Goal: Task Accomplishment & Management: Use online tool/utility

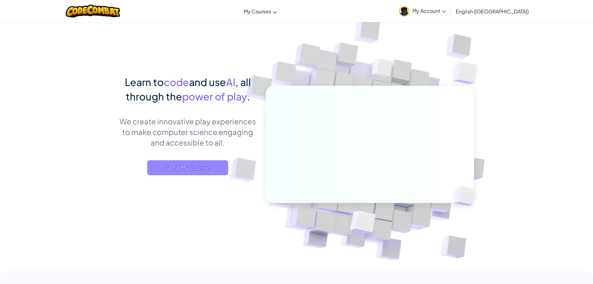
click at [196, 169] on span "Go to My Courses" at bounding box center [187, 167] width 81 height 15
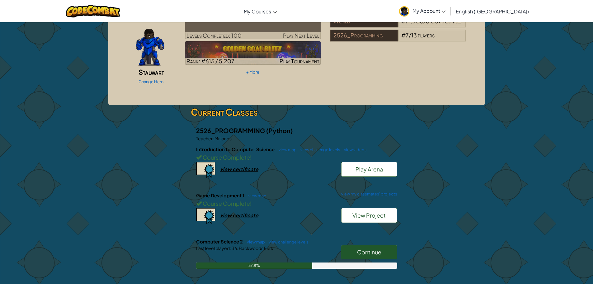
scroll to position [62, 0]
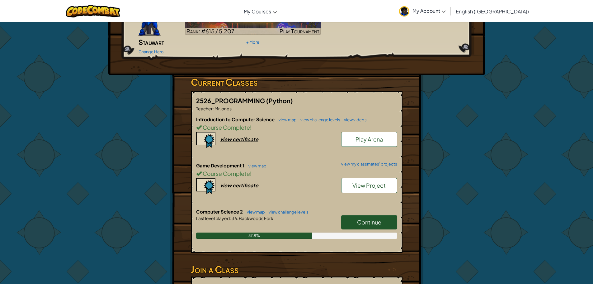
click at [359, 215] on link "Continue" at bounding box center [369, 222] width 56 height 14
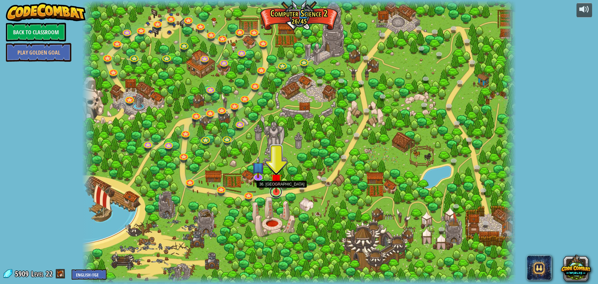
click at [280, 192] on link at bounding box center [276, 191] width 12 height 12
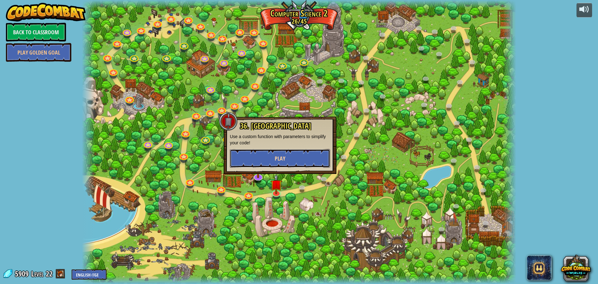
click at [293, 156] on button "Play" at bounding box center [280, 158] width 100 height 19
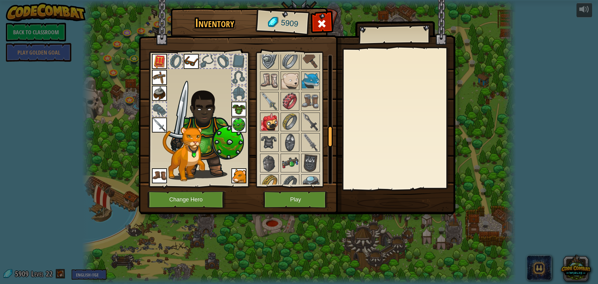
scroll to position [467, 0]
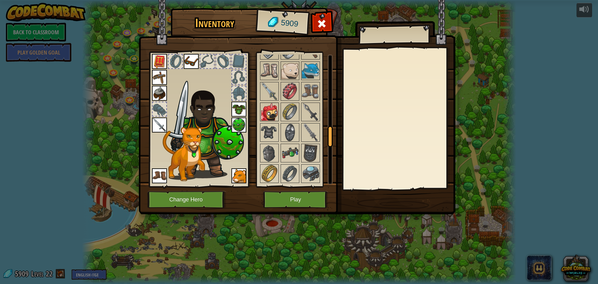
click at [268, 111] on img at bounding box center [268, 111] width 17 height 17
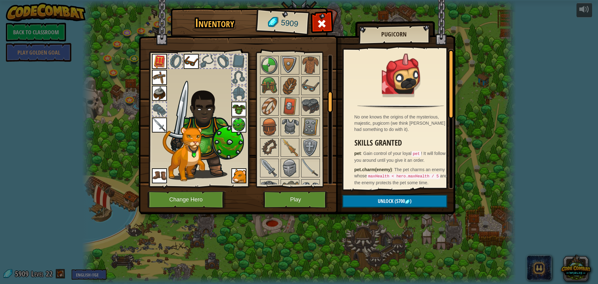
scroll to position [204, 0]
click at [295, 148] on img at bounding box center [289, 148] width 17 height 17
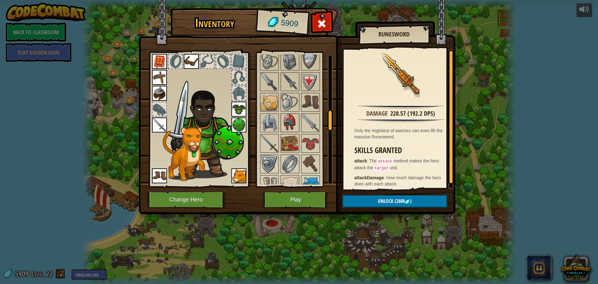
scroll to position [360, 0]
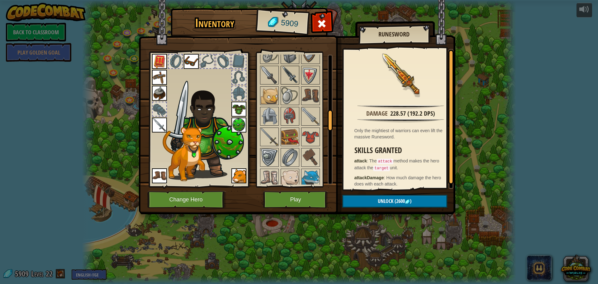
click at [293, 74] on img at bounding box center [289, 74] width 17 height 17
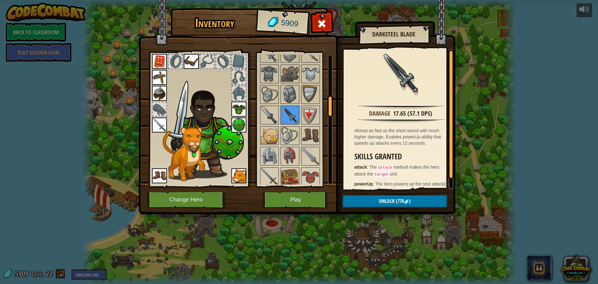
scroll to position [266, 0]
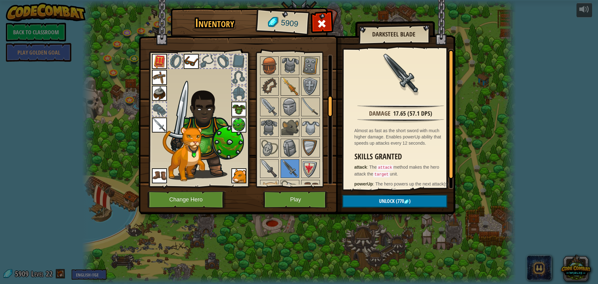
click at [291, 87] on img at bounding box center [289, 85] width 17 height 17
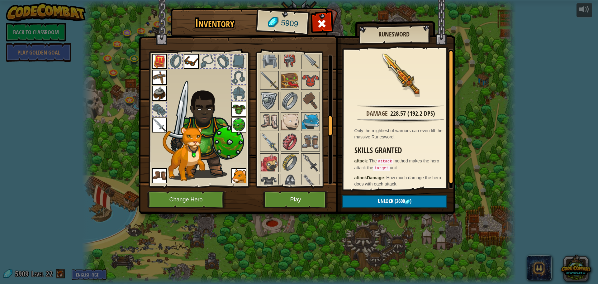
scroll to position [484, 0]
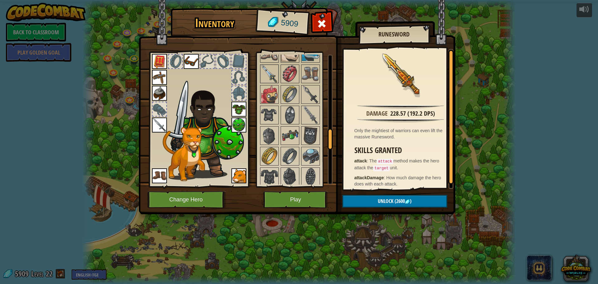
click at [266, 71] on img at bounding box center [268, 73] width 17 height 17
click at [310, 91] on img at bounding box center [310, 94] width 17 height 17
click at [312, 111] on img at bounding box center [310, 114] width 17 height 17
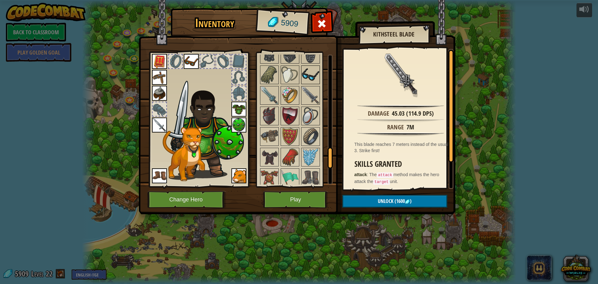
scroll to position [609, 0]
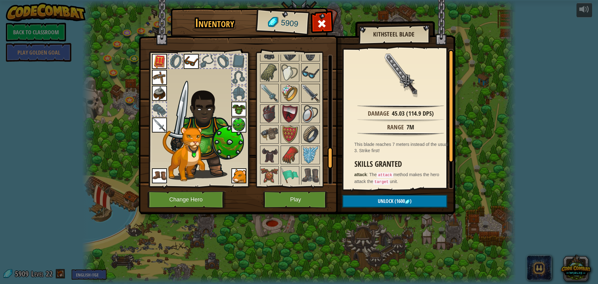
click at [312, 84] on img at bounding box center [310, 92] width 17 height 17
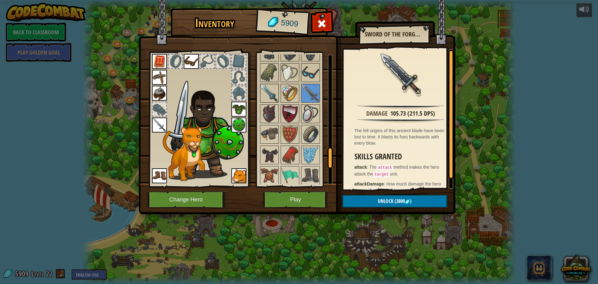
click at [265, 92] on img at bounding box center [268, 92] width 17 height 17
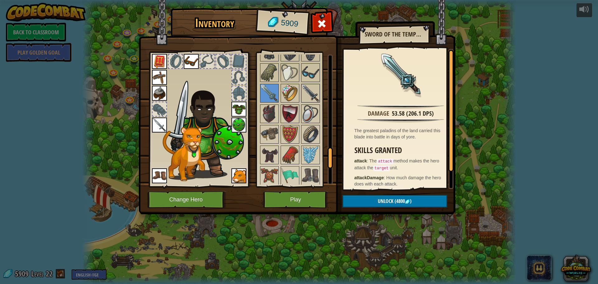
click at [314, 96] on img at bounding box center [310, 92] width 17 height 17
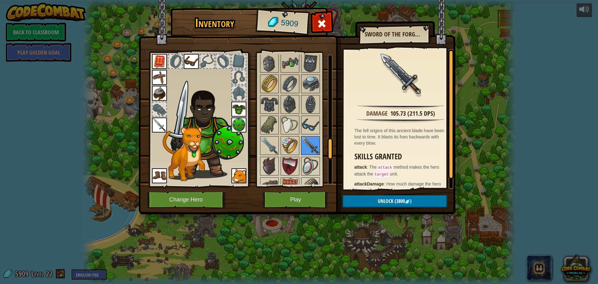
scroll to position [547, 0]
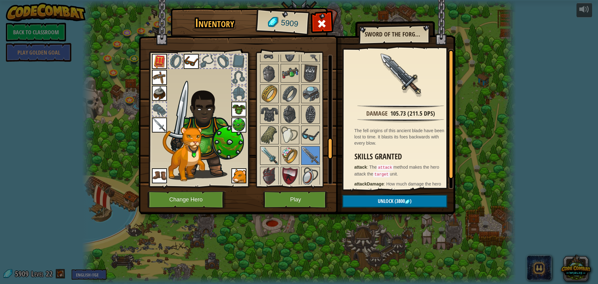
click at [265, 153] on img at bounding box center [268, 155] width 17 height 17
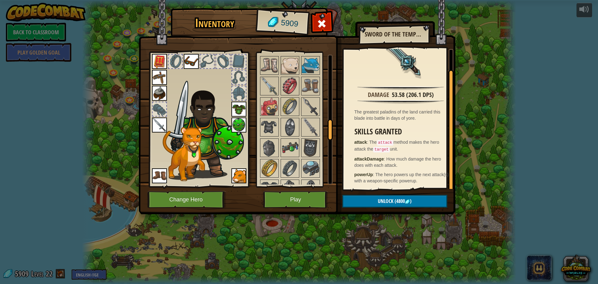
scroll to position [422, 0]
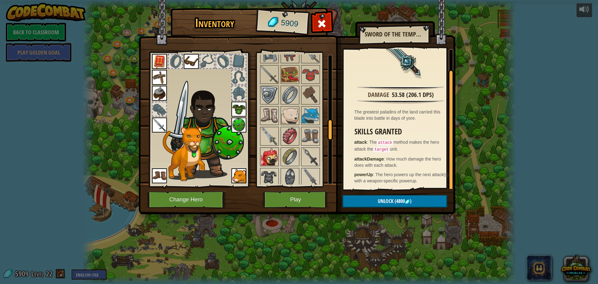
click at [277, 157] on img at bounding box center [268, 156] width 17 height 17
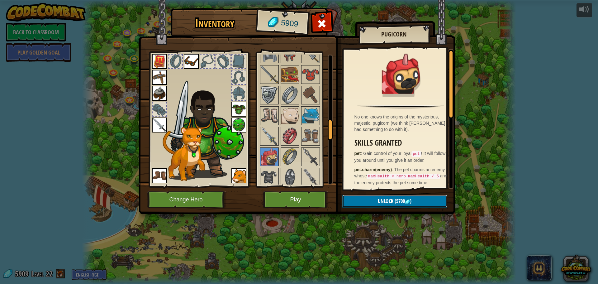
click at [392, 204] on span "Unlock" at bounding box center [386, 200] width 16 height 7
click at [392, 204] on button "Confirm" at bounding box center [394, 201] width 105 height 13
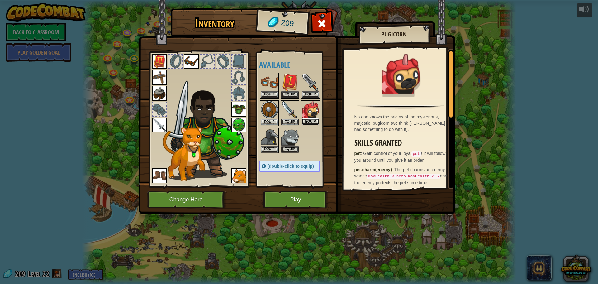
click at [306, 121] on button "Equip" at bounding box center [310, 121] width 17 height 7
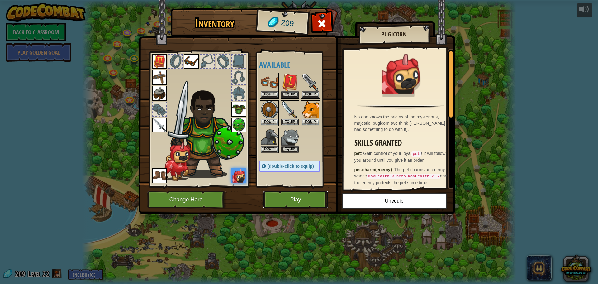
click at [288, 200] on button "Play" at bounding box center [295, 199] width 65 height 17
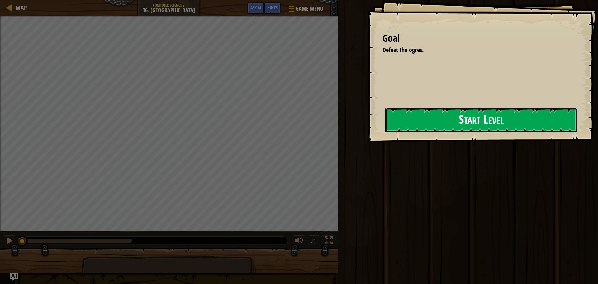
click at [385, 128] on button "Start Level" at bounding box center [481, 120] width 192 height 25
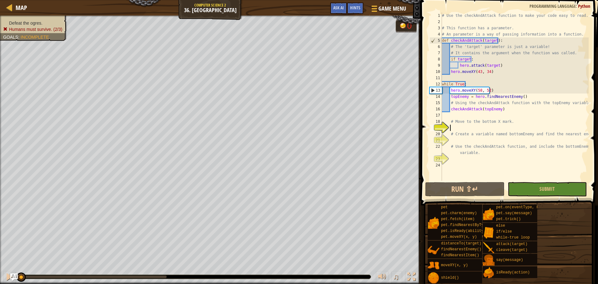
scroll to position [3, 0]
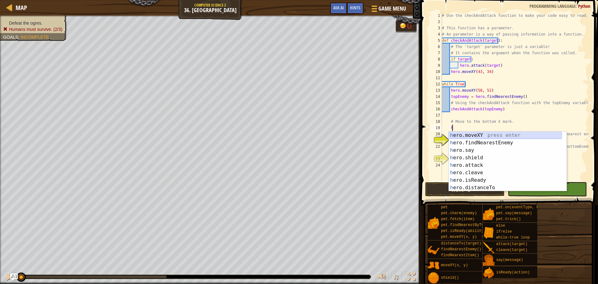
click at [485, 135] on div "h ero.moveXY press enter h ero.findNearestEnemy press enter h ero.say press ent…" at bounding box center [504, 168] width 113 height 75
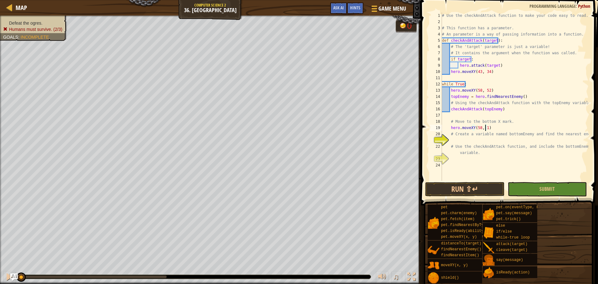
scroll to position [3, 3]
type textarea "hero.moveXY(58, 16)"
click at [482, 139] on div "# Use the checkAndAttack function to make your code easy to read. # This functi…" at bounding box center [514, 102] width 148 height 181
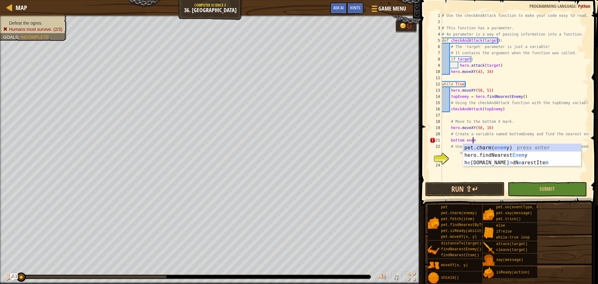
scroll to position [3, 2]
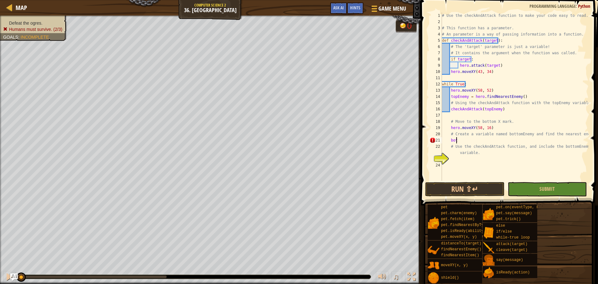
type textarea "b"
click at [26, 6] on span "Map" at bounding box center [22, 7] width 12 height 8
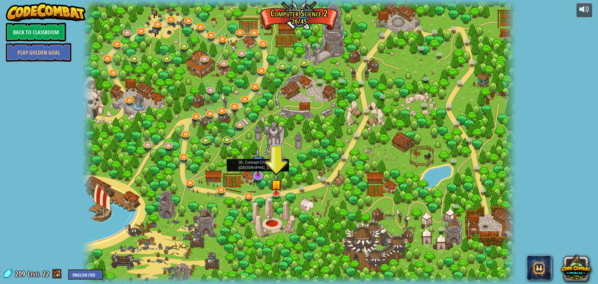
click at [259, 172] on img at bounding box center [257, 161] width 13 height 29
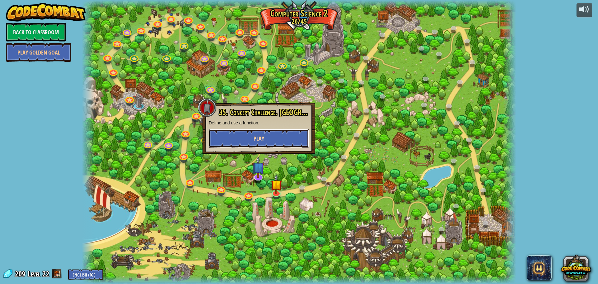
click at [270, 137] on button "Play" at bounding box center [259, 138] width 100 height 19
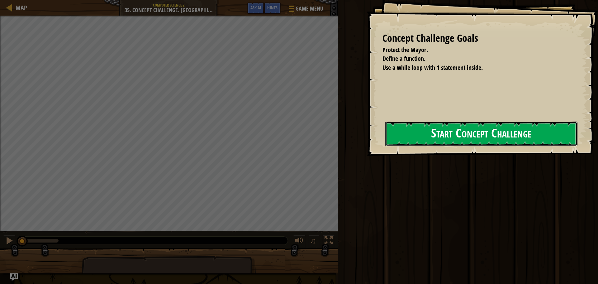
click at [397, 139] on button "Start Concept Challenge" at bounding box center [481, 133] width 192 height 25
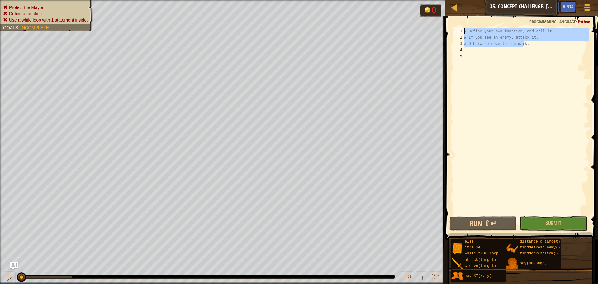
drag, startPoint x: 529, startPoint y: 42, endPoint x: 472, endPoint y: 28, distance: 58.7
click at [472, 28] on div "1 2 3 4 5 # Define your own function, and call it. # If you see an enemy, attac…" at bounding box center [520, 140] width 155 height 242
type textarea "# Define your own function, and call it. # If you see an enemy, attack it."
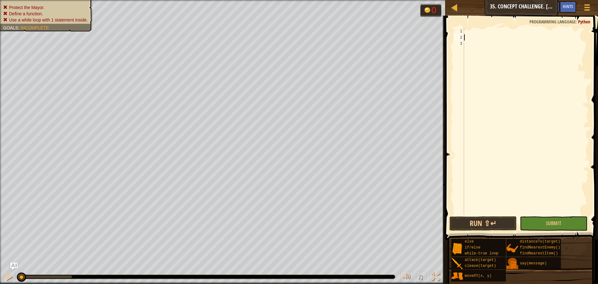
click at [473, 36] on div at bounding box center [525, 127] width 126 height 199
click at [473, 32] on div at bounding box center [525, 127] width 126 height 199
type textarea "hero.findAttackEnemy = h"
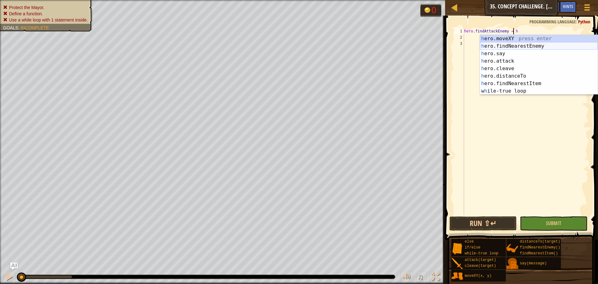
click at [521, 49] on div "h ero.moveXY press enter h ero.findNearestEnemy press enter h ero.say press ent…" at bounding box center [539, 72] width 118 height 75
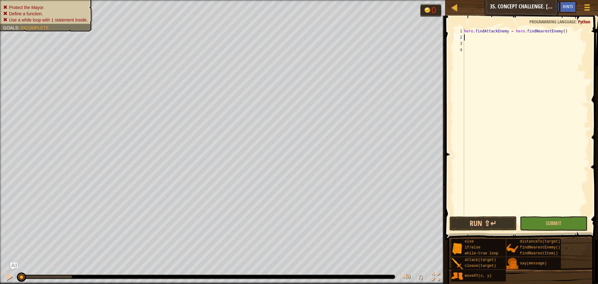
scroll to position [3, 0]
click at [481, 216] on button "Run ⇧↵" at bounding box center [482, 223] width 67 height 14
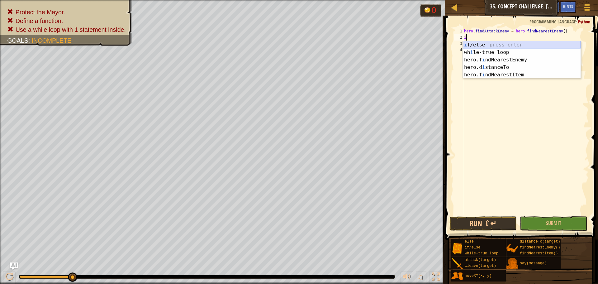
click at [504, 46] on div "i f/else press enter wh i le-true loop press enter hero.f i ndNearestEnemy pres…" at bounding box center [521, 67] width 118 height 52
type textarea "if enemy:"
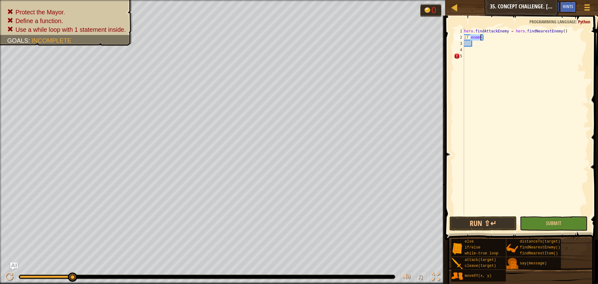
click at [481, 54] on div "hero . findAttackEnemy = hero . findNearestEnemy ( ) if enemy :" at bounding box center [525, 127] width 126 height 199
click at [482, 49] on div "hero . findAttackEnemy = hero . findNearestEnemy ( ) if enemy :" at bounding box center [525, 127] width 126 height 199
click at [482, 42] on div "hero . findAttackEnemy = hero . findNearestEnemy ( ) if enemy :" at bounding box center [525, 127] width 126 height 199
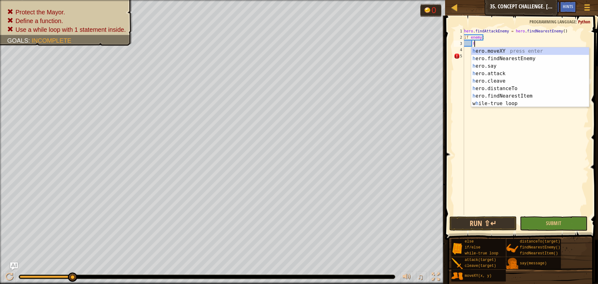
scroll to position [3, 1]
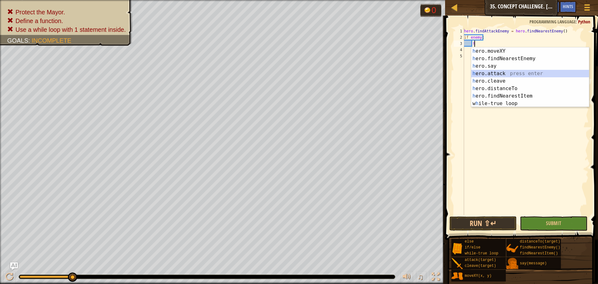
click at [508, 71] on div "h ero.moveXY press enter h ero.findNearestEnemy press enter h ero.say press ent…" at bounding box center [530, 84] width 118 height 75
type textarea "hero.attack(enemy)"
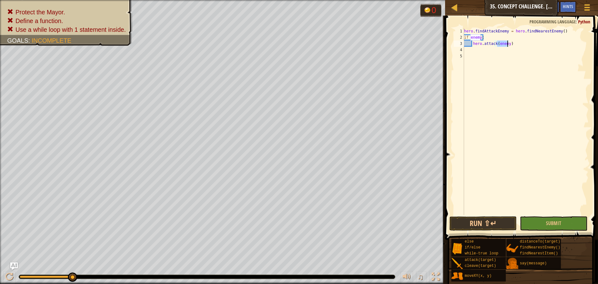
click at [496, 214] on div "hero . findAttackEnemy = hero . findNearestEnemy ( ) if enemy : hero . attack (…" at bounding box center [525, 127] width 126 height 199
click at [535, 221] on button "Submit" at bounding box center [552, 223] width 67 height 14
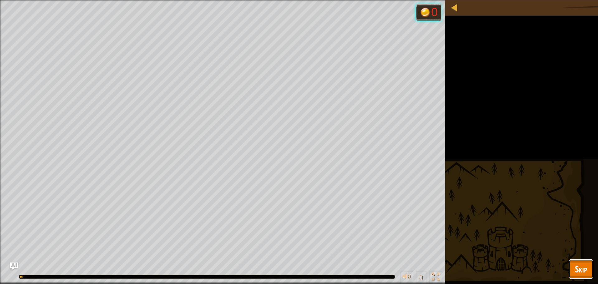
click at [579, 268] on span "Skip" at bounding box center [581, 268] width 12 height 13
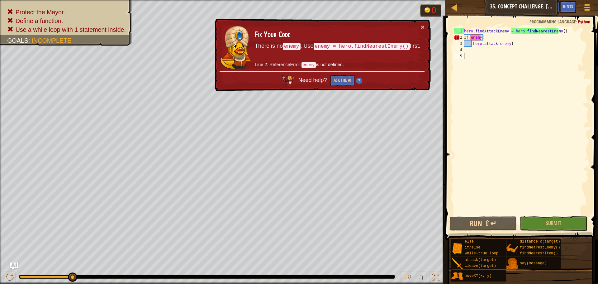
type textarea "hero.findAttackEnemy = hero.findNearestEnemy()"
click at [573, 30] on div "hero . findAttackEnemy = hero . findNearestEnemy ( ) if enemy : hero . attack (…" at bounding box center [525, 127] width 126 height 199
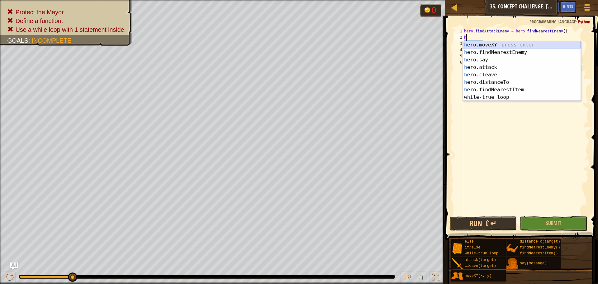
click at [543, 45] on div "h ero.moveXY press enter h ero.findNearestEnemy press enter h ero.say press ent…" at bounding box center [521, 78] width 118 height 75
type textarea "hero.moveXY(x, y)"
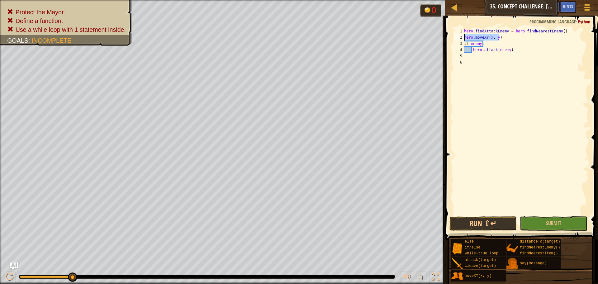
drag, startPoint x: 509, startPoint y: 40, endPoint x: 464, endPoint y: 38, distance: 45.5
click at [464, 38] on div "hero . findAttackEnemy = hero . findNearestEnemy ( ) hero . moveXY ( x , y ) if…" at bounding box center [525, 127] width 126 height 199
type textarea "h"
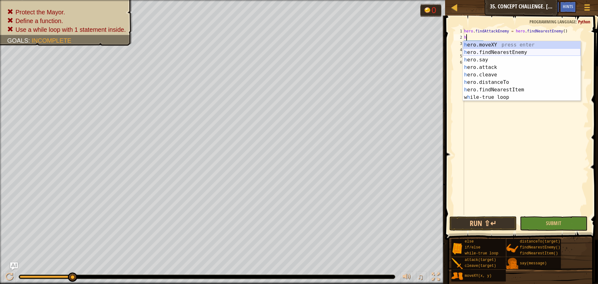
click at [513, 54] on div "h ero.moveXY press enter h ero.findNearestEnemy press enter h ero.say press ent…" at bounding box center [521, 78] width 118 height 75
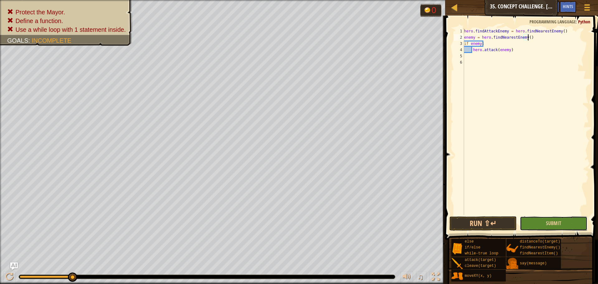
click at [550, 228] on button "Submit" at bounding box center [552, 223] width 67 height 14
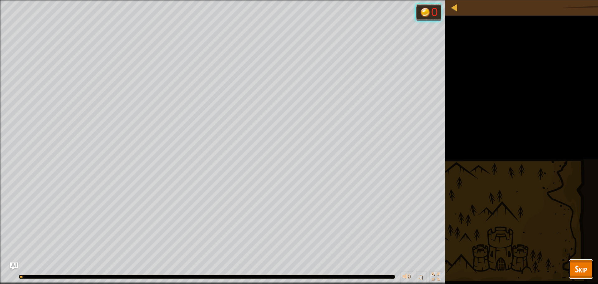
click at [583, 265] on span "Skip" at bounding box center [581, 268] width 12 height 13
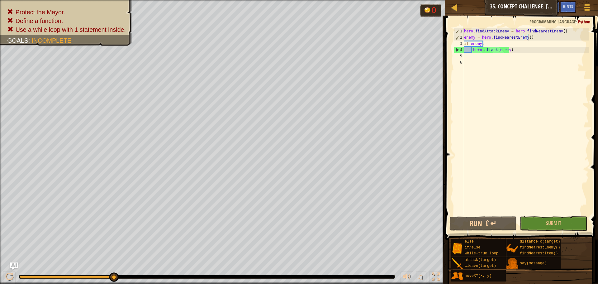
click at [537, 9] on div "Map Computer Science 2 35. Concept Challenge. Silent Village Game Menu Done Hin…" at bounding box center [521, 8] width 153 height 16
click at [558, 7] on button "Ask AI" at bounding box center [550, 7] width 17 height 12
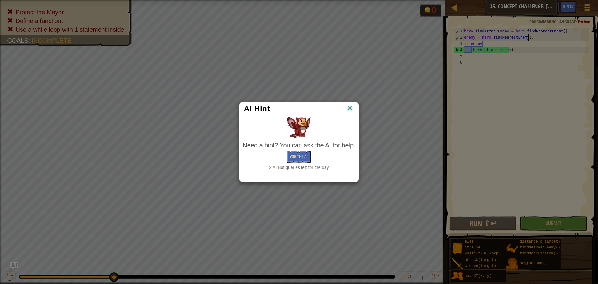
click at [351, 108] on img at bounding box center [349, 108] width 8 height 9
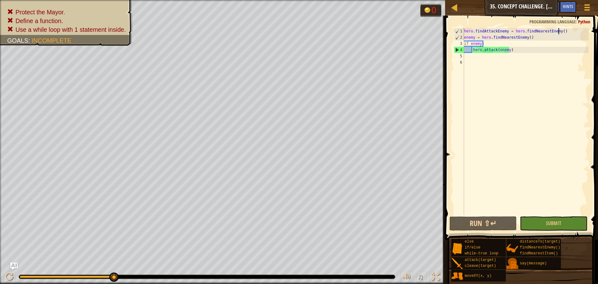
click at [559, 30] on div "hero . findAttackEnemy = hero . findNearestEnemy ( ) enemy = hero . findNearest…" at bounding box center [525, 127] width 126 height 199
type textarea "hero.findAttackEnemy = hero.findNearestEnemy()"
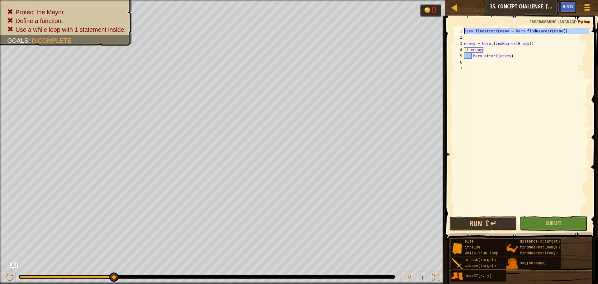
click at [463, 30] on div "1" at bounding box center [458, 31] width 10 height 6
type textarea "hero.findAttackEnemy = hero.findNearestEnemy()"
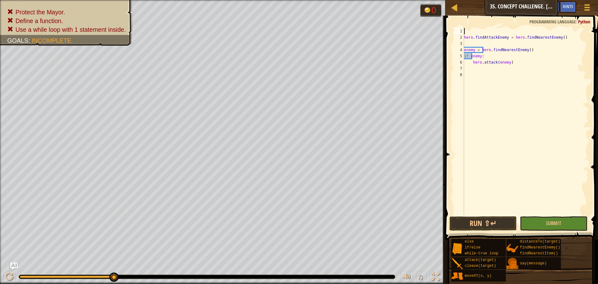
click at [464, 28] on div "hero . findAttackEnemy = hero . findNearestEnemy ( ) enemy = hero . findNearest…" at bounding box center [525, 127] width 126 height 199
click at [480, 32] on div "def checAndAttack ( ) : hero . findAttackEnemy = hero . findNearestEnemy ( ) en…" at bounding box center [525, 127] width 126 height 199
click at [513, 29] on div "def checkAndAttack ( ) : hero . findAttackEnemy = hero . findNearestEnemy ( ) e…" at bounding box center [525, 127] width 126 height 199
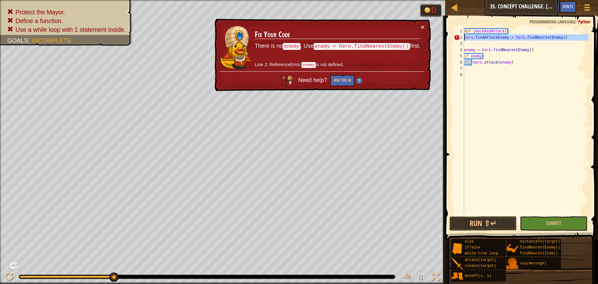
drag, startPoint x: 562, startPoint y: 40, endPoint x: 464, endPoint y: 40, distance: 97.7
click at [464, 40] on div "def checkAndAttack ( ) : hero . findAttackEnemy = hero . findNearestEnemy ( ) e…" at bounding box center [525, 127] width 126 height 199
type textarea "hero.findAttackEnemy = hero.findNearestEnemy()"
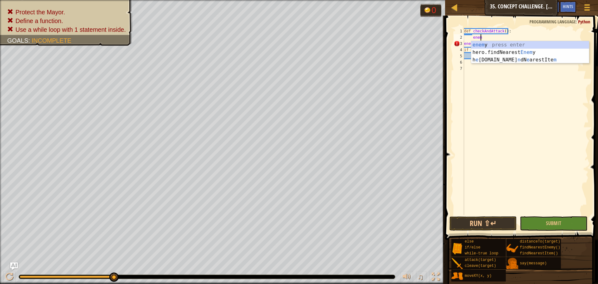
scroll to position [3, 1]
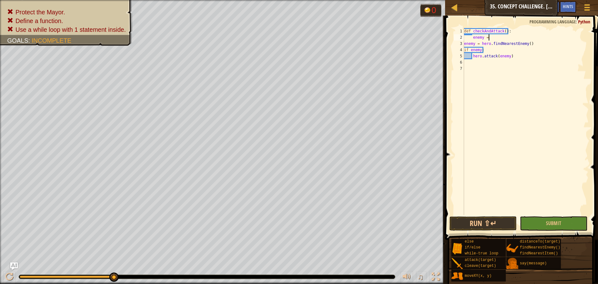
type textarea "enemy = h"
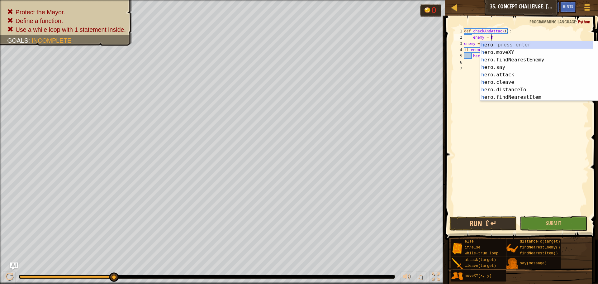
scroll to position [3, 2]
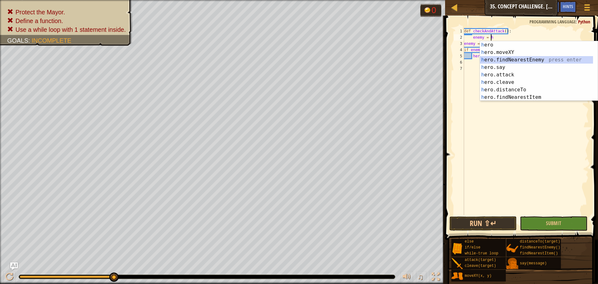
click at [502, 57] on div "h ero press enter h ero.moveXY press enter h ero.findNearestEnemy press enter h…" at bounding box center [536, 78] width 113 height 75
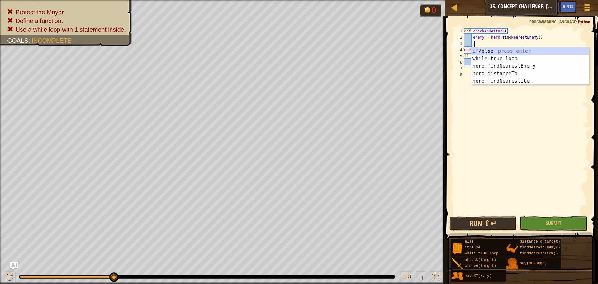
scroll to position [3, 1]
click at [494, 54] on div "i f/else press enter wh i le-true loop press enter hero.f i ndNearestEnemy pres…" at bounding box center [530, 73] width 118 height 52
type textarea "if enemy:"
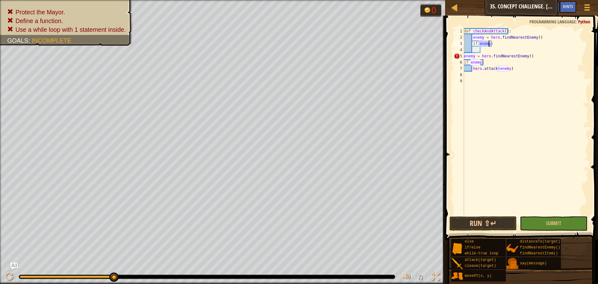
click at [490, 51] on div "def checkAndAttack ( ) : enemy = hero . findNearestEnemy ( ) if enemy : enemy =…" at bounding box center [525, 127] width 126 height 199
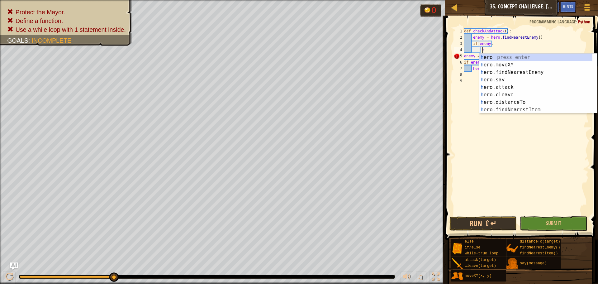
scroll to position [3, 1]
click at [506, 89] on div "h ero press enter h ero.moveXY press enter h ero.findNearestEnemy press enter h…" at bounding box center [535, 91] width 113 height 75
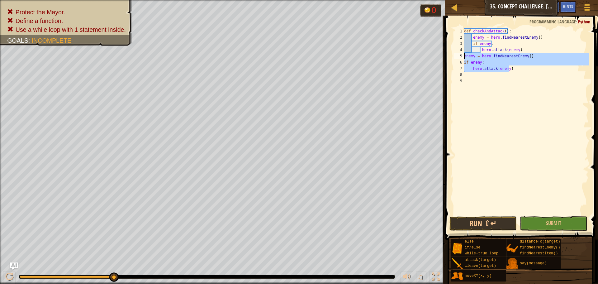
drag, startPoint x: 512, startPoint y: 68, endPoint x: 458, endPoint y: 55, distance: 54.8
click at [458, 55] on div "hero.attack(enemy) 1 2 3 4 5 6 7 8 9 def checkAndAttack ( ) : enemy = hero . fi…" at bounding box center [520, 121] width 136 height 187
type textarea "enemy = hero.findNearestEnemy() if enemy:"
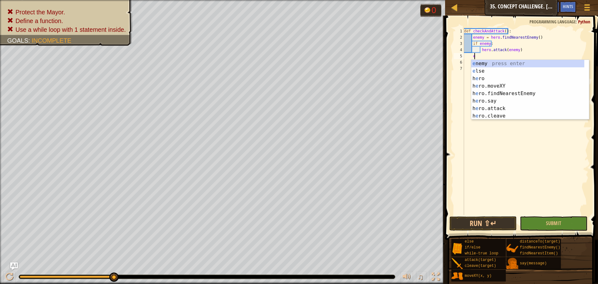
scroll to position [3, 1]
click at [484, 64] on div "e nemy press enter e lse press enter h e ro press enter h e ro.moveXY press ent…" at bounding box center [527, 97] width 113 height 75
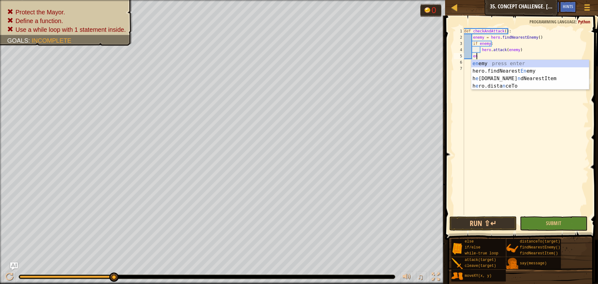
type textarea "e"
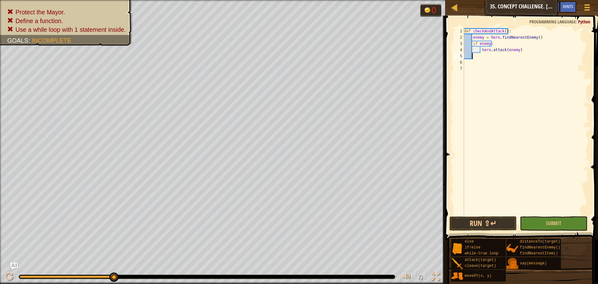
type textarea "e"
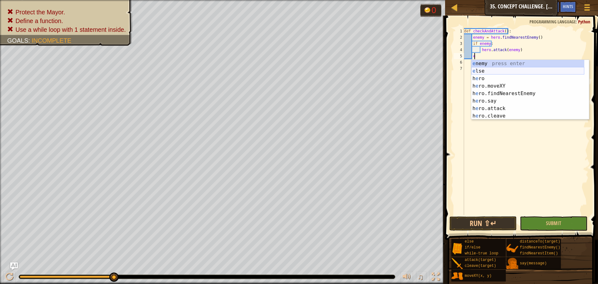
click at [486, 73] on div "e nemy press enter e lse press enter h e ro press enter h e ro.moveXY press ent…" at bounding box center [527, 97] width 113 height 75
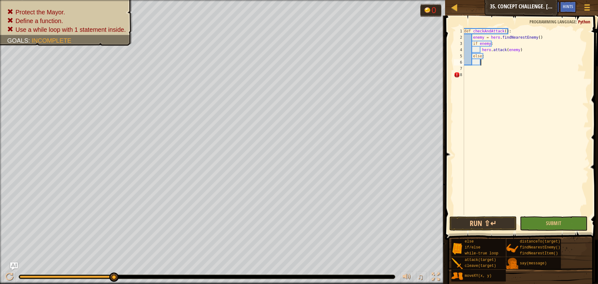
scroll to position [3, 1]
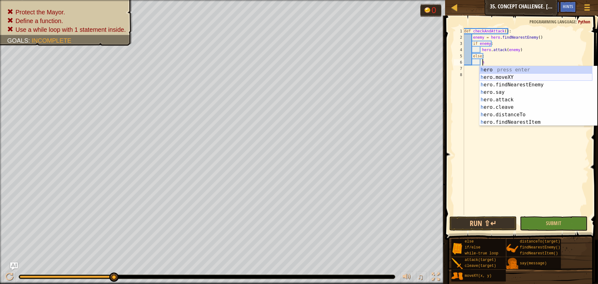
click at [503, 78] on div "h ero press enter h ero.moveXY press enter h ero.findNearestEnemy press enter h…" at bounding box center [535, 103] width 113 height 75
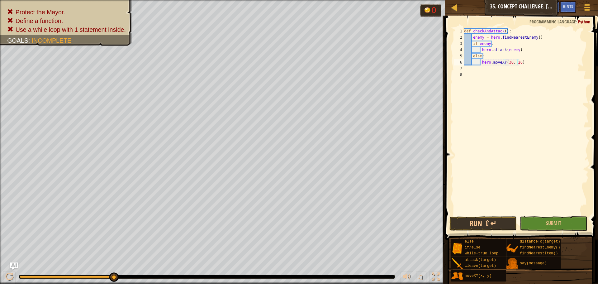
scroll to position [3, 4]
type textarea "hero.moveXY(30, 26)"
click at [557, 3] on button "Ask AI" at bounding box center [550, 7] width 17 height 12
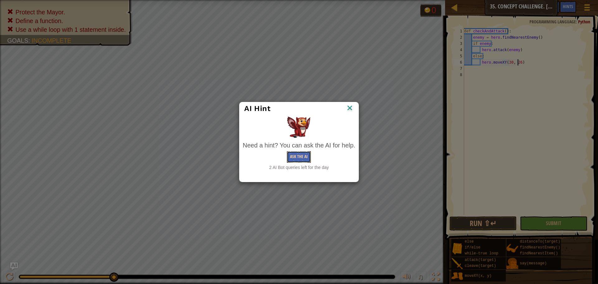
click at [303, 160] on button "Ask the AI" at bounding box center [299, 157] width 24 height 12
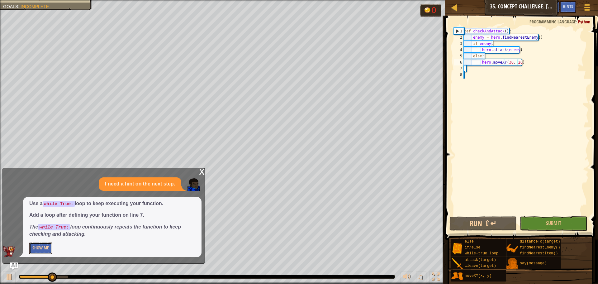
click at [41, 244] on button "Show Me" at bounding box center [40, 248] width 23 height 12
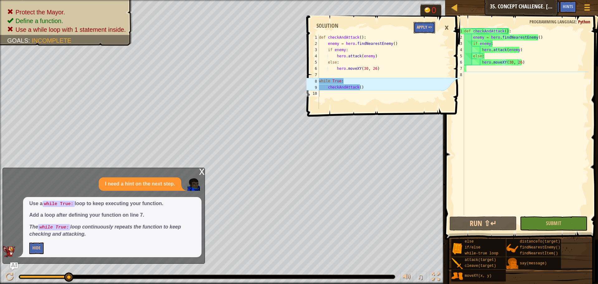
click at [421, 25] on button "Apply =>" at bounding box center [423, 28] width 21 height 12
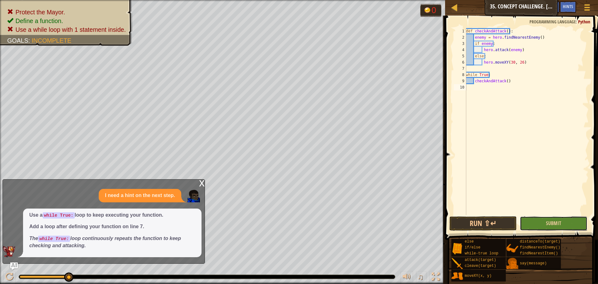
click at [532, 218] on button "Submit" at bounding box center [552, 223] width 67 height 14
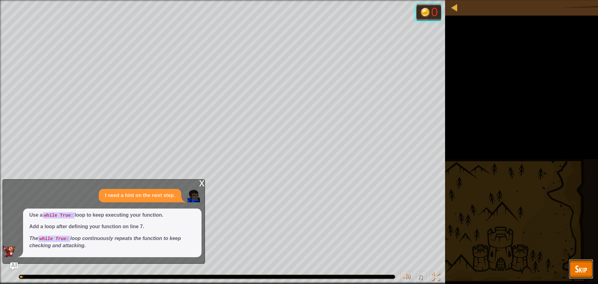
click at [586, 276] on button "Skip" at bounding box center [580, 269] width 25 height 20
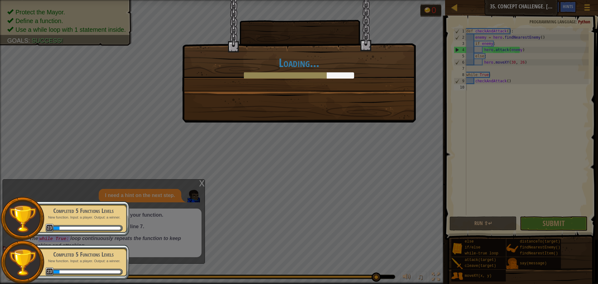
click at [315, 73] on div at bounding box center [285, 75] width 83 height 6
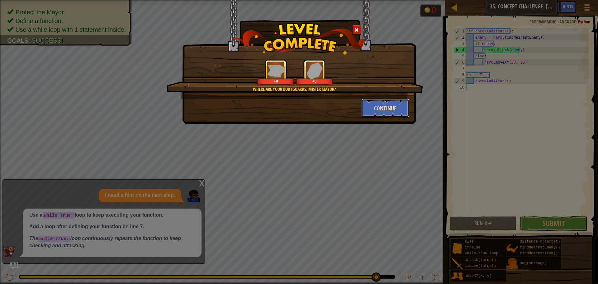
click at [386, 106] on button "Continue" at bounding box center [385, 108] width 48 height 19
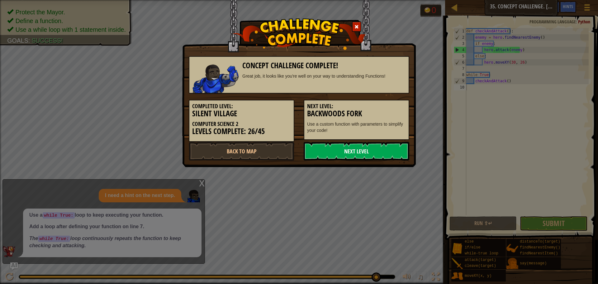
click at [378, 154] on link "Next Level" at bounding box center [356, 151] width 106 height 19
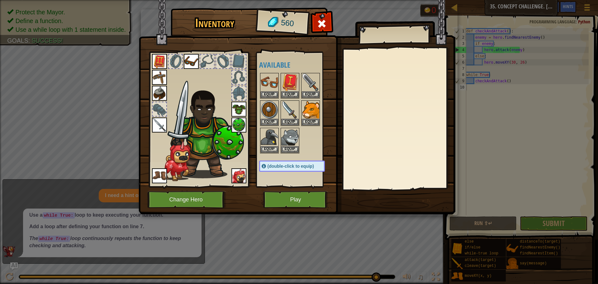
click at [331, 18] on img at bounding box center [296, 101] width 317 height 226
click at [329, 19] on div at bounding box center [322, 26] width 20 height 20
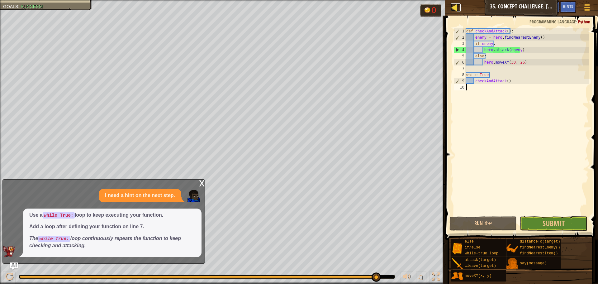
click at [452, 9] on div at bounding box center [454, 7] width 8 height 8
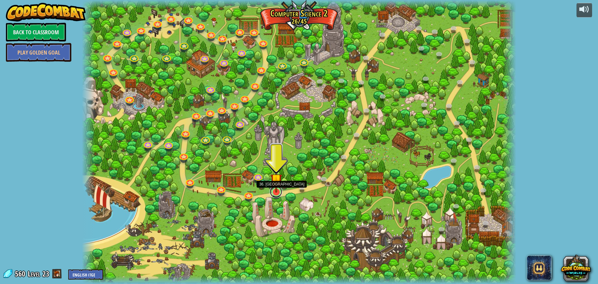
click at [275, 195] on link at bounding box center [276, 191] width 12 height 12
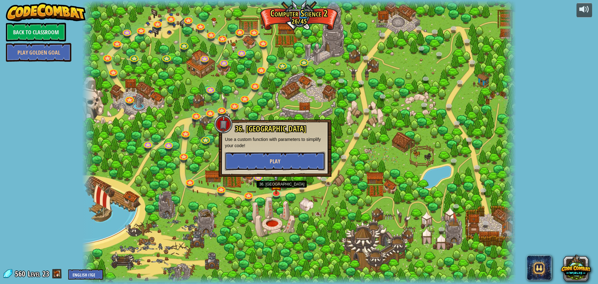
click at [282, 157] on button "Play" at bounding box center [275, 161] width 100 height 19
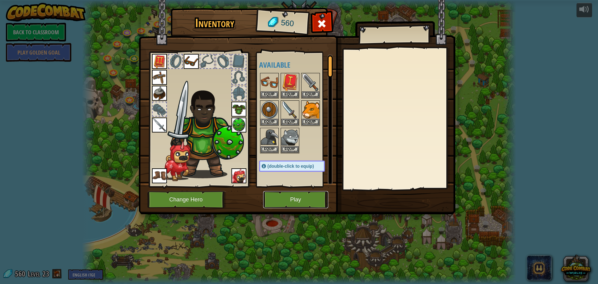
click at [288, 197] on button "Play" at bounding box center [295, 199] width 65 height 17
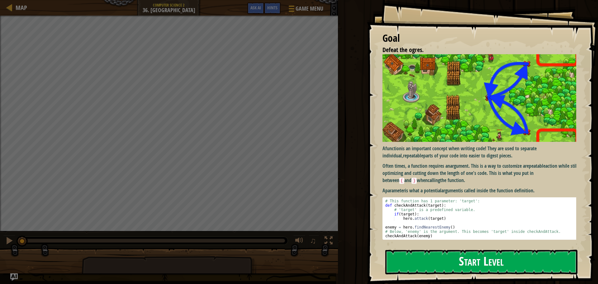
click at [451, 258] on button "Start Level" at bounding box center [481, 261] width 192 height 25
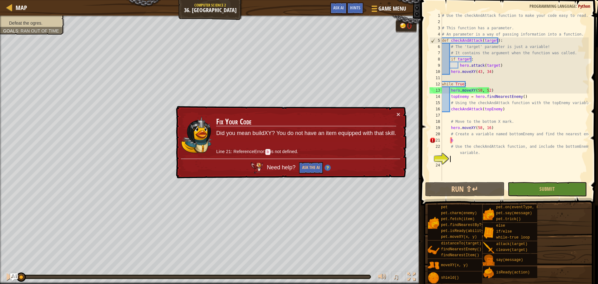
click at [466, 137] on div "# Use the checkAndAttack function to make your code easy to read. # This functi…" at bounding box center [514, 102] width 148 height 181
type textarea "b"
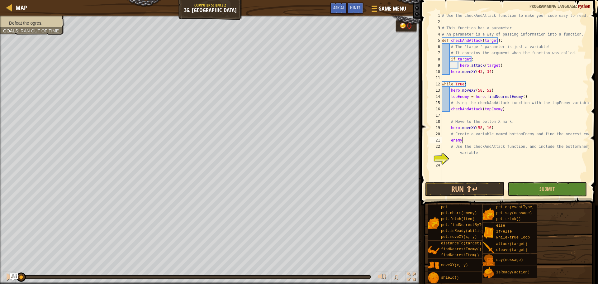
scroll to position [3, 2]
type textarea "enemy = h"
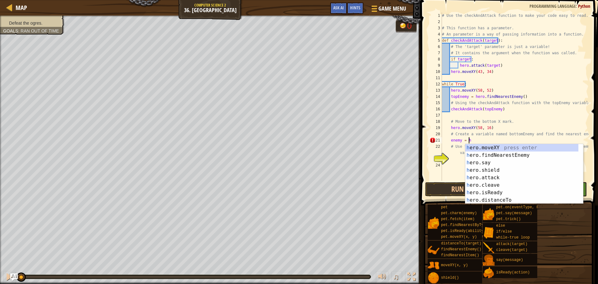
scroll to position [3, 2]
click at [498, 152] on div "h ero.moveXY press enter h ero.findNearestEnemy press enter h ero.say press ent…" at bounding box center [521, 181] width 113 height 75
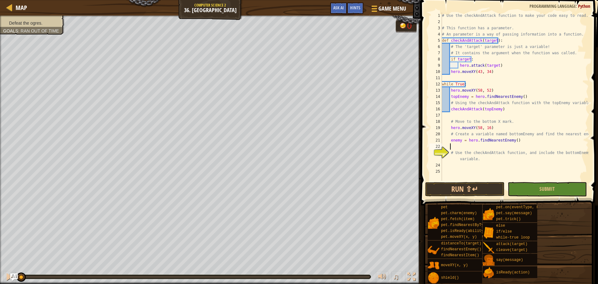
scroll to position [3, 0]
drag, startPoint x: 514, startPoint y: 140, endPoint x: 450, endPoint y: 141, distance: 64.1
click at [450, 141] on div "# Use the checkAndAttack function to make your code easy to read. # This functi…" at bounding box center [514, 102] width 148 height 181
type textarea "enemy = hero.findNearestEnemy()"
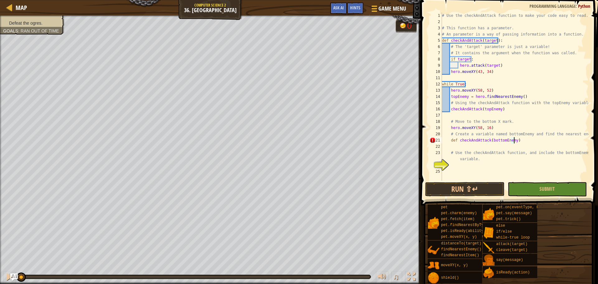
type textarea "def checkAndAttack(bottomEnemy):"
click at [452, 145] on div "# Use the checkAndAttack function to make your code easy to read. # This functi…" at bounding box center [514, 102] width 148 height 181
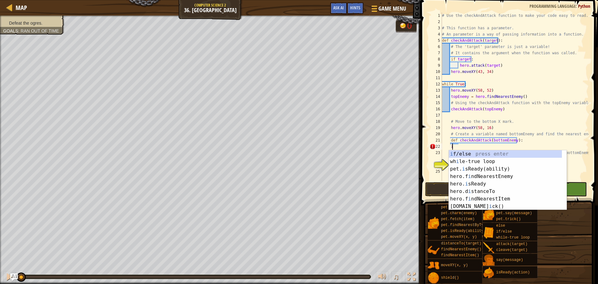
click at [459, 155] on div "i f/else press enter wh i le-true loop press enter pet. i sReady(ability) press…" at bounding box center [507, 187] width 118 height 75
type textarea "if enemy:"
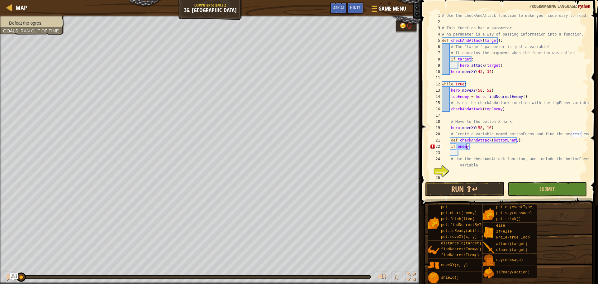
click at [462, 155] on div "# Use the checkAndAttack function to make your code easy to read. # This functi…" at bounding box center [514, 102] width 148 height 181
drag, startPoint x: 474, startPoint y: 148, endPoint x: 450, endPoint y: 149, distance: 24.0
click at [450, 149] on div "# Use the checkAndAttack function to make your code easy to read. # This functi…" at bounding box center [514, 102] width 148 height 181
type textarea "if enemy:"
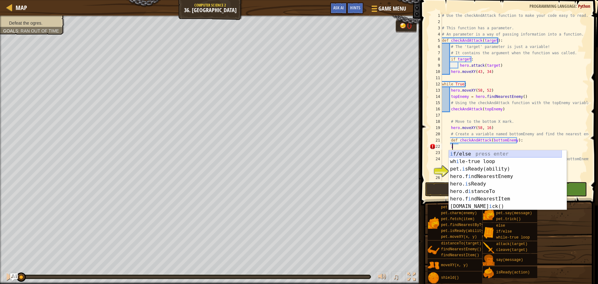
click at [476, 154] on div "i f/else press enter wh i le-true loop press enter pet. i sReady(ability) press…" at bounding box center [504, 187] width 113 height 75
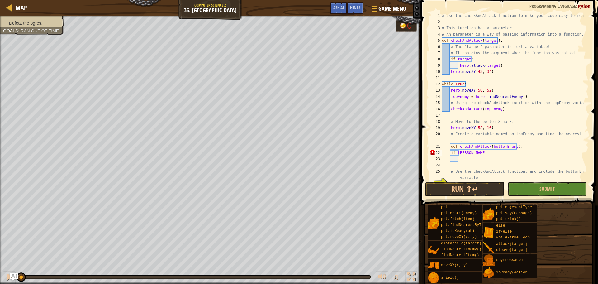
scroll to position [3, 2]
type textarea "if bottomEnemy:"
click at [463, 159] on div "# Use the checkAndAttack function to make your code easy to read. # This functi…" at bounding box center [511, 102] width 143 height 181
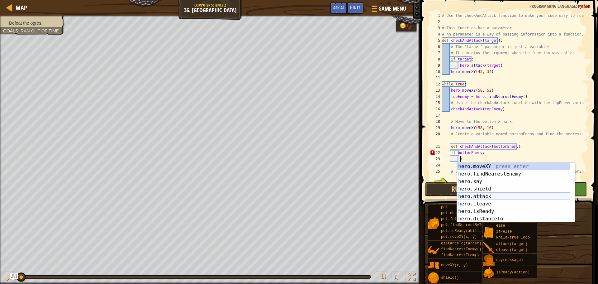
click at [477, 195] on div "h ero.moveXY press enter h ero.findNearestEnemy press enter h ero.say press ent…" at bounding box center [516, 199] width 118 height 75
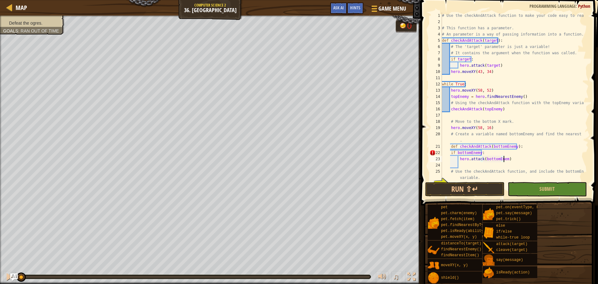
scroll to position [3, 5]
type textarea "hero.attack(bottomEnemy)"
click at [465, 164] on div "# Use the checkAndAttack function to make your code easy to read. # This functi…" at bounding box center [511, 102] width 143 height 181
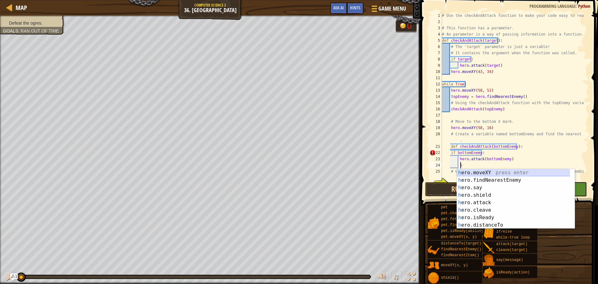
click at [486, 172] on div "h ero.moveXY press enter h ero.findNearestEnemy press enter h ero.say press ent…" at bounding box center [516, 206] width 118 height 75
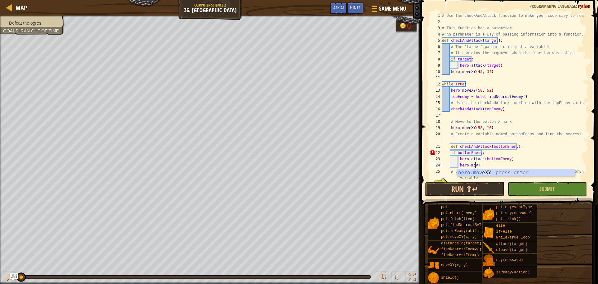
scroll to position [3, 2]
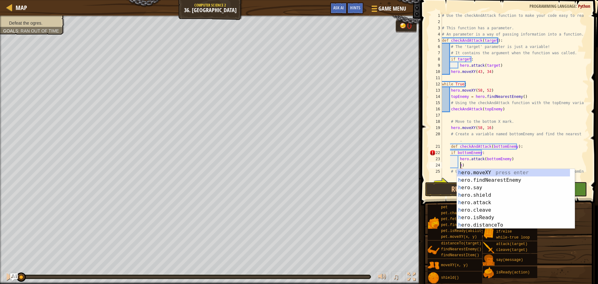
type textarea ")"
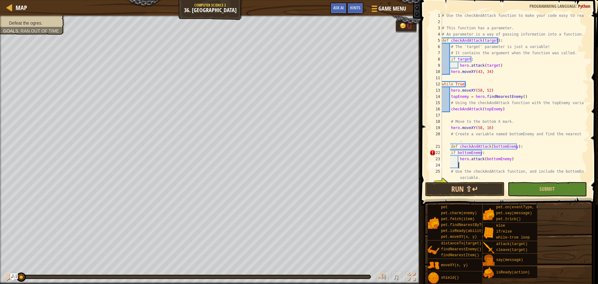
scroll to position [3, 1]
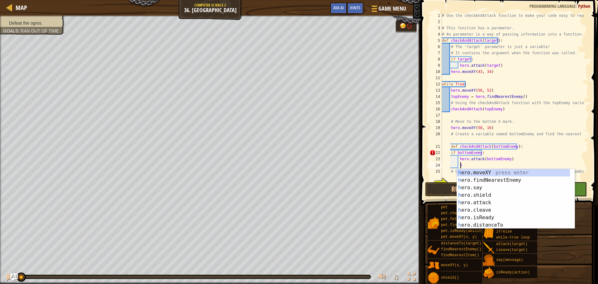
click at [508, 170] on div "h ero.moveXY press enter h ero.findNearestEnemy press enter h ero.say press ent…" at bounding box center [513, 206] width 113 height 75
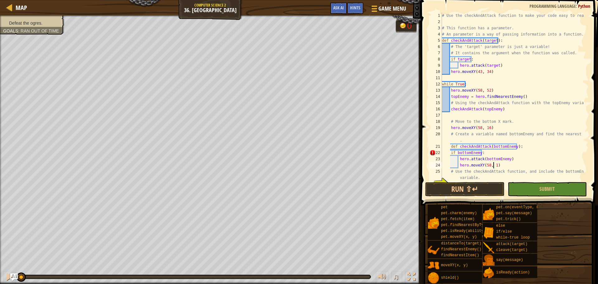
scroll to position [3, 4]
click at [447, 152] on div "# Use the checkAndAttack function to make your code easy to read. # This functi…" at bounding box center [511, 102] width 143 height 181
click at [471, 194] on button "Run ⇧↵" at bounding box center [464, 189] width 79 height 14
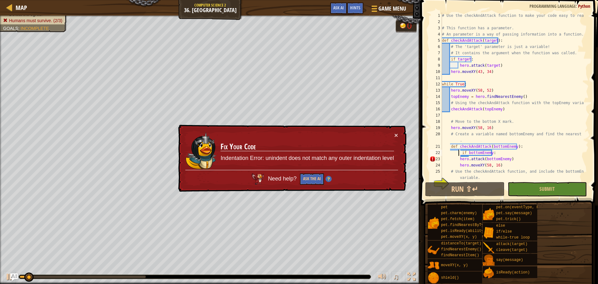
click at [458, 152] on div "# Use the checkAndAttack function to make your code easy to read. # This functi…" at bounding box center [511, 102] width 143 height 181
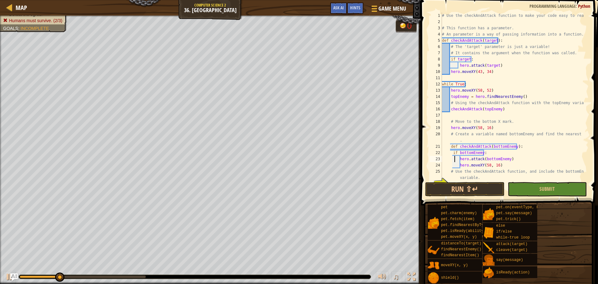
click at [454, 161] on div "# Use the checkAndAttack function to make your code easy to read. # This functi…" at bounding box center [511, 102] width 143 height 181
click at [457, 159] on div "# Use the checkAndAttack function to make your code easy to read. # This functi…" at bounding box center [511, 102] width 143 height 181
click at [451, 153] on div "# Use the checkAndAttack function to make your code easy to read. # This functi…" at bounding box center [511, 102] width 143 height 181
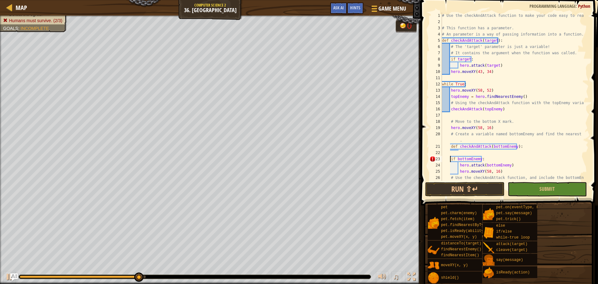
scroll to position [3, 2]
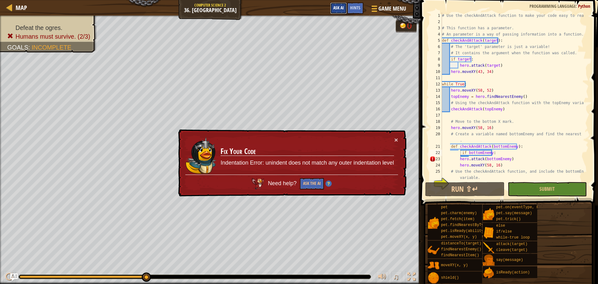
click at [339, 10] on span "Ask AI" at bounding box center [338, 8] width 11 height 6
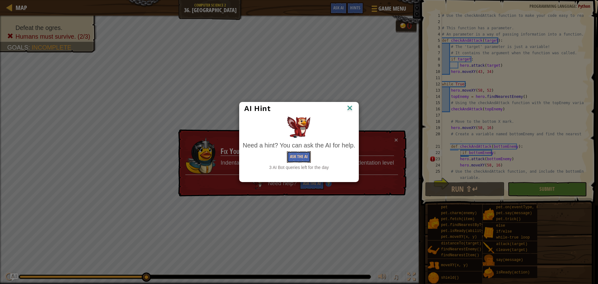
click at [298, 157] on button "Ask the AI" at bounding box center [299, 157] width 24 height 12
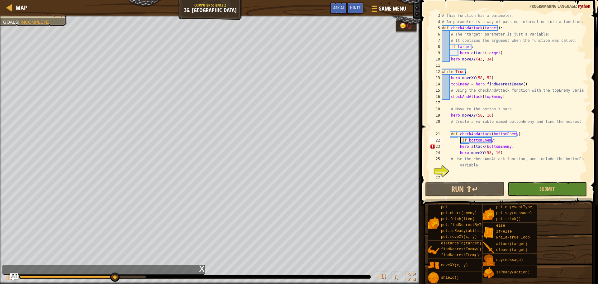
scroll to position [12, 0]
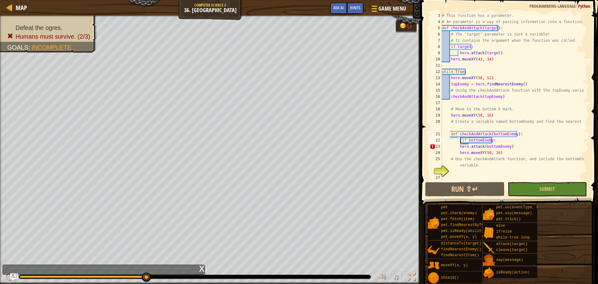
click at [129, 267] on div "x" at bounding box center [103, 269] width 202 height 10
click at [11, 276] on img "Ask AI" at bounding box center [14, 277] width 8 height 8
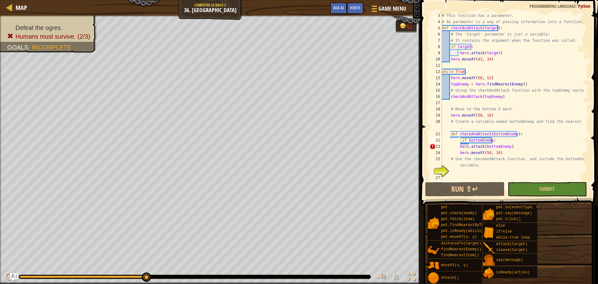
click at [11, 276] on img "Ask AI" at bounding box center [14, 277] width 8 height 8
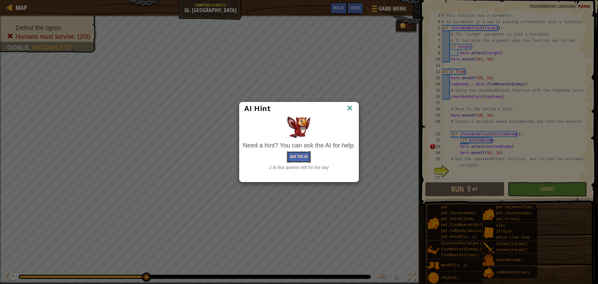
click at [296, 156] on button "Ask the AI" at bounding box center [299, 157] width 24 height 12
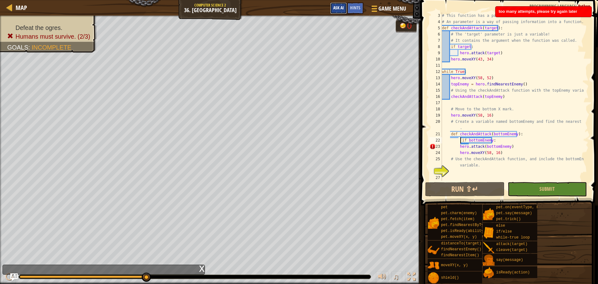
click at [345, 13] on button "Ask AI" at bounding box center [338, 8] width 17 height 12
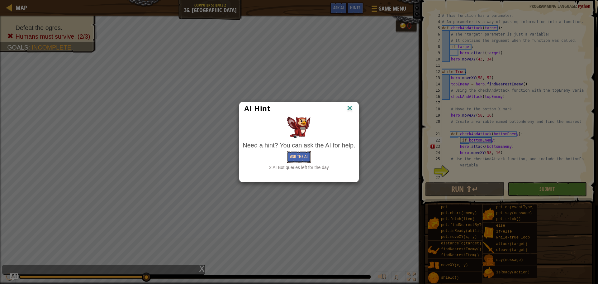
click at [298, 153] on button "Ask the AI" at bounding box center [299, 157] width 24 height 12
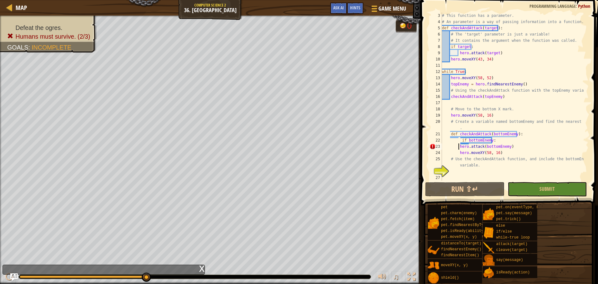
click at [458, 145] on div "# This function has a parameter. # An parameter is a way of passing information…" at bounding box center [511, 102] width 143 height 181
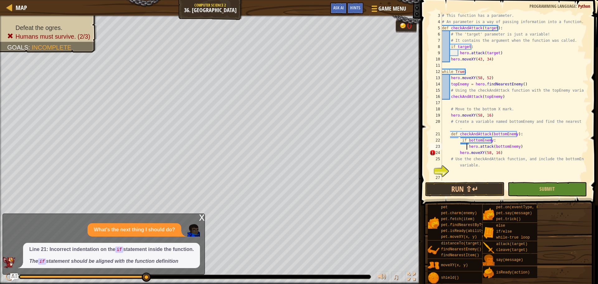
click at [456, 152] on div "# This function has a parameter. # An parameter is a way of passing information…" at bounding box center [511, 102] width 143 height 181
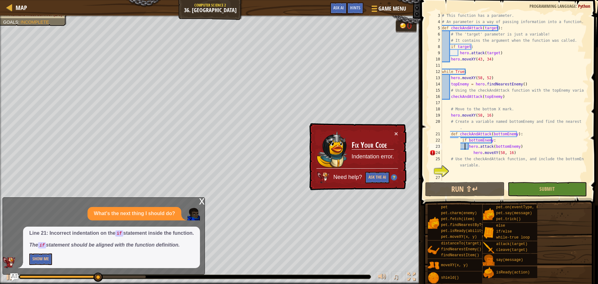
click at [464, 148] on div "# This function has a parameter. # An parameter is a way of passing information…" at bounding box center [511, 102] width 143 height 181
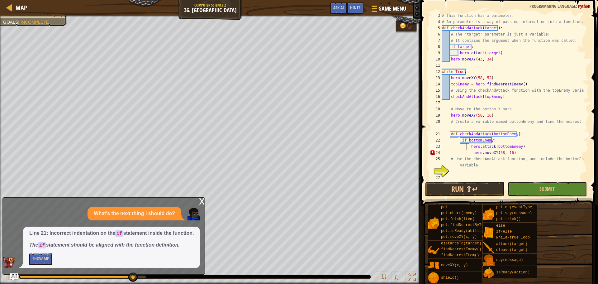
click at [467, 152] on div "# This function has a parameter. # An parameter is a way of passing information…" at bounding box center [511, 102] width 143 height 181
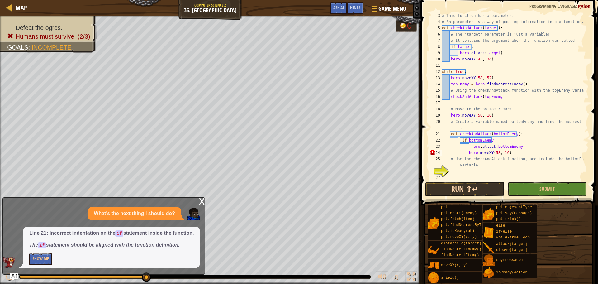
type textarea "hero.moveXY(58, 16)"
click at [468, 186] on button "Run ⇧↵" at bounding box center [464, 189] width 79 height 14
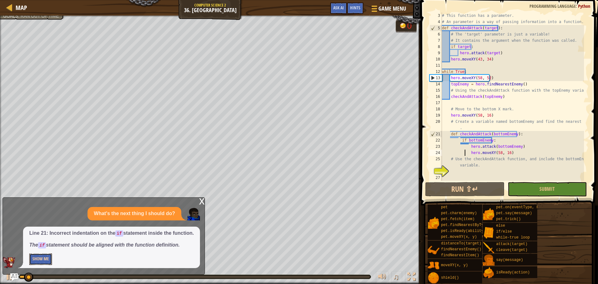
click at [50, 259] on button "Show Me" at bounding box center [40, 259] width 23 height 12
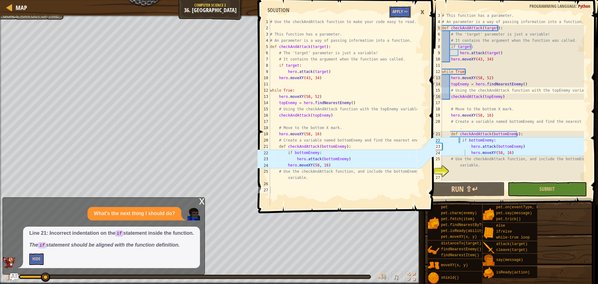
click at [402, 12] on button "Apply =>" at bounding box center [399, 12] width 21 height 12
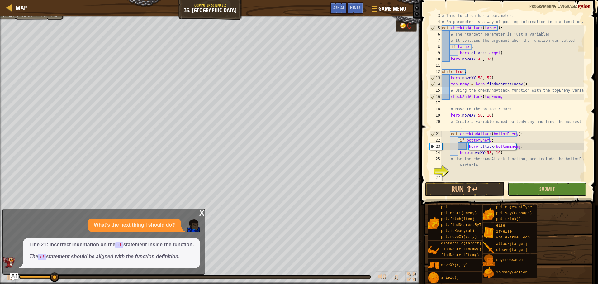
click at [529, 190] on button "Submit" at bounding box center [546, 189] width 79 height 14
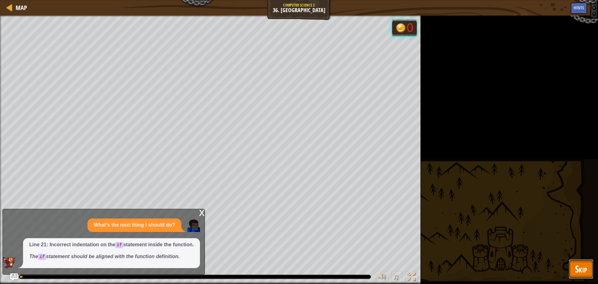
click at [578, 274] on span "Skip" at bounding box center [581, 268] width 12 height 13
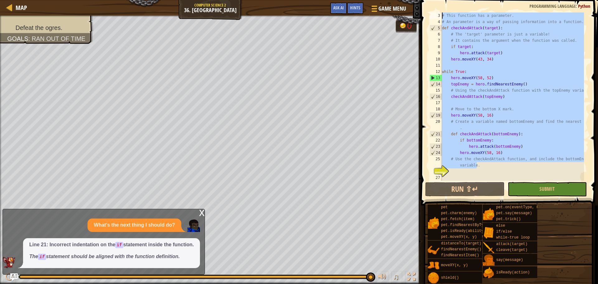
drag, startPoint x: 479, startPoint y: 167, endPoint x: 426, endPoint y: 15, distance: 161.8
click at [426, 15] on div "# Use the checkAndAttack function, and include the bottomEnemy variable. 3 4 5 …" at bounding box center [508, 114] width 179 height 223
type textarea "# This function has a parameter. # An parameter is a way of passing information…"
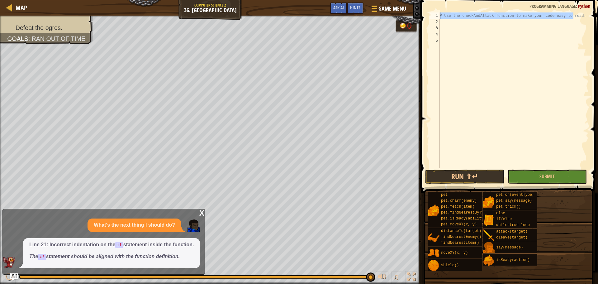
drag, startPoint x: 580, startPoint y: 18, endPoint x: 439, endPoint y: 14, distance: 141.1
click at [439, 14] on div "1 2 3 4 5 # Use the checkAndAttack function to make your code easy to read. ההה…" at bounding box center [508, 90] width 160 height 156
type textarea "# Use the checkAndAttack function to make your code easy to read."
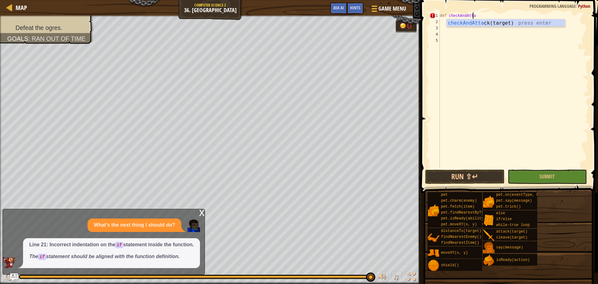
scroll to position [3, 2]
click at [473, 25] on div "checkAndAttack (target) press enter" at bounding box center [505, 30] width 118 height 22
type textarea "def checkAndAttack(target)"
click at [473, 25] on div "def checkAndAttack ( target )" at bounding box center [513, 96] width 150 height 168
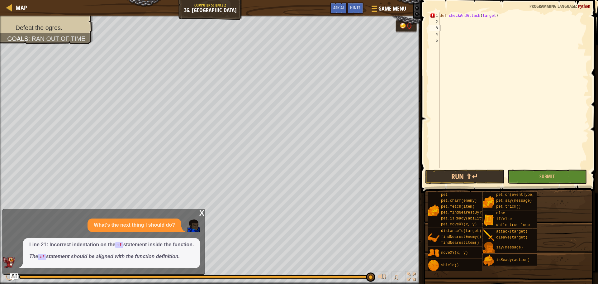
click at [459, 22] on div "def checkAndAttack ( target )" at bounding box center [513, 96] width 150 height 168
click at [503, 16] on div "def checkAndAttack ( target )" at bounding box center [513, 96] width 150 height 168
type textarea "def checkAndAttack(target):"
click at [452, 25] on div "def checkAndAttack ( target ) :" at bounding box center [513, 96] width 150 height 168
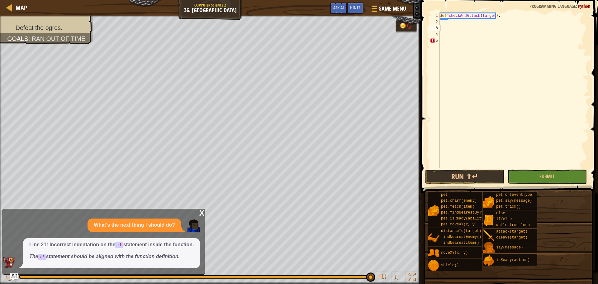
scroll to position [3, 0]
click at [445, 24] on div "def checkAndAttack ( target ) :" at bounding box center [513, 96] width 150 height 168
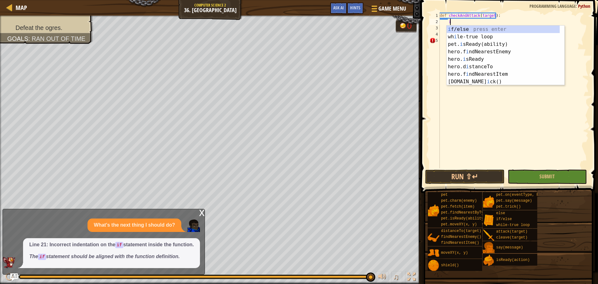
scroll to position [3, 0]
click at [456, 31] on div "i f/else press enter wh i le-true loop press enter pet. i sReady(ability) press…" at bounding box center [505, 63] width 118 height 75
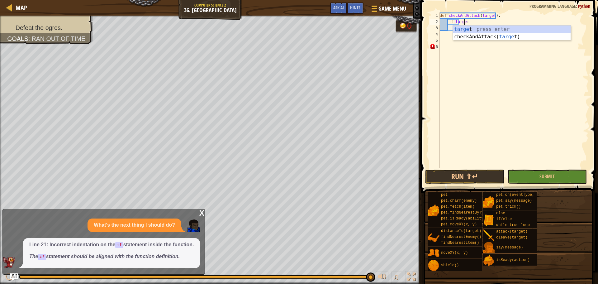
scroll to position [3, 2]
type textarea "if target:"
click at [449, 35] on div "def checkAndAttack ( target ) : if target :" at bounding box center [513, 96] width 150 height 168
click at [458, 33] on div "def checkAndAttack ( target ) : if target :" at bounding box center [513, 96] width 150 height 168
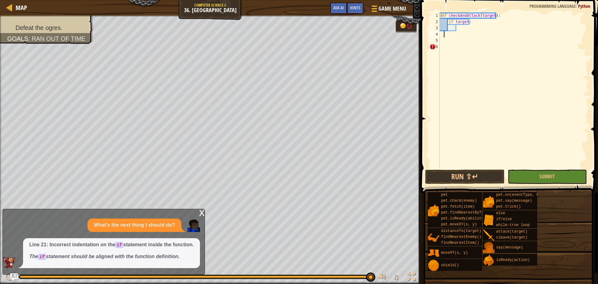
click at [461, 30] on div "def checkAndAttack ( target ) : if target :" at bounding box center [513, 96] width 150 height 168
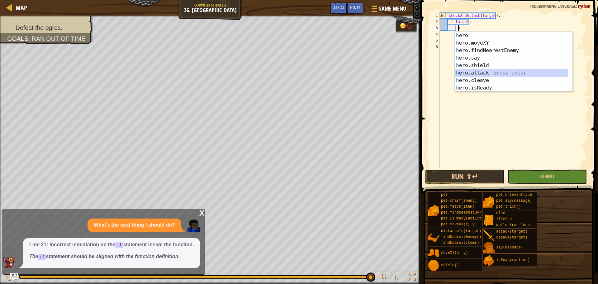
click at [486, 72] on div "h ero press enter h ero.moveXY press enter h ero.findNearestEnemy press enter h…" at bounding box center [513, 69] width 118 height 75
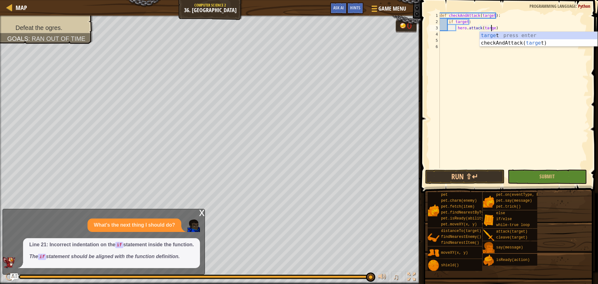
scroll to position [3, 4]
type textarea "hero.attack(target)"
click at [466, 40] on div "def checkAndAttack ( target ) : if target : hero . attack ( target )" at bounding box center [513, 96] width 150 height 168
click at [442, 35] on div "def checkAndAttack ( target ) : if target : hero . attack ( target )" at bounding box center [513, 96] width 150 height 168
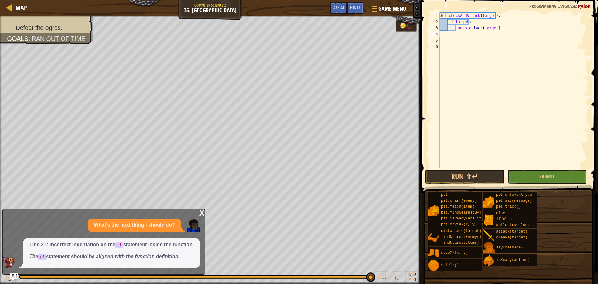
scroll to position [3, 1]
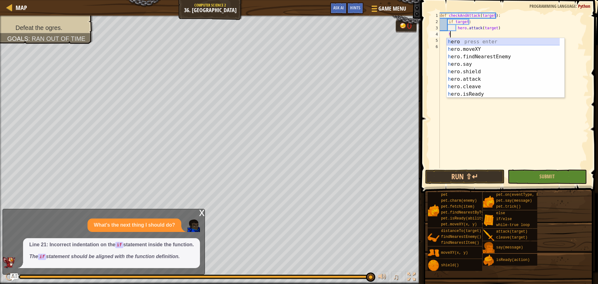
click at [470, 42] on div "h ero press enter h ero.moveXY press enter h ero.findNearestEnemy press enter h…" at bounding box center [505, 75] width 118 height 75
type textarea "h"
click at [470, 49] on div "h ero press enter h ero.moveXY press enter h ero.findNearestEnemy press enter h…" at bounding box center [502, 75] width 113 height 75
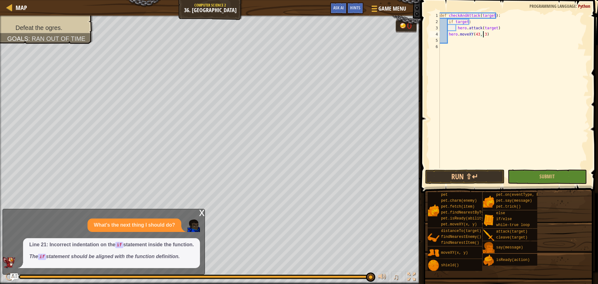
scroll to position [3, 4]
type textarea "hero.moveXY(43, 34)"
click at [448, 46] on div "def checkAndAttack ( target ) : if target : hero . attack ( target ) hero . mov…" at bounding box center [513, 96] width 150 height 168
click at [461, 45] on div "def checkAndAttack ( target ) : if target : hero . attack ( target ) hero . mov…" at bounding box center [513, 96] width 150 height 168
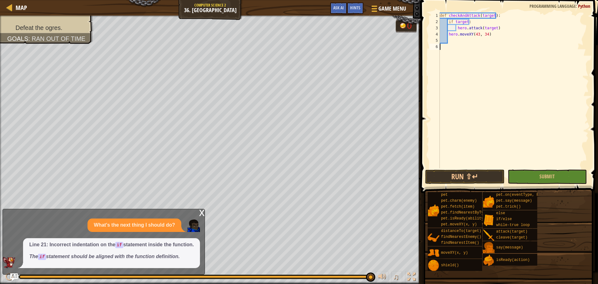
click at [461, 44] on div "def checkAndAttack ( target ) : if target : hero . attack ( target ) hero . mov…" at bounding box center [513, 96] width 150 height 168
click at [460, 42] on div "def checkAndAttack ( target ) : if target : hero . attack ( target ) hero . mov…" at bounding box center [513, 96] width 150 height 168
click at [444, 54] on div "def checkAndAttack ( target ) : if target : hero . attack ( target ) hero . mov…" at bounding box center [513, 96] width 150 height 168
type textarea "w"
click at [452, 56] on div "w [PERSON_NAME]-true loop press enter" at bounding box center [497, 61] width 118 height 22
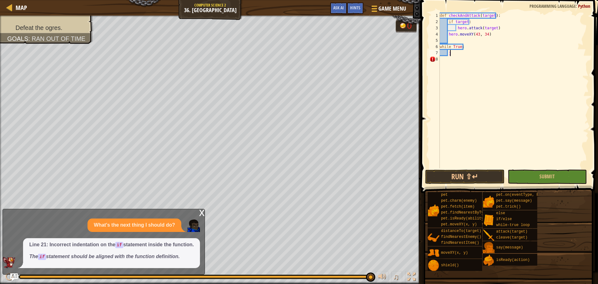
scroll to position [3, 1]
type textarea "j"
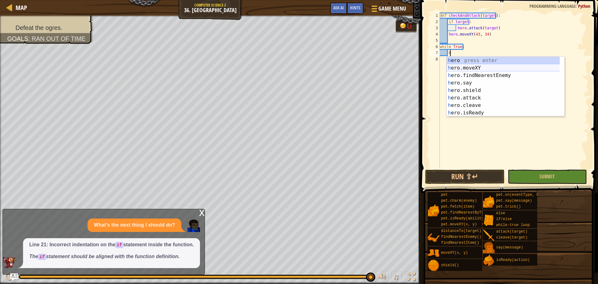
click at [457, 67] on div "h ero press enter h ero.moveXY press enter h ero.findNearestEnemy press enter h…" at bounding box center [505, 94] width 118 height 75
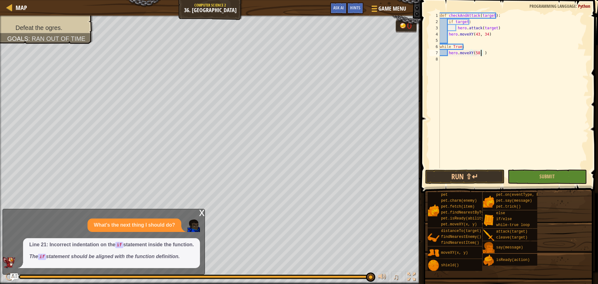
scroll to position [3, 3]
type textarea "hero.moveXY(58, 52)"
click at [459, 60] on div "def checkAndAttack ( target ) : if target : hero . attack ( target ) hero . mov…" at bounding box center [513, 96] width 150 height 168
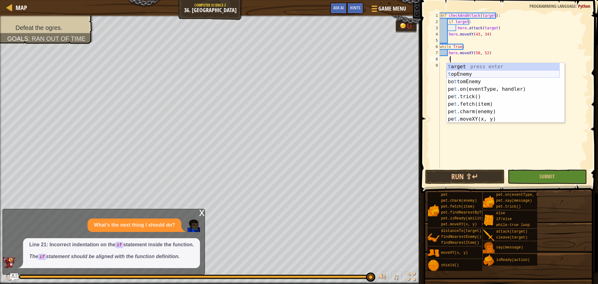
click at [481, 77] on div "t arget press enter t opEnemy press enter bo t tomEnemy press enter pe t .on(ev…" at bounding box center [502, 100] width 113 height 75
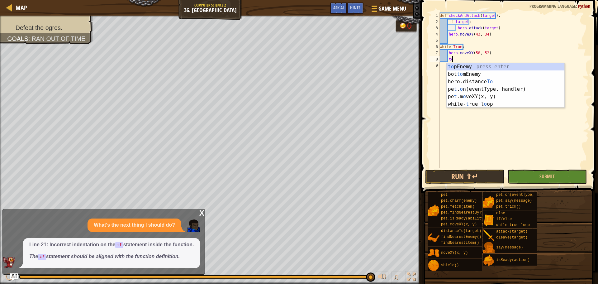
type textarea "t"
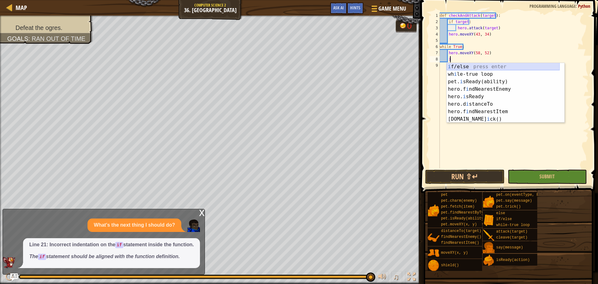
click at [467, 69] on div "i f/else press enter wh i le-true loop press enter pet. i sReady(ability) press…" at bounding box center [502, 100] width 113 height 75
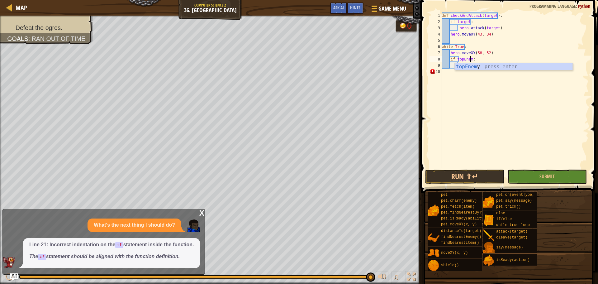
scroll to position [3, 2]
type textarea "if topEnemy:"
click at [467, 69] on div "topEnemy press enter" at bounding box center [513, 74] width 118 height 22
click at [463, 63] on div "def checkAndAttack ( target ) : if target : hero . attack ( target ) hero . mov…" at bounding box center [514, 96] width 148 height 168
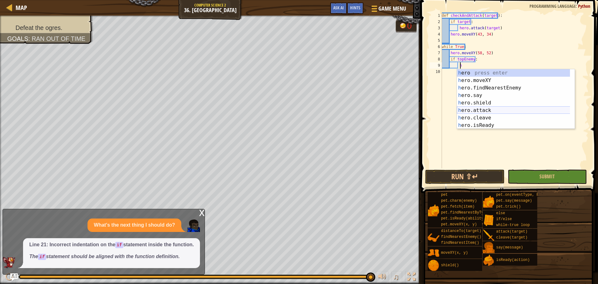
click at [490, 107] on div "h ero press enter h ero.moveXY press enter h ero.findNearestEnemy press enter h…" at bounding box center [516, 106] width 118 height 75
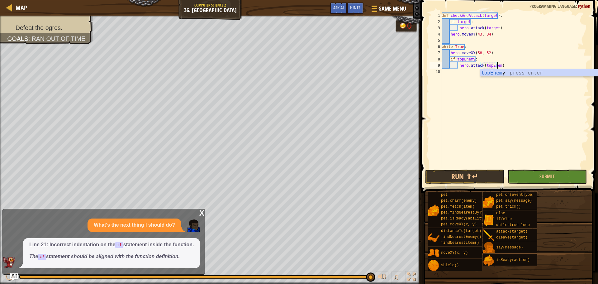
scroll to position [3, 4]
click at [531, 178] on button "Submit" at bounding box center [546, 176] width 79 height 14
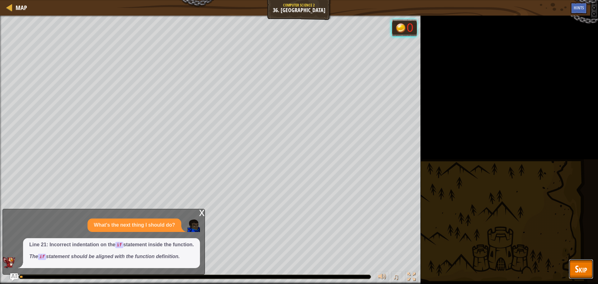
click at [581, 268] on span "Skip" at bounding box center [581, 268] width 12 height 13
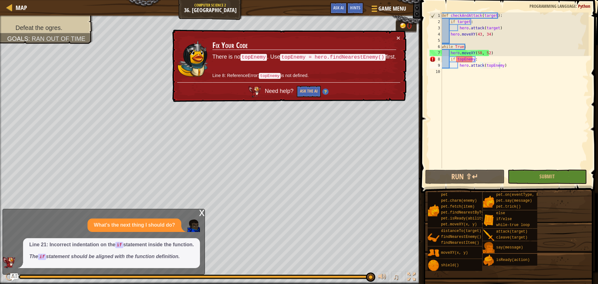
type textarea "hero.moveXY(58, 52)"
click at [495, 51] on div "def checkAndAttack ( target ) : if target : hero . attack ( target ) hero . mov…" at bounding box center [514, 96] width 148 height 168
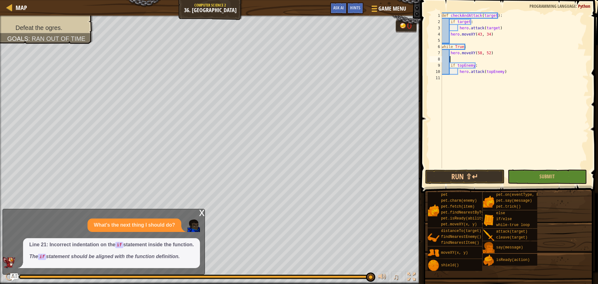
type textarea "i"
type textarea "topEnemy = h"
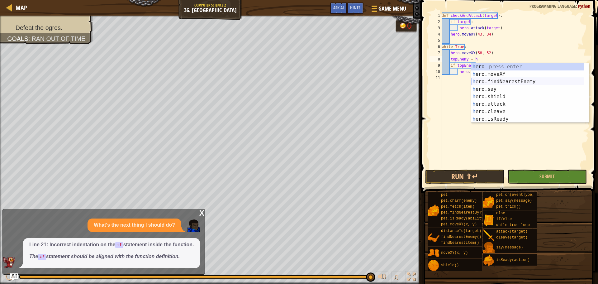
click at [522, 80] on div "h ero press enter h ero.moveXY press enter h ero.findNearestEnemy press enter h…" at bounding box center [530, 100] width 118 height 75
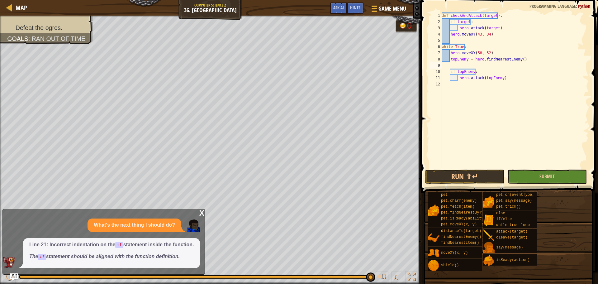
scroll to position [3, 0]
type textarea "topEnemy = hero.findNearestEnemy()"
click at [529, 176] on button "Submit" at bounding box center [546, 176] width 79 height 14
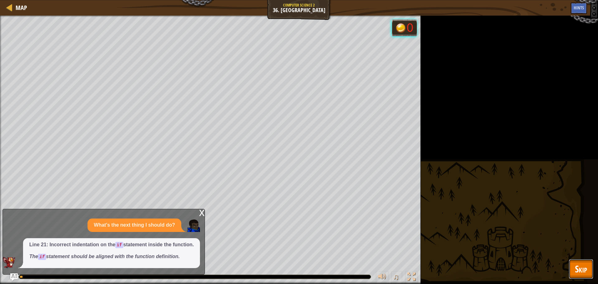
click at [582, 270] on span "Skip" at bounding box center [581, 268] width 12 height 13
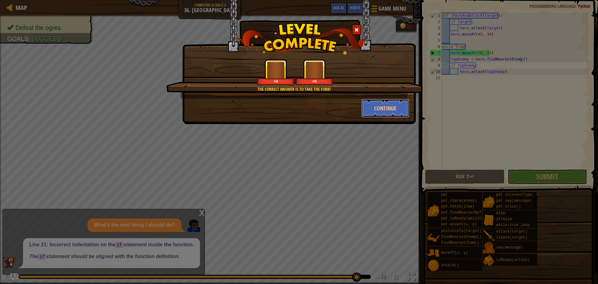
click at [384, 105] on button "Continue" at bounding box center [385, 108] width 48 height 19
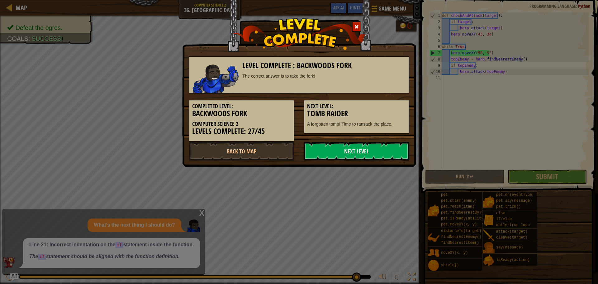
click at [361, 151] on link "Next Level" at bounding box center [356, 151] width 106 height 19
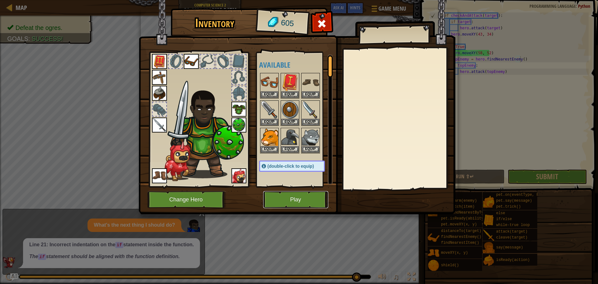
click at [294, 197] on button "Play" at bounding box center [295, 199] width 65 height 17
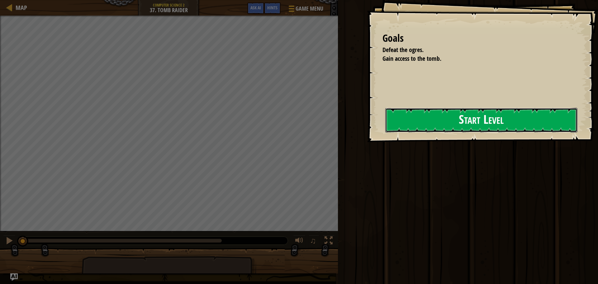
click at [480, 110] on button "Start Level" at bounding box center [481, 120] width 192 height 25
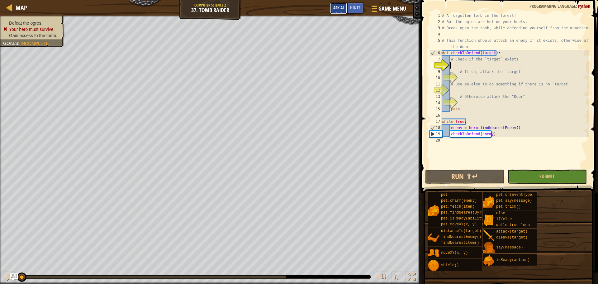
click at [335, 12] on button "Ask AI" at bounding box center [338, 8] width 17 height 12
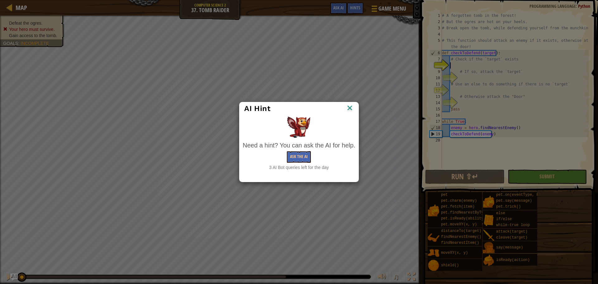
click at [350, 107] on img at bounding box center [349, 108] width 8 height 9
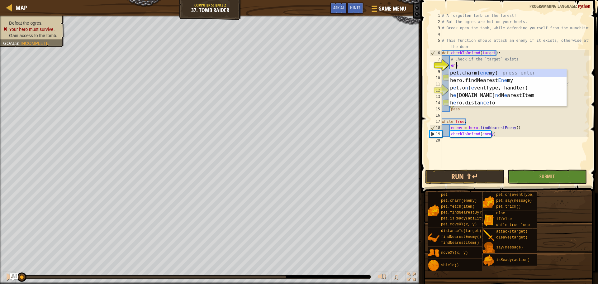
scroll to position [3, 1]
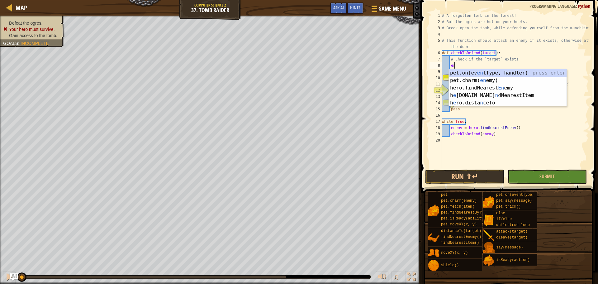
type textarea "e"
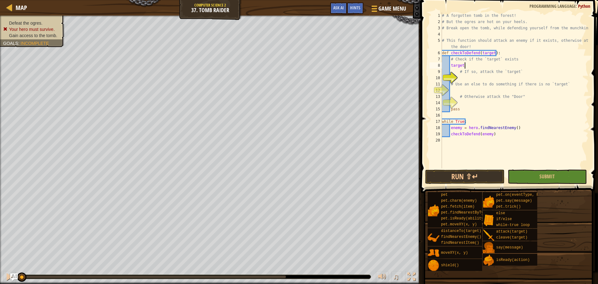
scroll to position [3, 2]
type textarea "target = h"
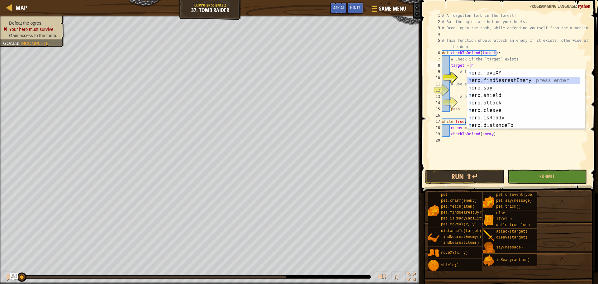
click at [510, 77] on div "h ero.moveXY press enter h ero.findNearestEnemy press enter h ero.say press ent…" at bounding box center [526, 106] width 118 height 75
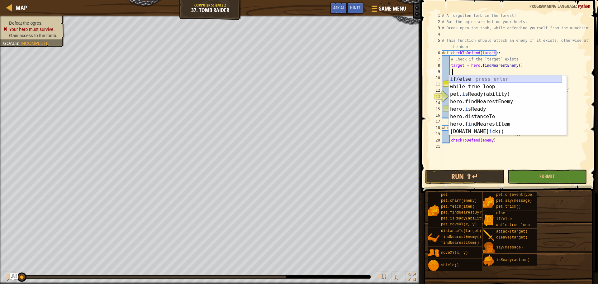
click at [489, 76] on div "i f/else press enter wh i le-true loop press enter pet. i sReady(ability) press…" at bounding box center [504, 112] width 113 height 75
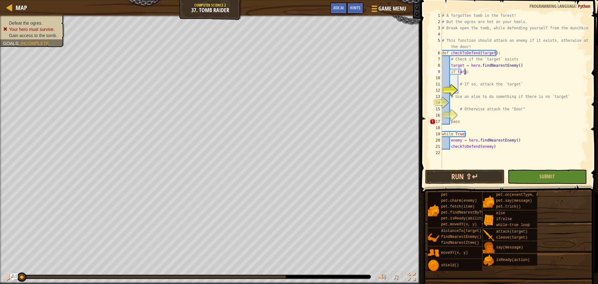
type textarea "if target:"
click at [463, 77] on div "# A forgotten tomb in the forest! # But the ogres are hot on your heels. # Brea…" at bounding box center [514, 96] width 148 height 168
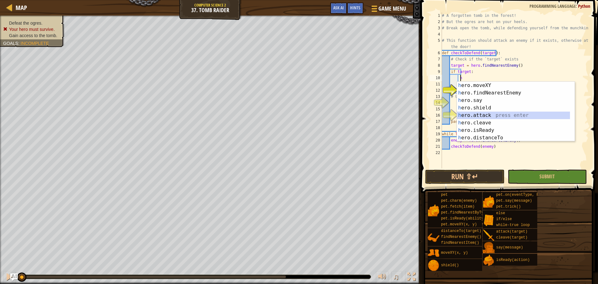
click at [481, 113] on div "h ero.moveXY press enter h ero.findNearestEnemy press enter h ero.say press ent…" at bounding box center [516, 119] width 118 height 75
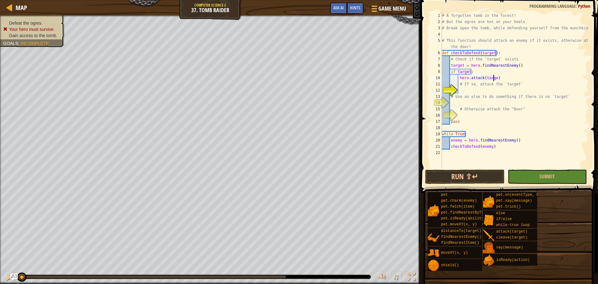
scroll to position [3, 4]
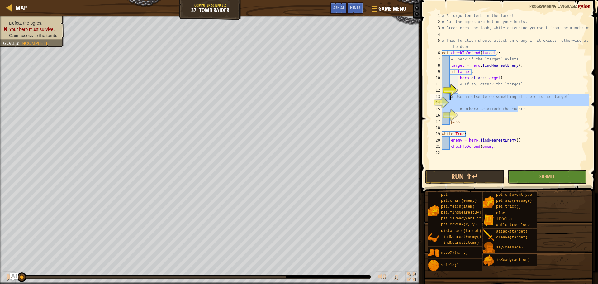
drag, startPoint x: 519, startPoint y: 110, endPoint x: 451, endPoint y: 95, distance: 70.5
click at [451, 95] on div "hero.attack(target) 1 2 3 4 5 6 7 8 9 10 11 12 13 14 15 16 17 18 19 20 21 22 # …" at bounding box center [508, 90] width 160 height 156
type textarea "# Use an else to do something if there is no `target`"
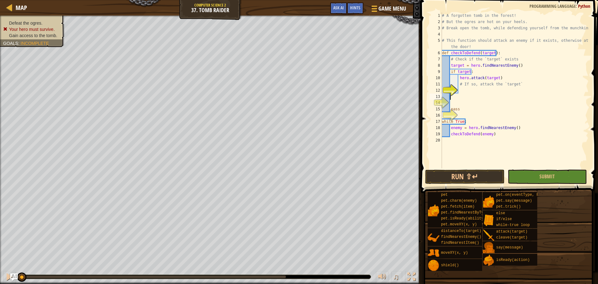
scroll to position [3, 0]
type textarea "e"
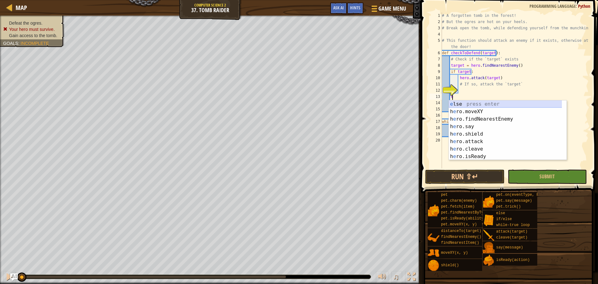
click at [467, 105] on div "e lse press enter h e ro.moveXY press enter h e ro.findNearestEnemy press enter…" at bounding box center [507, 137] width 118 height 75
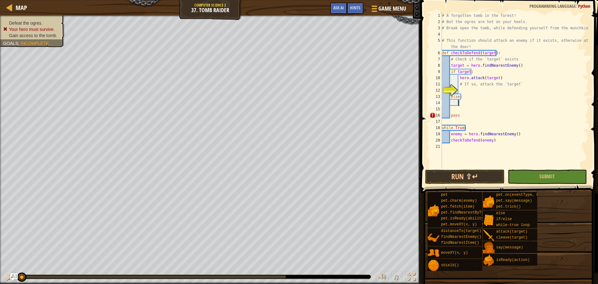
scroll to position [3, 1]
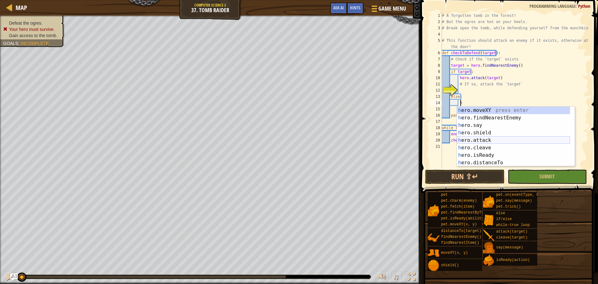
click at [487, 138] on div "h ero.moveXY press enter h ero.findNearestEnemy press enter h ero.say press ent…" at bounding box center [513, 143] width 113 height 75
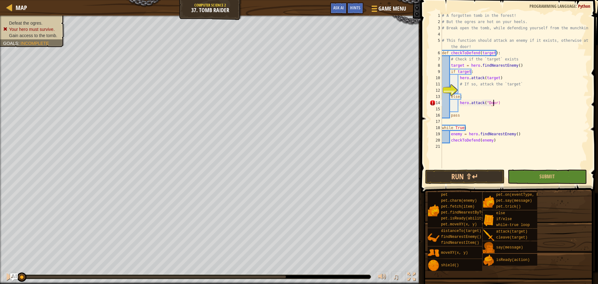
scroll to position [3, 4]
type textarea "hero.attack("Door")"
click at [463, 104] on div "# A forgotten tomb in the forest! # But the ogres are hot on your heels. # Brea…" at bounding box center [514, 96] width 148 height 168
click at [463, 106] on div "# A forgotten tomb in the forest! # But the ogres are hot on your heels. # Brea…" at bounding box center [514, 96] width 148 height 168
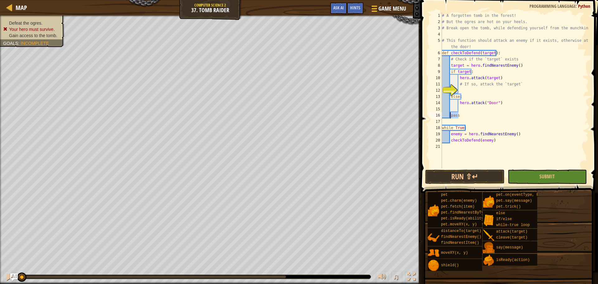
click at [450, 117] on div "# A forgotten tomb in the forest! # But the ogres are hot on your heels. # Brea…" at bounding box center [514, 96] width 148 height 168
type textarea "pass"
click at [547, 178] on span "Submit" at bounding box center [546, 176] width 15 height 7
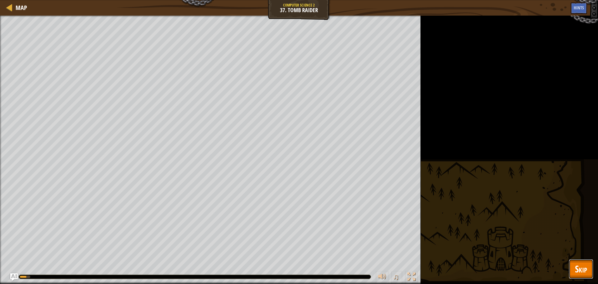
click at [577, 264] on span "Skip" at bounding box center [581, 268] width 12 height 13
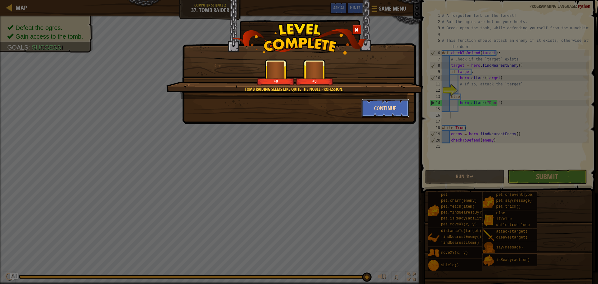
click at [391, 106] on button "Continue" at bounding box center [385, 108] width 48 height 19
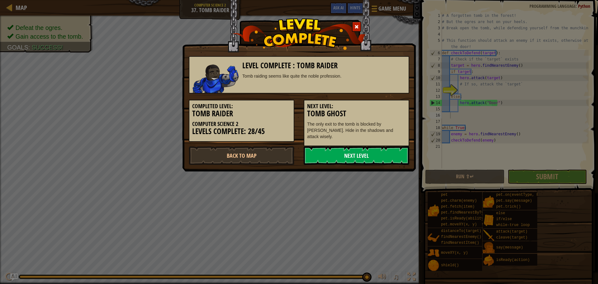
click at [354, 146] on link "Next Level" at bounding box center [356, 155] width 106 height 19
click at [333, 152] on link "Next Level" at bounding box center [356, 155] width 106 height 19
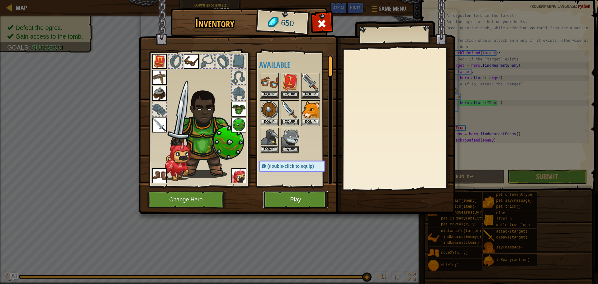
click at [310, 200] on button "Play" at bounding box center [295, 199] width 65 height 17
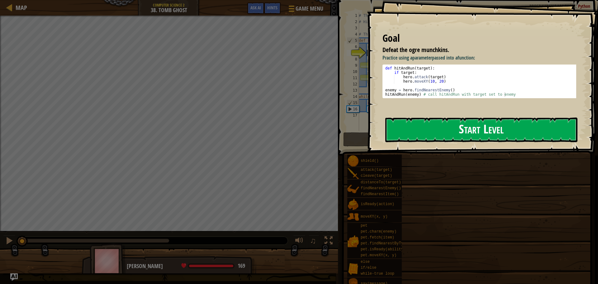
click at [447, 126] on button "Start Level" at bounding box center [481, 129] width 192 height 25
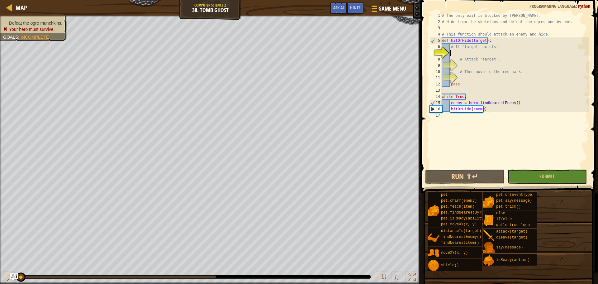
click at [487, 63] on div "# The only exit is blocked by [PERSON_NAME]. # Hide from the skeletons and defe…" at bounding box center [514, 96] width 148 height 168
click at [337, 8] on span "Ask AI" at bounding box center [338, 8] width 11 height 6
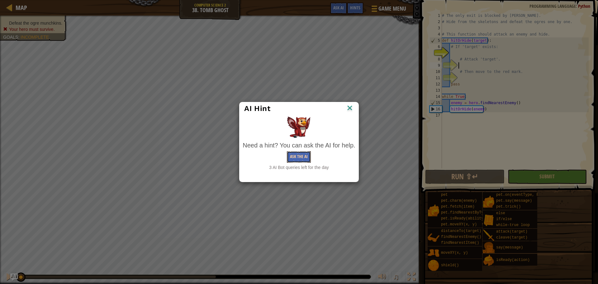
click at [300, 158] on button "Ask the AI" at bounding box center [299, 157] width 24 height 12
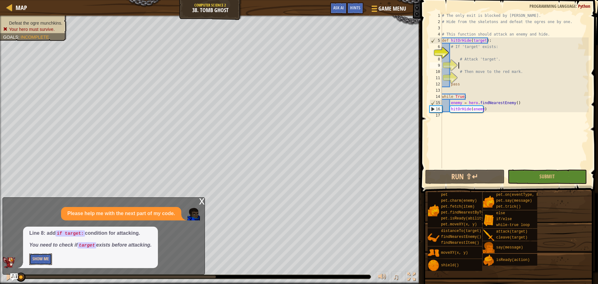
click at [48, 260] on button "Show Me" at bounding box center [40, 259] width 23 height 12
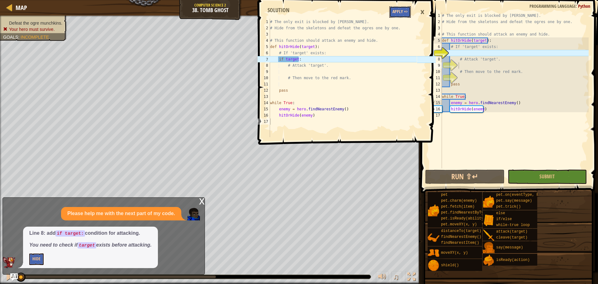
click at [398, 11] on button "Apply =>" at bounding box center [399, 12] width 21 height 12
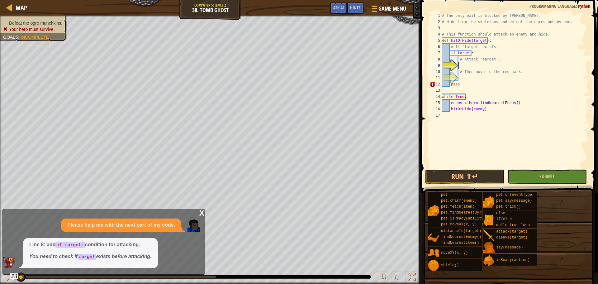
click at [469, 64] on div "# The only exit is blocked by [PERSON_NAME]. # Hide from the skeletons and defe…" at bounding box center [514, 96] width 148 height 168
drag, startPoint x: 498, startPoint y: 60, endPoint x: 458, endPoint y: 62, distance: 40.2
click at [458, 62] on div "# The only exit is blocked by [PERSON_NAME]. # Hide from the skeletons and defe…" at bounding box center [514, 96] width 148 height 168
type textarea "# Attack 'target'."
drag, startPoint x: 517, startPoint y: 72, endPoint x: 458, endPoint y: 73, distance: 58.5
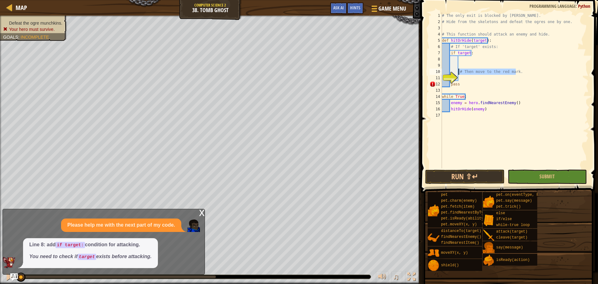
click at [458, 73] on div "# The only exit is blocked by [PERSON_NAME]. # Hide from the skeletons and defe…" at bounding box center [514, 96] width 148 height 168
type textarea "# Then move to the red mark."
click at [461, 60] on div "# The only exit is blocked by [PERSON_NAME]. # Hide from the skeletons and defe…" at bounding box center [514, 96] width 148 height 168
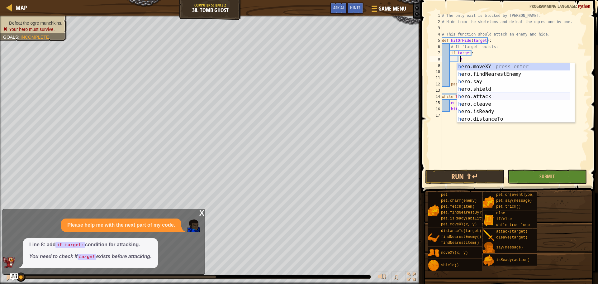
click at [487, 97] on div "h ero.moveXY press enter h ero.findNearestEnemy press enter h ero.say press ent…" at bounding box center [513, 100] width 113 height 75
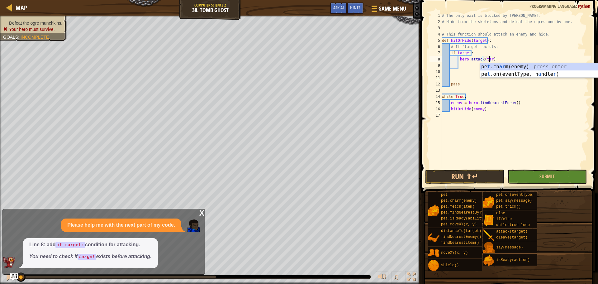
scroll to position [3, 4]
type textarea "hero.attack(target)"
click at [464, 69] on div "# The only exit is blocked by [PERSON_NAME]. # Hide from the skeletons and defe…" at bounding box center [514, 96] width 148 height 168
click at [464, 65] on div "# The only exit is blocked by [PERSON_NAME]. # Hide from the skeletons and defe…" at bounding box center [514, 96] width 148 height 168
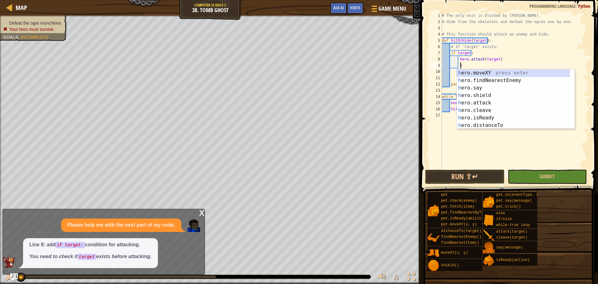
click at [476, 73] on div "h ero.moveXY press enter h ero.findNearestEnemy press enter h ero.say press ent…" at bounding box center [516, 106] width 118 height 75
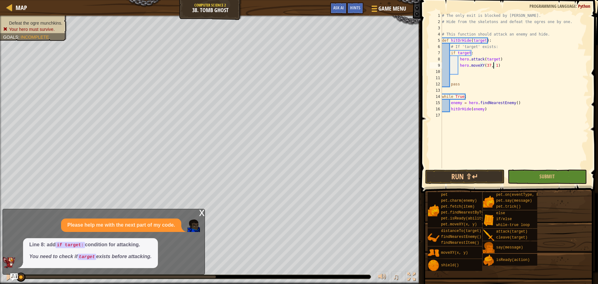
scroll to position [3, 4]
type textarea "hero.moveXY(37, 17)"
click at [536, 181] on button "Submit" at bounding box center [546, 176] width 79 height 14
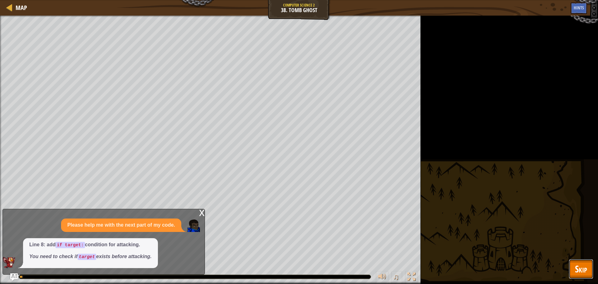
click at [585, 270] on span "Skip" at bounding box center [581, 268] width 12 height 13
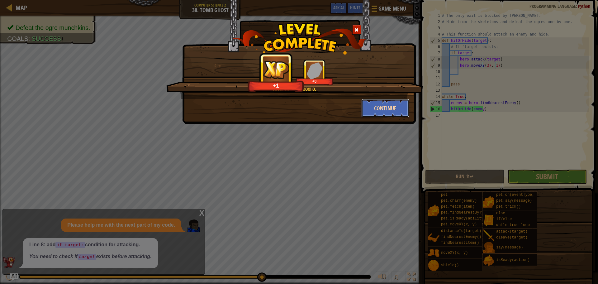
click at [386, 107] on button "Continue" at bounding box center [385, 108] width 48 height 19
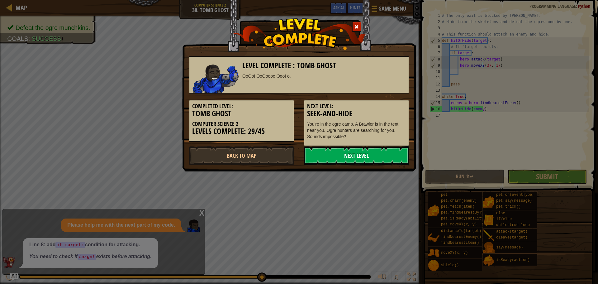
click at [363, 157] on link "Next Level" at bounding box center [356, 155] width 106 height 19
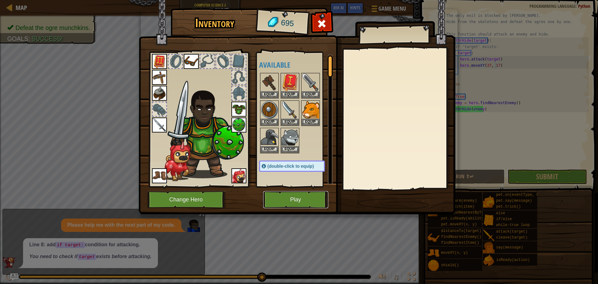
click at [291, 197] on button "Play" at bounding box center [295, 199] width 65 height 17
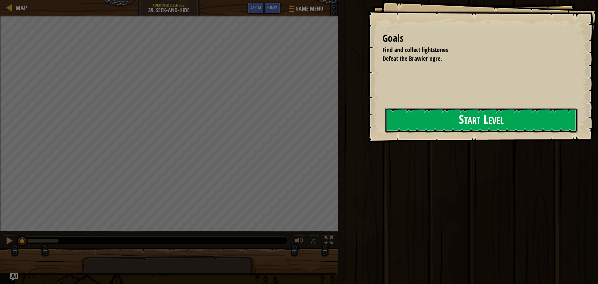
click at [385, 124] on button "Start Level" at bounding box center [481, 120] width 192 height 25
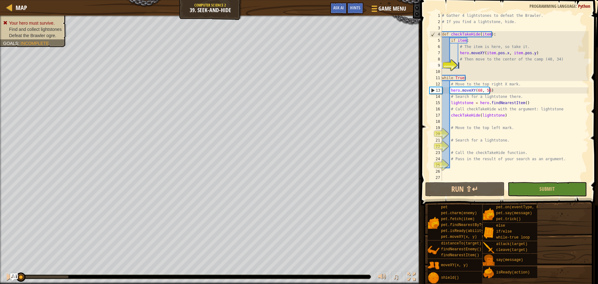
scroll to position [3, 1]
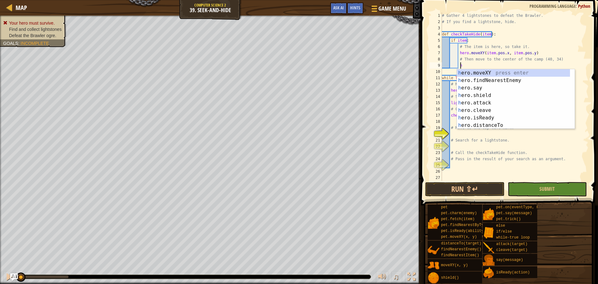
click at [493, 76] on div "h ero.moveXY press enter h ero.findNearestEnemy press enter h ero.say press ent…" at bounding box center [513, 106] width 113 height 75
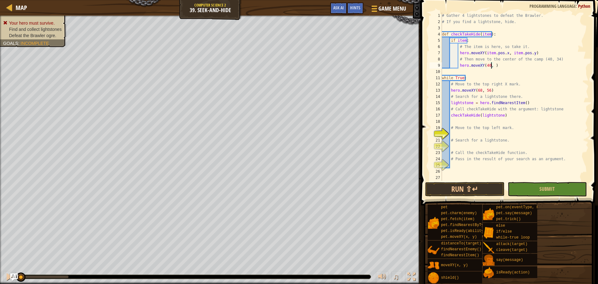
scroll to position [3, 4]
type textarea "hero.moveXY(40, 34)"
click at [471, 132] on div "# Gather 4 lightstones to defeat the Brawler. # If you find a lightstone, hide.…" at bounding box center [514, 102] width 148 height 181
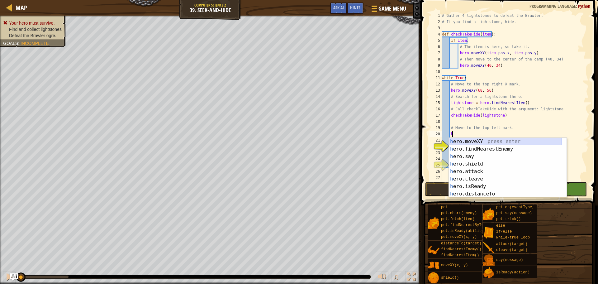
click at [477, 139] on div "h ero.moveXY press enter h ero.findNearestEnemy press enter h ero.say press ent…" at bounding box center [504, 175] width 113 height 75
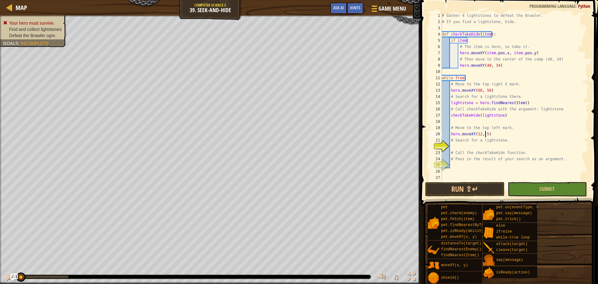
scroll to position [3, 3]
type textarea "hero.moveXY(12, 56)"
click at [467, 145] on div "# Gather 4 lightstones to defeat the Brawler. # If you find a lightstone, hide.…" at bounding box center [514, 102] width 148 height 181
drag, startPoint x: 502, startPoint y: 114, endPoint x: 451, endPoint y: 118, distance: 51.5
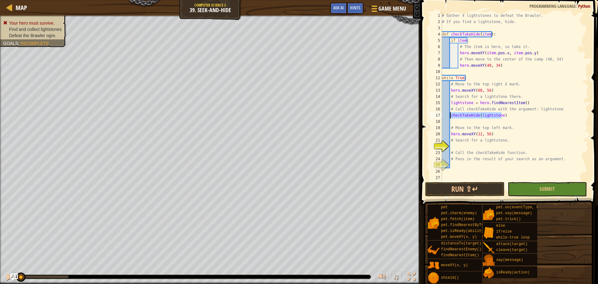
click at [451, 118] on div "# Gather 4 lightstones to defeat the Brawler. # If you find a lightstone, hide.…" at bounding box center [514, 102] width 148 height 181
type textarea "checkTakeHide(lightstone)"
click at [462, 147] on div "# Gather 4 lightstones to defeat the Brawler. # If you find a lightstone, hide.…" at bounding box center [514, 102] width 148 height 181
type textarea "checkTakeHide(lightstone)"
click at [468, 166] on div "# Gather 4 lightstones to defeat the Brawler. # If you find a lightstone, hide.…" at bounding box center [514, 102] width 148 height 181
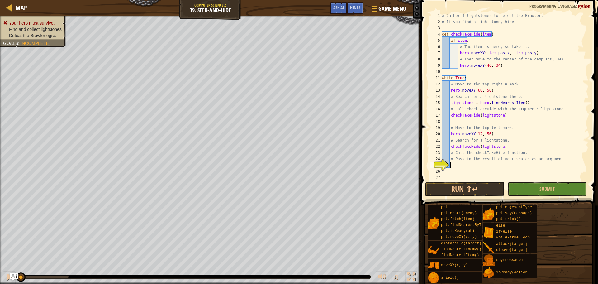
type textarea "checkTakeHide(lightstone)"
drag, startPoint x: 501, startPoint y: 145, endPoint x: 451, endPoint y: 147, distance: 50.5
click at [451, 147] on div "# Gather 4 lightstones to defeat the Brawler. # If you find a lightstone, hide.…" at bounding box center [514, 102] width 148 height 181
drag, startPoint x: 519, startPoint y: 103, endPoint x: 450, endPoint y: 103, distance: 68.8
click at [450, 103] on div "# Gather 4 lightstones to defeat the Brawler. # If you find a lightstone, hide.…" at bounding box center [514, 102] width 148 height 181
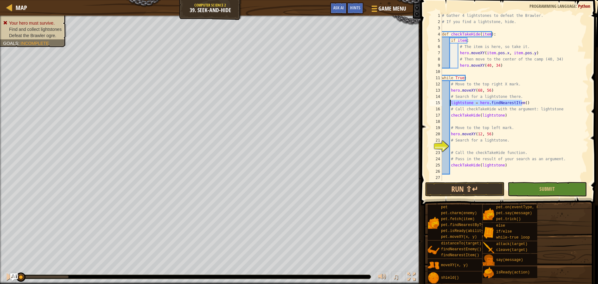
type textarea "lightstone = hero.findNearestItem()"
click at [470, 123] on div "# Gather 4 lightstones to defeat the Brawler. # If you find a lightstone, hide.…" at bounding box center [514, 102] width 148 height 181
click at [467, 143] on div "# Gather 4 lightstones to defeat the Brawler. # If you find a lightstone, hide.…" at bounding box center [514, 102] width 148 height 181
type textarea "lightstone = hero.findNearestItem()"
click at [521, 186] on button "Submit" at bounding box center [546, 189] width 79 height 14
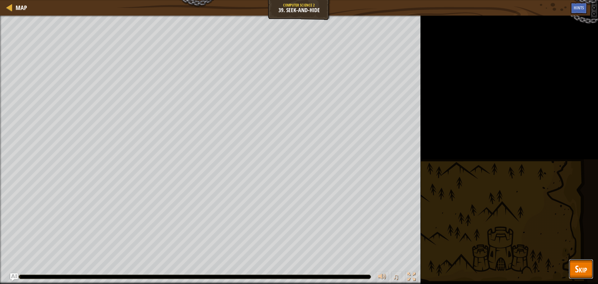
click at [578, 265] on span "Skip" at bounding box center [581, 268] width 12 height 13
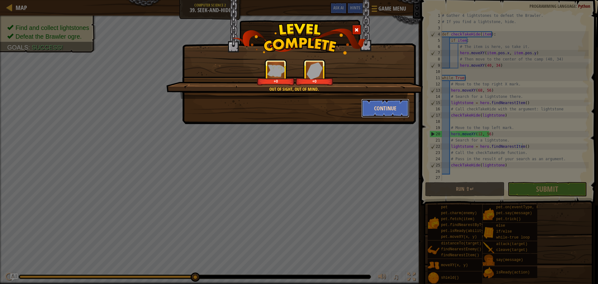
click at [391, 113] on button "Continue" at bounding box center [385, 108] width 48 height 19
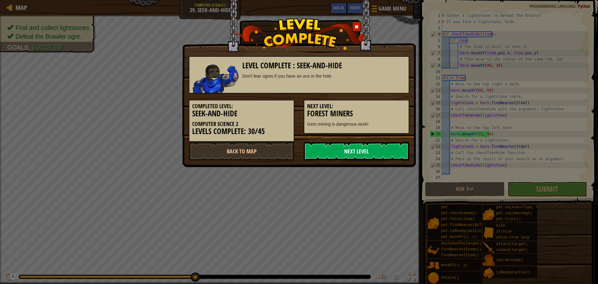
click at [386, 149] on link "Next Level" at bounding box center [356, 151] width 106 height 19
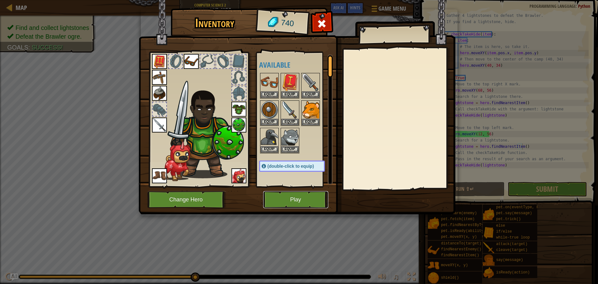
click at [296, 192] on button "Play" at bounding box center [295, 199] width 65 height 17
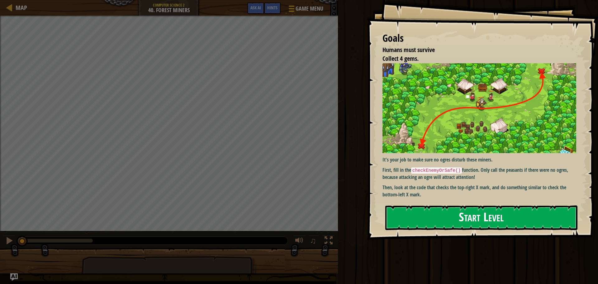
click at [392, 205] on button "Start Level" at bounding box center [481, 217] width 192 height 25
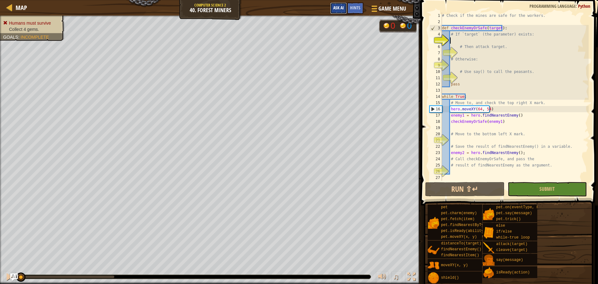
click at [338, 6] on span "Ask AI" at bounding box center [338, 8] width 11 height 6
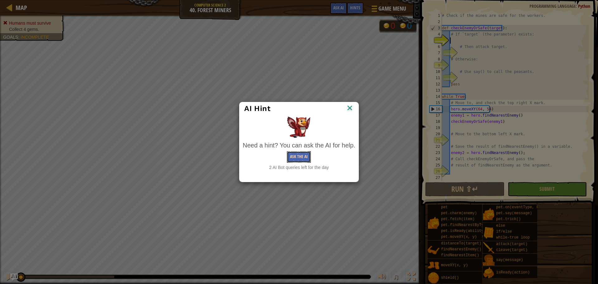
click at [301, 158] on button "Ask the AI" at bounding box center [299, 157] width 24 height 12
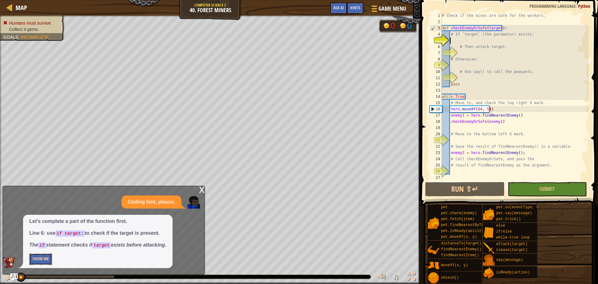
click at [45, 260] on button "Show Me" at bounding box center [40, 259] width 23 height 12
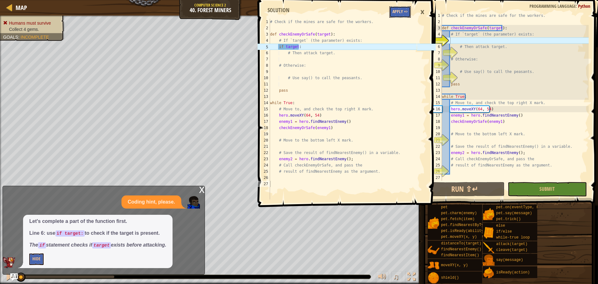
click at [406, 12] on button "Apply =>" at bounding box center [399, 12] width 21 height 12
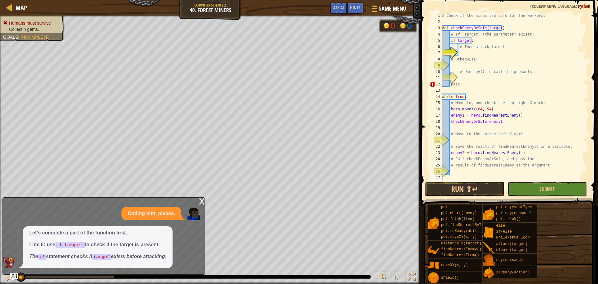
click at [466, 51] on div "# Check if the mines are safe for the workers. def checkEnemyOrSafe ( target ) …" at bounding box center [514, 102] width 148 height 181
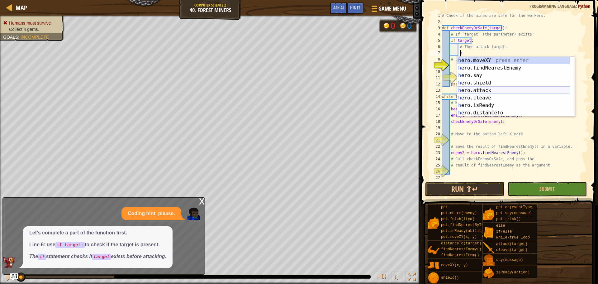
click at [487, 88] on div "h ero.moveXY press enter h ero.findNearestEnemy press enter h ero.say press ent…" at bounding box center [513, 94] width 113 height 75
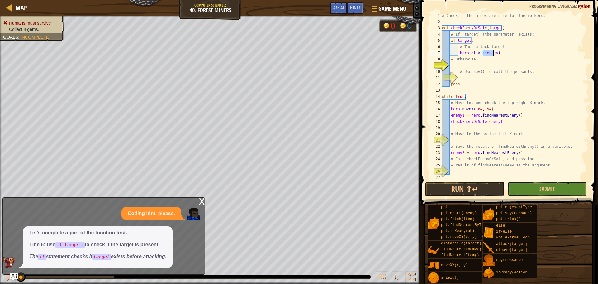
click at [458, 62] on div "# Check if the mines are safe for the workers. def checkEnemyOrSafe ( target ) …" at bounding box center [514, 102] width 148 height 181
type textarea "# Otherwise:"
click at [461, 65] on div "# Check if the mines are safe for the workers. def checkEnemyOrSafe ( target ) …" at bounding box center [514, 102] width 148 height 181
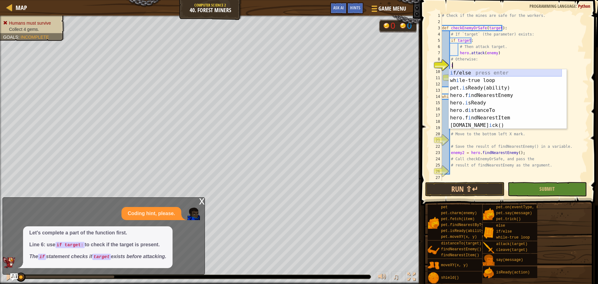
click at [472, 73] on div "i f/else press enter wh i le-true loop press enter pet. i sReady(ability) press…" at bounding box center [504, 106] width 113 height 75
type textarea "if enemy:"
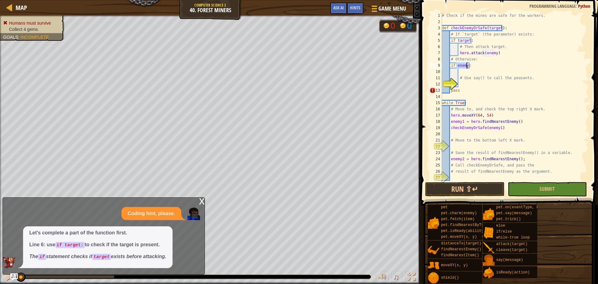
click at [465, 73] on div "# Check if the mines are safe for the workers. def checkEnemyOrSafe ( target ) …" at bounding box center [511, 102] width 143 height 181
click at [473, 83] on div "# Check if the mines are safe for the workers. def checkEnemyOrSafe ( target ) …" at bounding box center [511, 102] width 143 height 181
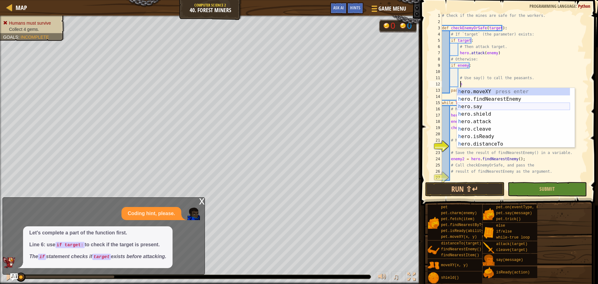
click at [492, 109] on div "h ero.moveXY press enter h ero.findNearestEnemy press enter h ero.say press ent…" at bounding box center [513, 125] width 113 height 75
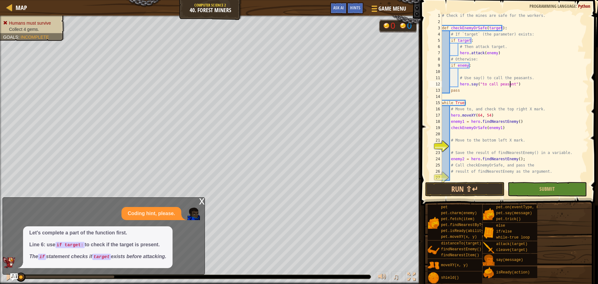
scroll to position [3, 6]
type textarea "hero.say("to call peasants")"
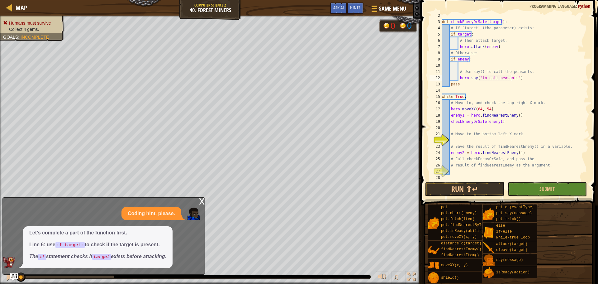
scroll to position [6, 0]
click at [472, 139] on div "def checkEnemyOrSafe ( target ) : # If `target` (the parameter) exists: if targ…" at bounding box center [511, 102] width 143 height 181
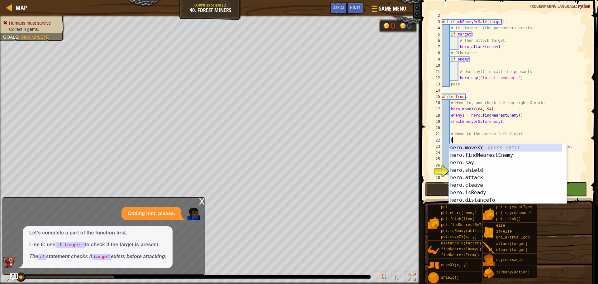
click at [492, 149] on div "h ero.moveXY press enter h ero.findNearestEnemy press enter h ero.say press ent…" at bounding box center [507, 181] width 118 height 75
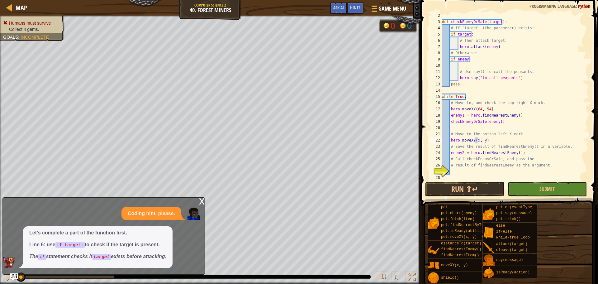
click at [200, 203] on div "x" at bounding box center [202, 200] width 6 height 6
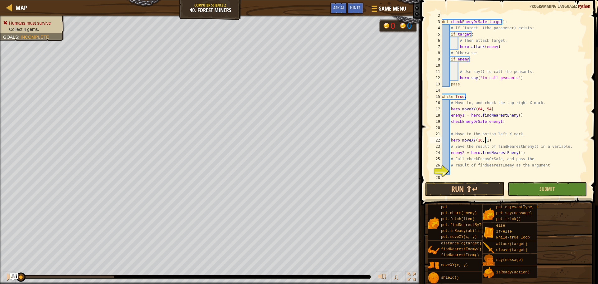
scroll to position [3, 3]
click at [576, 195] on button "Submit" at bounding box center [546, 189] width 79 height 14
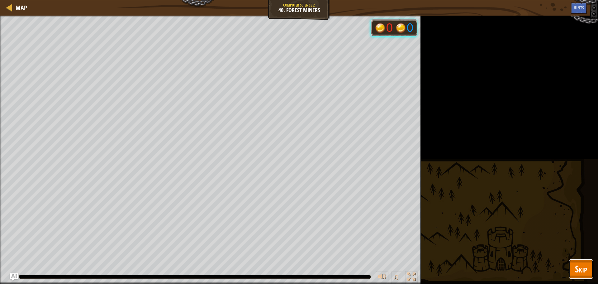
click at [570, 272] on button "Skip" at bounding box center [580, 269] width 25 height 20
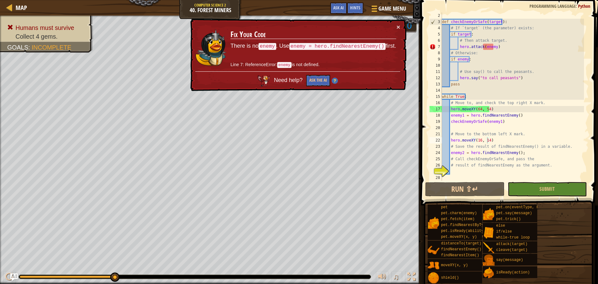
type textarea "if target:"
click at [475, 33] on div "def checkEnemyOrSafe ( target ) : # If `target` (the parameter) exists: if targ…" at bounding box center [511, 102] width 143 height 181
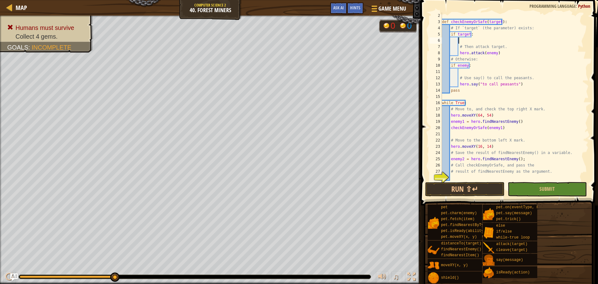
type textarea "h"
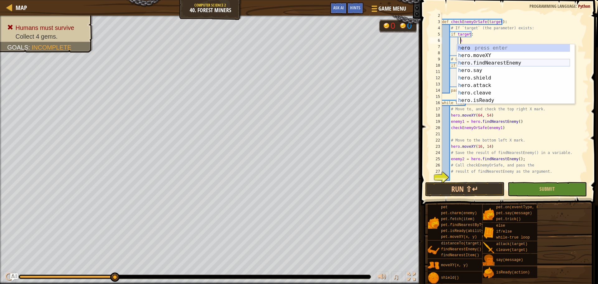
click at [491, 61] on div "h ero press enter h ero.moveXY press enter h ero.findNearestEnemy press enter h…" at bounding box center [513, 81] width 113 height 75
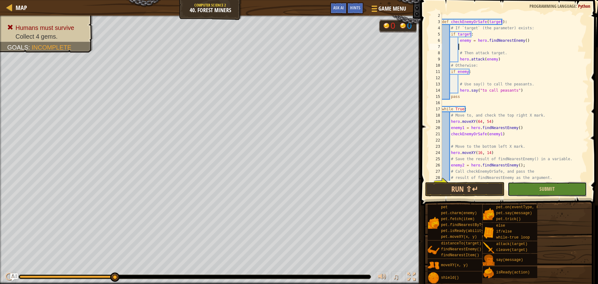
click at [531, 190] on button "Submit" at bounding box center [546, 189] width 79 height 14
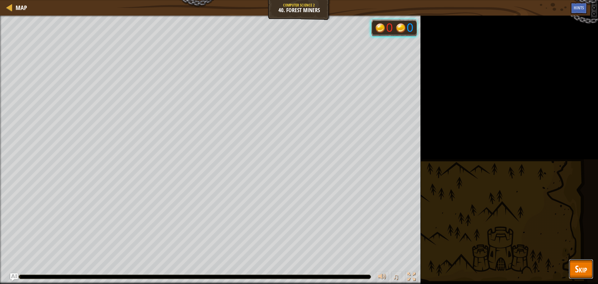
click at [574, 264] on button "Skip" at bounding box center [580, 269] width 25 height 20
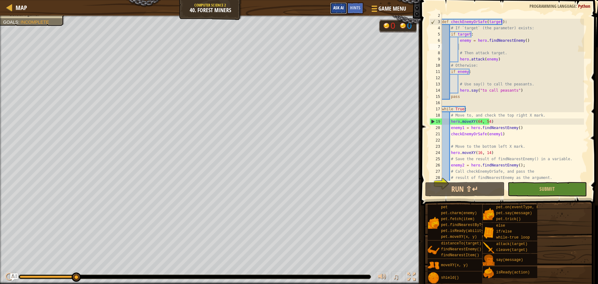
click at [335, 6] on span "Ask AI" at bounding box center [338, 8] width 11 height 6
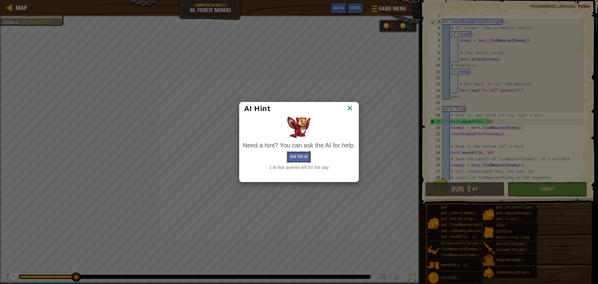
click at [297, 152] on button "Ask the AI" at bounding box center [299, 157] width 24 height 12
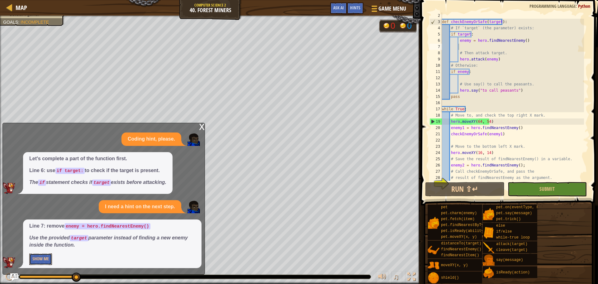
click at [38, 263] on button "Show Me" at bounding box center [40, 259] width 23 height 12
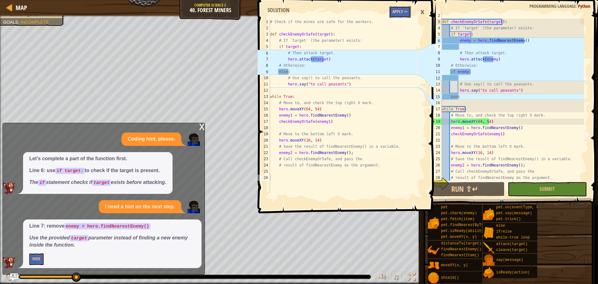
click at [392, 16] on button "Apply =>" at bounding box center [399, 12] width 21 height 12
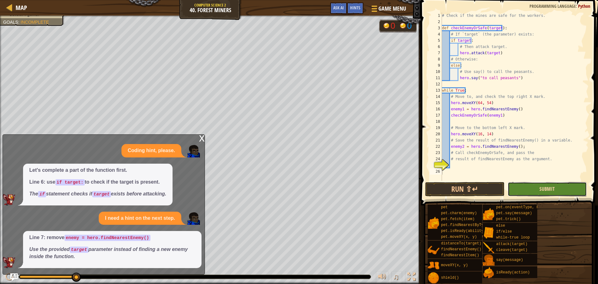
click at [546, 186] on span "Submit" at bounding box center [546, 188] width 15 height 7
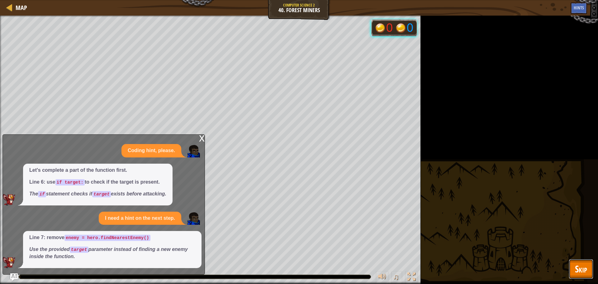
click at [580, 261] on button "Skip" at bounding box center [580, 269] width 25 height 20
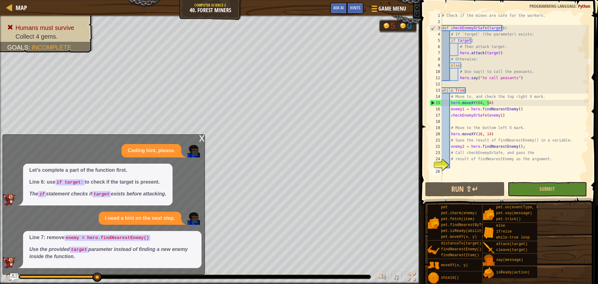
click at [460, 167] on div "# Check if the mines are safe for the workers. def checkEnemyOrSafe ( target ) …" at bounding box center [514, 102] width 148 height 181
drag, startPoint x: 505, startPoint y: 26, endPoint x: 440, endPoint y: 30, distance: 64.5
click at [440, 30] on div "1 2 3 4 5 6 7 8 9 10 11 12 13 14 15 16 17 18 19 20 21 22 23 24 25 26 # Check if…" at bounding box center [508, 96] width 160 height 168
type textarea "def checkEnemyOrSafe(target):"
click at [458, 167] on div "# Check if the mines are safe for the workers. def checkEnemyOrSafe ( target ) …" at bounding box center [514, 102] width 148 height 181
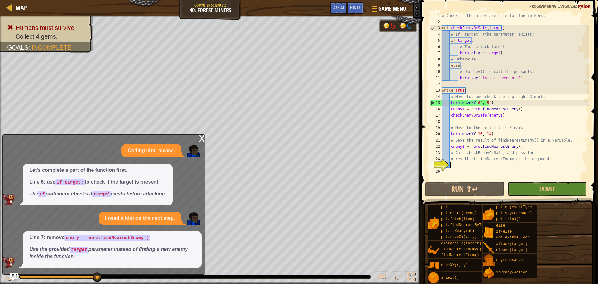
paste textarea "def checkEnemyOrSafe(target):"
type textarea "def checkEnemyOrSafe(target):"
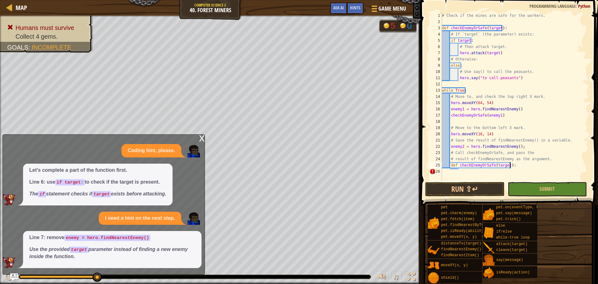
click at [456, 169] on div "# Check if the mines are safe for the workers. def checkEnemyOrSafe ( target ) …" at bounding box center [514, 102] width 148 height 181
click at [459, 171] on div "# Check if the mines are safe for the workers. def checkEnemyOrSafe ( target ) …" at bounding box center [514, 102] width 148 height 181
click at [461, 171] on div "# Check if the mines are safe for the workers. def checkEnemyOrSafe ( target ) …" at bounding box center [514, 102] width 148 height 181
click at [461, 173] on div "# Check if the mines are safe for the workers. def checkEnemyOrSafe ( target ) …" at bounding box center [514, 102] width 148 height 181
click at [444, 171] on div "# Check if the mines are safe for the workers. def checkEnemyOrSafe ( target ) …" at bounding box center [514, 102] width 148 height 181
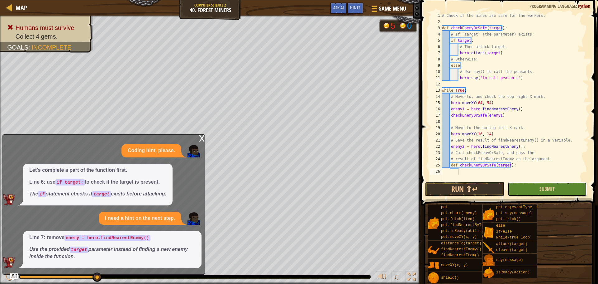
click at [566, 185] on button "Submit" at bounding box center [546, 189] width 79 height 14
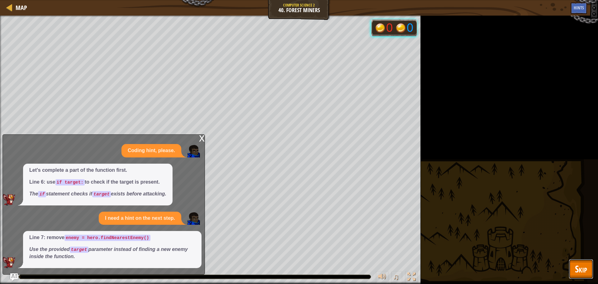
click at [581, 273] on span "Skip" at bounding box center [581, 268] width 12 height 13
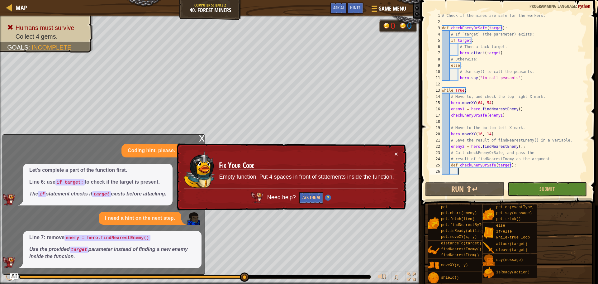
click at [466, 175] on div "# Check if the mines are safe for the workers. def checkEnemyOrSafe ( target ) …" at bounding box center [514, 102] width 148 height 181
type textarea "h"
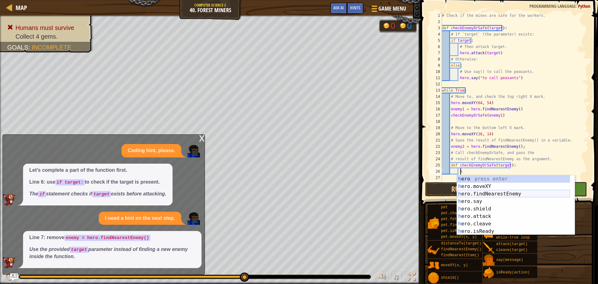
click at [476, 191] on div "h ero press enter h ero.moveXY press enter h ero.findNearestEnemy press enter h…" at bounding box center [513, 212] width 113 height 75
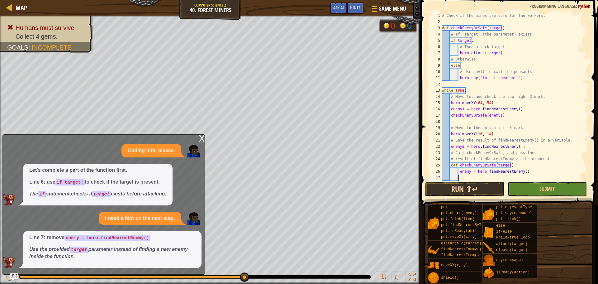
scroll to position [0, 0]
click at [533, 182] on button "Submit" at bounding box center [546, 189] width 79 height 14
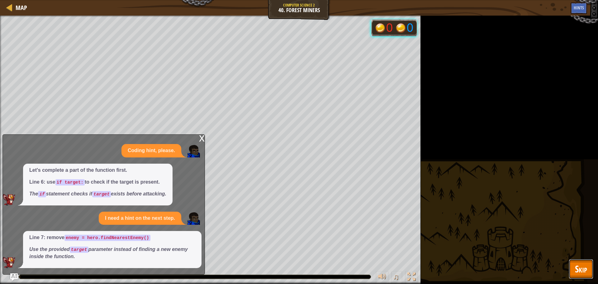
click at [573, 266] on button "Skip" at bounding box center [580, 269] width 25 height 20
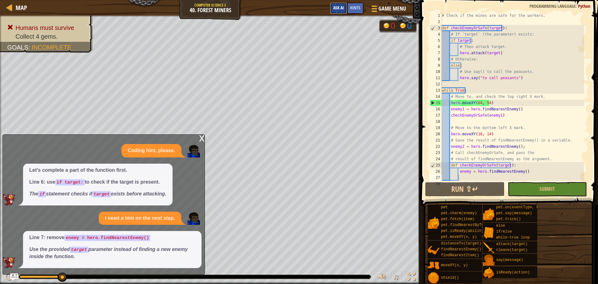
click at [339, 5] on button "Ask AI" at bounding box center [338, 8] width 17 height 12
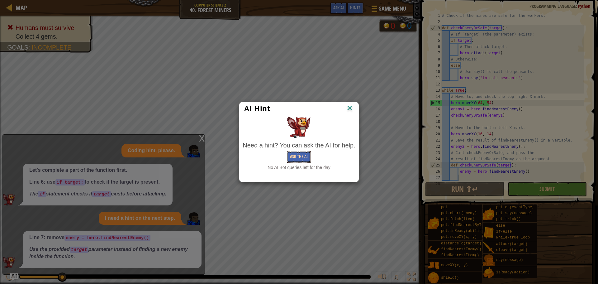
click at [304, 155] on button "Ask the AI" at bounding box center [299, 157] width 24 height 12
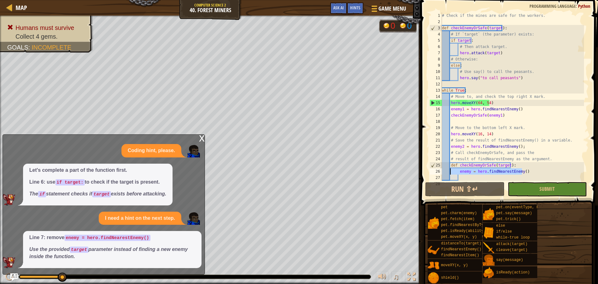
drag, startPoint x: 527, startPoint y: 172, endPoint x: 450, endPoint y: 173, distance: 77.2
click at [450, 173] on div "# Check if the mines are safe for the workers. def checkEnemyOrSafe ( target ) …" at bounding box center [511, 102] width 143 height 181
type textarea "enemy = hero.findNearestEnemy()"
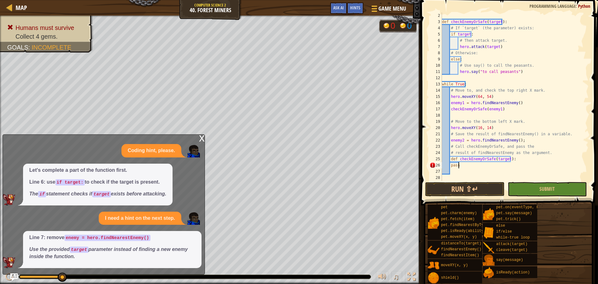
scroll to position [6, 0]
click at [532, 187] on button "Submit" at bounding box center [546, 189] width 79 height 14
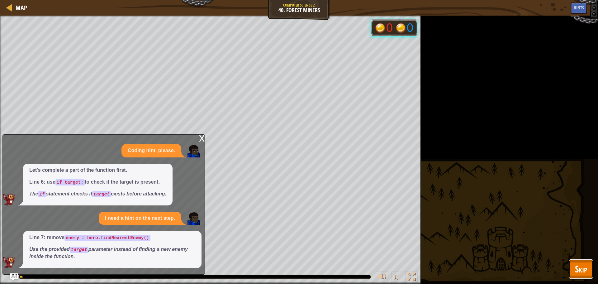
click at [579, 273] on span "Skip" at bounding box center [581, 268] width 12 height 13
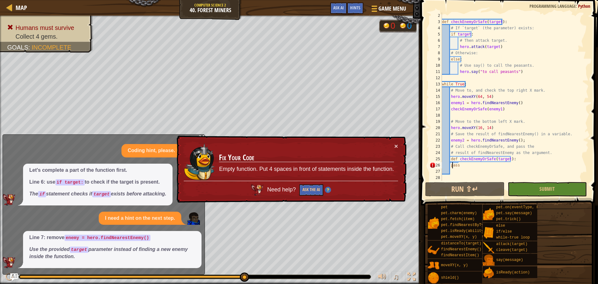
click at [451, 166] on div "def checkEnemyOrSafe ( target ) : # If `target` (the parameter) exists: if targ…" at bounding box center [511, 102] width 143 height 181
click at [450, 167] on div "def checkEnemyOrSafe ( target ) : # If `target` (the parameter) exists: if targ…" at bounding box center [511, 102] width 143 height 181
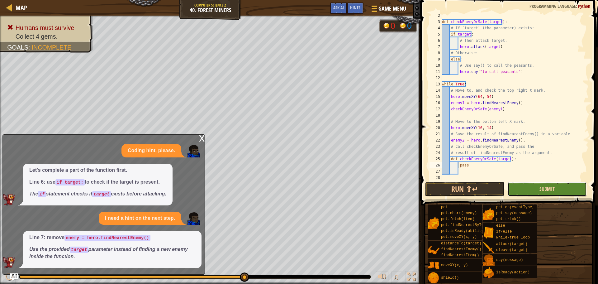
click at [549, 191] on span "Submit" at bounding box center [546, 188] width 15 height 7
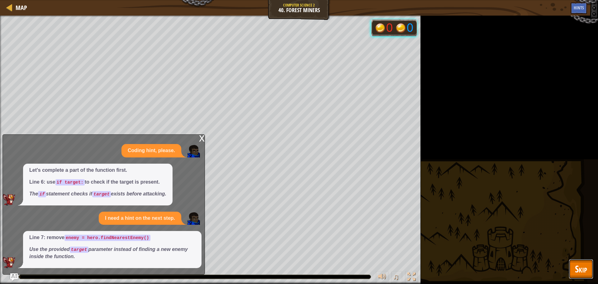
click at [583, 263] on span "Skip" at bounding box center [581, 268] width 12 height 13
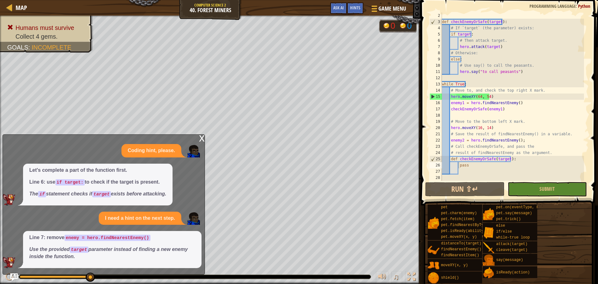
click at [510, 73] on div "def checkEnemyOrSafe ( target ) : # If `target` (the parameter) exists: if targ…" at bounding box center [511, 102] width 143 height 181
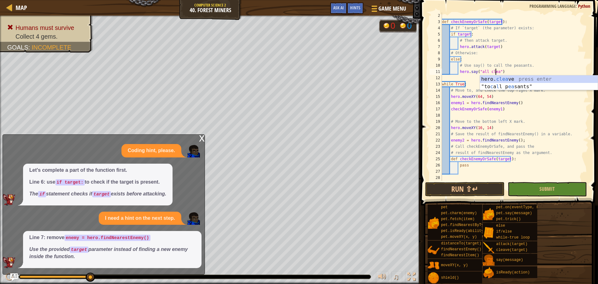
scroll to position [3, 4]
click at [533, 189] on button "Submit" at bounding box center [546, 189] width 79 height 14
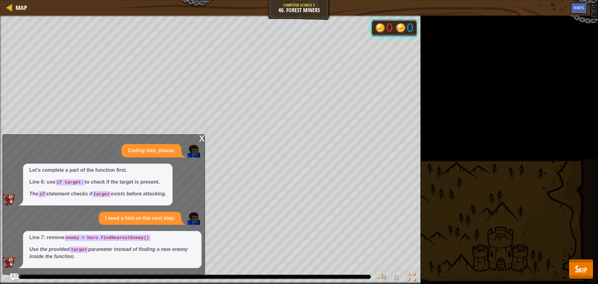
click at [568, 260] on div "Map Computer Science 2 40. Forest Miners Game Menu Done Hints Ask AI 1 2 3 4 5 …" at bounding box center [299, 142] width 598 height 284
click at [572, 268] on button "Skip" at bounding box center [580, 269] width 25 height 20
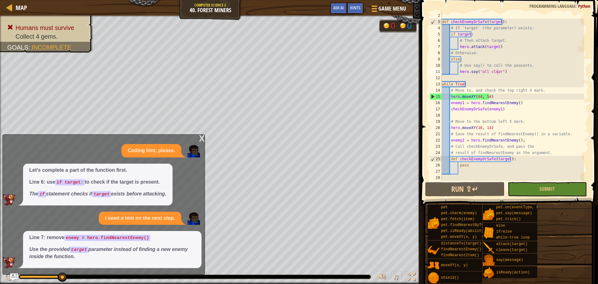
type textarea "# Use say() to call the peasants."
drag, startPoint x: 528, startPoint y: 66, endPoint x: 459, endPoint y: 63, distance: 69.8
click at [459, 63] on div "def checkEnemyOrSafe ( target ) : # If `target` (the parameter) exists: if targ…" at bounding box center [511, 102] width 143 height 181
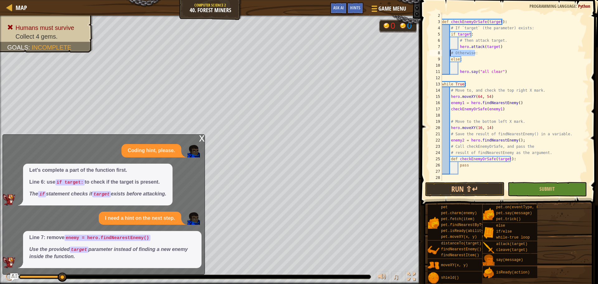
drag, startPoint x: 475, startPoint y: 52, endPoint x: 450, endPoint y: 54, distance: 25.2
click at [450, 54] on div "def checkEnemyOrSafe ( target ) : # If `target` (the parameter) exists: if targ…" at bounding box center [511, 102] width 143 height 181
type textarea "# Otherwise:"
drag, startPoint x: 501, startPoint y: 38, endPoint x: 458, endPoint y: 40, distance: 43.0
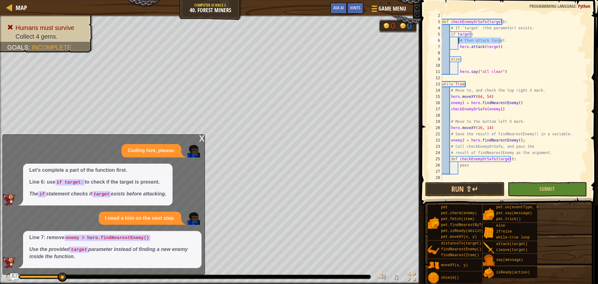
click at [458, 40] on div "def checkEnemyOrSafe ( target ) : # If `target` (the parameter) exists: if targ…" at bounding box center [511, 102] width 143 height 181
type textarea "# Then attack target."
drag, startPoint x: 527, startPoint y: 27, endPoint x: 450, endPoint y: 27, distance: 77.2
click at [450, 27] on div "def checkEnemyOrSafe ( target ) : # If `target` (the parameter) exists: if targ…" at bounding box center [511, 102] width 143 height 181
type textarea "# If `target` (the parameter) exists:"
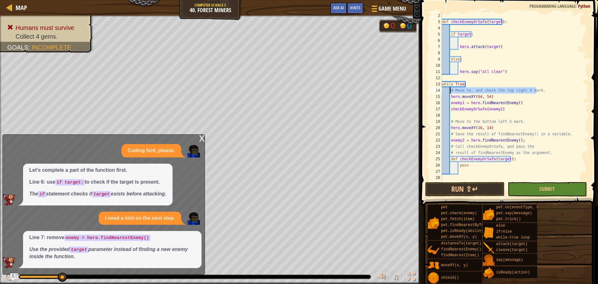
drag, startPoint x: 535, startPoint y: 89, endPoint x: 450, endPoint y: 89, distance: 85.0
click at [450, 89] on div "def checkEnemyOrSafe ( target ) : if target : hero . attack ( target ) else : h…" at bounding box center [511, 102] width 143 height 181
type textarea "# Move to, and check the top right X mark."
drag, startPoint x: 517, startPoint y: 121, endPoint x: 451, endPoint y: 120, distance: 66.0
click at [451, 120] on div "def checkEnemyOrSafe ( target ) : if target : hero . attack ( target ) else : h…" at bounding box center [511, 102] width 143 height 181
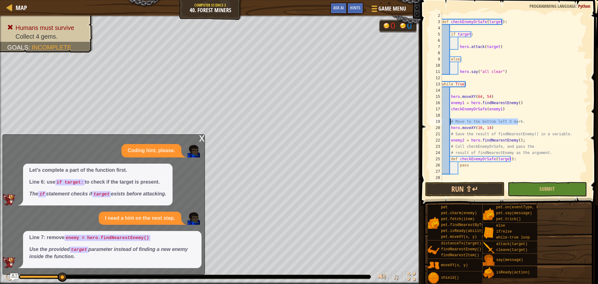
type textarea "# Move to the bottom left X mark."
click at [497, 72] on div "def checkEnemyOrSafe ( target ) : if target : hero . attack ( target ) else : h…" at bounding box center [511, 102] width 143 height 181
drag, startPoint x: 562, startPoint y: 135, endPoint x: 450, endPoint y: 136, distance: 111.7
click at [450, 136] on div "def checkEnemyOrSafe ( target ) : if target : hero . attack ( target ) else : h…" at bounding box center [511, 102] width 143 height 181
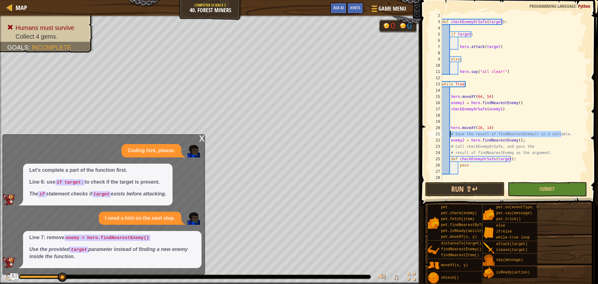
type textarea "# Save the result of findNearestEnemy() in a variable."
drag, startPoint x: 528, startPoint y: 146, endPoint x: 450, endPoint y: 146, distance: 77.8
click at [450, 146] on div "def checkEnemyOrSafe ( target ) : if target : hero . attack ( target ) else : h…" at bounding box center [511, 102] width 143 height 181
type textarea "# Call checkEnemyOrSafe, and pass the"
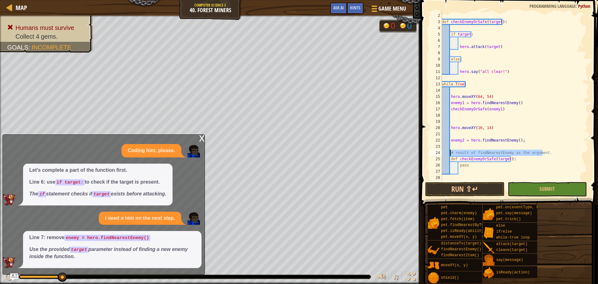
drag, startPoint x: 544, startPoint y: 154, endPoint x: 451, endPoint y: 152, distance: 93.4
click at [451, 152] on div "def checkEnemyOrSafe ( target ) : if target : hero . attack ( target ) else : h…" at bounding box center [511, 102] width 143 height 181
type textarea "# result of findNearestEnemy as the argument."
click at [556, 190] on button "Submit" at bounding box center [546, 189] width 79 height 14
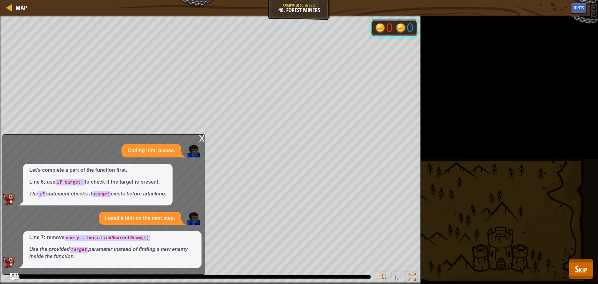
click at [590, 279] on div "Humans must survive Collect 4 gems. Goals : Running... 0 0 ♫ [PERSON_NAME] 169 …" at bounding box center [299, 150] width 598 height 268
click at [582, 270] on span "Skip" at bounding box center [581, 268] width 12 height 13
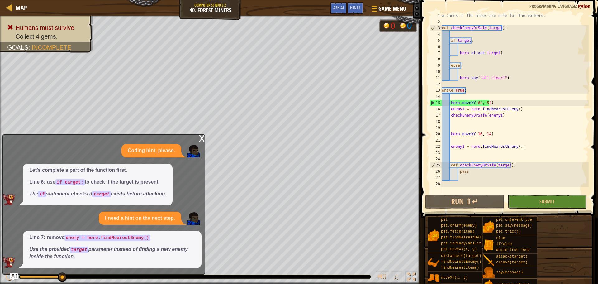
type textarea "def checkEnemyOrSafe(target):"
drag, startPoint x: 513, startPoint y: 166, endPoint x: 450, endPoint y: 164, distance: 62.9
click at [450, 164] on div "# Check if the mines are safe for the workers. def checkEnemyOrSafe ( target ) …" at bounding box center [514, 108] width 148 height 193
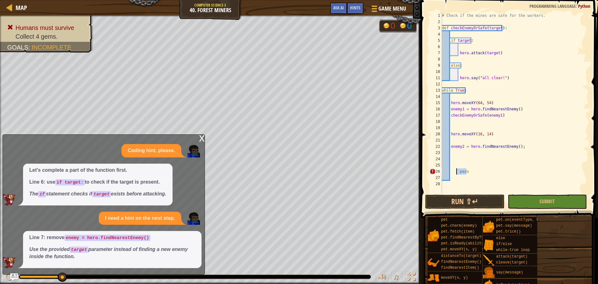
drag, startPoint x: 470, startPoint y: 174, endPoint x: 455, endPoint y: 174, distance: 14.6
click at [455, 174] on div "# Check if the mines are safe for the workers. def checkEnemyOrSafe ( target ) …" at bounding box center [514, 108] width 148 height 193
type textarea "pass"
click at [453, 154] on div "# Check if the mines are safe for the workers. def checkEnemyOrSafe ( target ) …" at bounding box center [514, 108] width 148 height 193
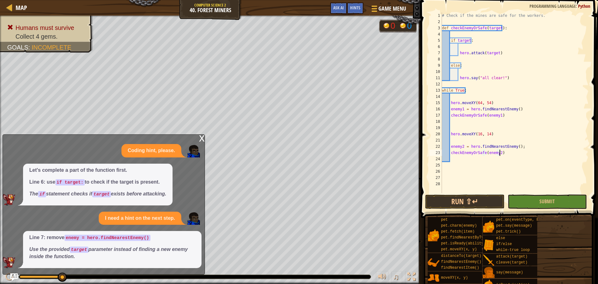
click at [493, 102] on div "# Check if the mines are safe for the workers. def checkEnemyOrSafe ( target ) …" at bounding box center [514, 108] width 148 height 193
type textarea "hero.moveXY(64, 54)"
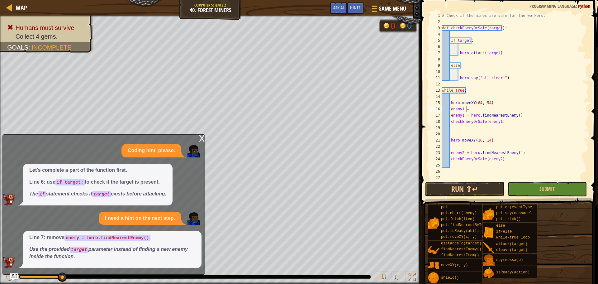
scroll to position [3, 2]
type textarea "enemy1 = h"
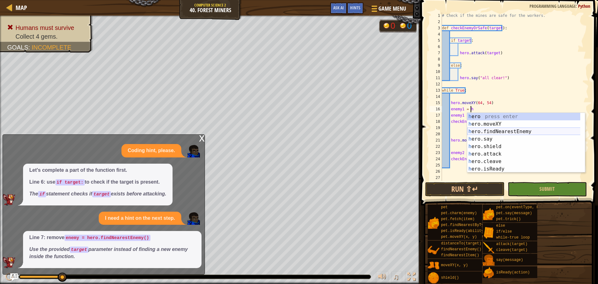
click at [495, 128] on div "h ero press enter h ero.moveXY press enter h ero.findNearestEnemy press enter h…" at bounding box center [526, 150] width 118 height 75
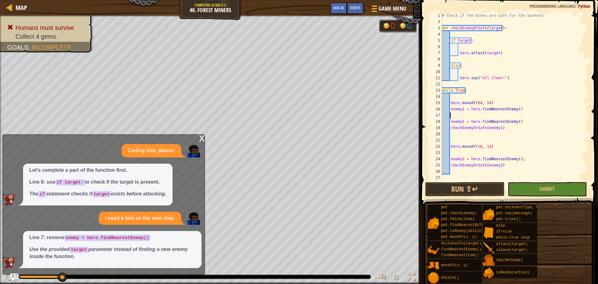
scroll to position [3, 0]
click at [530, 195] on button "Submit" at bounding box center [546, 189] width 79 height 14
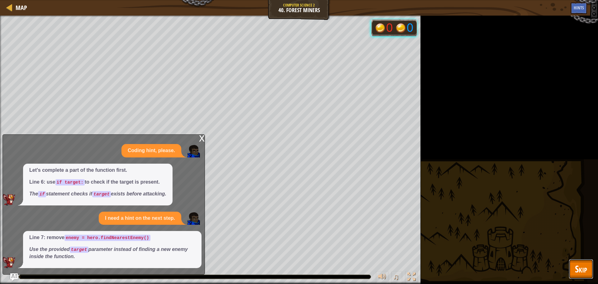
click at [585, 264] on span "Skip" at bounding box center [581, 268] width 12 height 13
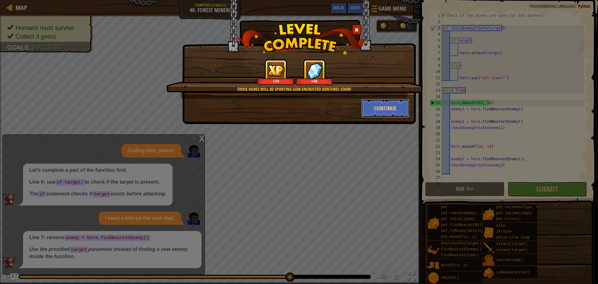
click at [383, 114] on button "Continue" at bounding box center [385, 108] width 48 height 19
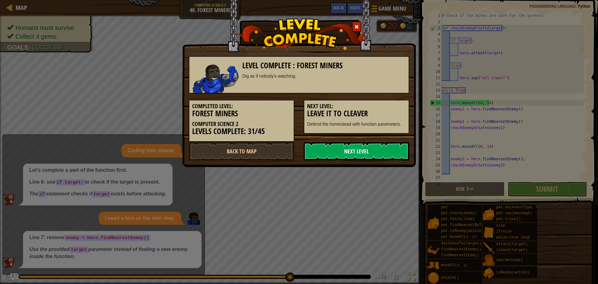
click at [378, 151] on link "Next Level" at bounding box center [356, 151] width 106 height 19
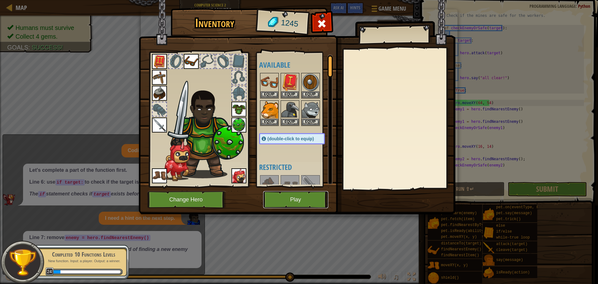
click at [299, 204] on button "Play" at bounding box center [295, 199] width 65 height 17
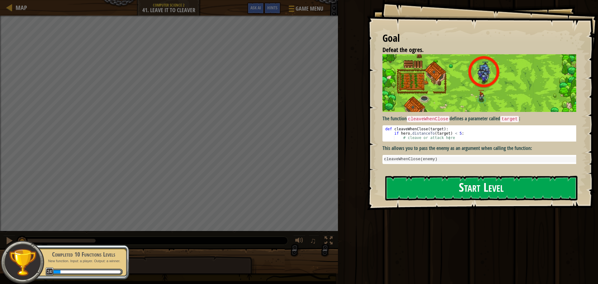
drag, startPoint x: 480, startPoint y: 121, endPoint x: 461, endPoint y: 148, distance: 32.9
click at [479, 124] on div "The function cleaveWhenClose defines a parameter called target : def cleaveWhen…" at bounding box center [481, 108] width 198 height 109
click at [475, 178] on button "Start Level" at bounding box center [481, 188] width 192 height 25
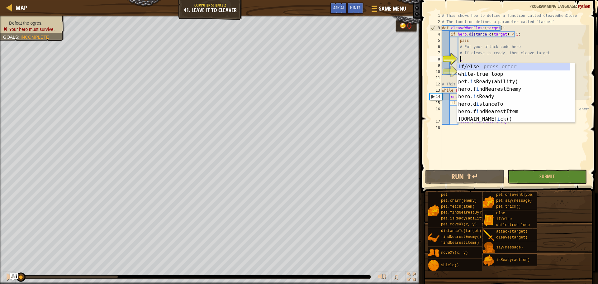
scroll to position [3, 1]
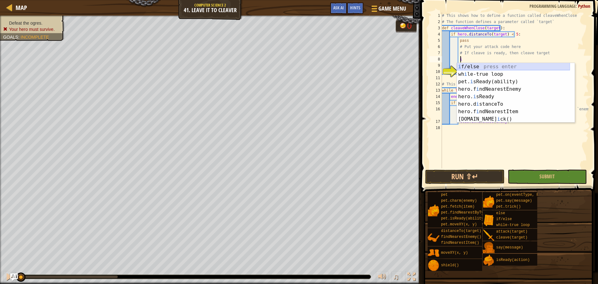
click at [494, 70] on div "i f/else press enter wh i le-true loop press enter pet. i sReady(ability) press…" at bounding box center [513, 100] width 113 height 75
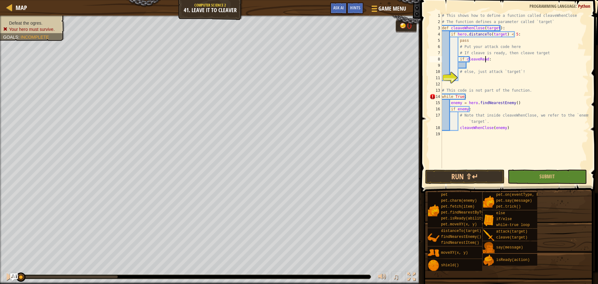
scroll to position [3, 3]
click at [477, 69] on div "# This shows how to define a function called cleaveWhenClose # The function def…" at bounding box center [514, 96] width 148 height 168
type textarea "# else, just attack `target`!"
click at [476, 65] on div "# This shows how to define a function called cleaveWhenClose # The function def…" at bounding box center [514, 96] width 148 height 168
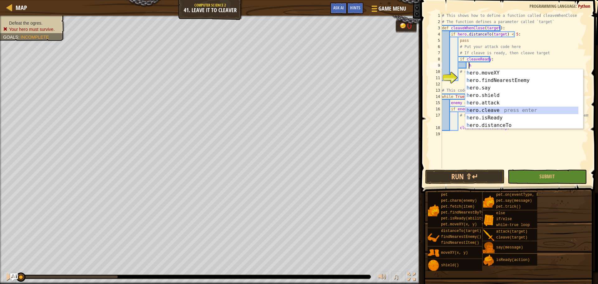
click at [497, 107] on div "h ero.moveXY press enter h ero.findNearestEnemy press enter h ero.say press ent…" at bounding box center [524, 106] width 118 height 75
type textarea "hero.cleave(enemy)"
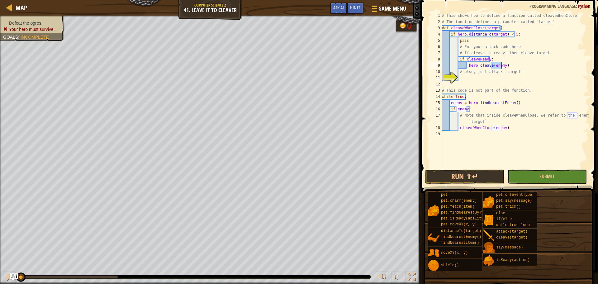
click at [467, 77] on div "# This shows how to define a function called cleaveWhenClose # The function def…" at bounding box center [514, 96] width 148 height 168
type textarea "e"
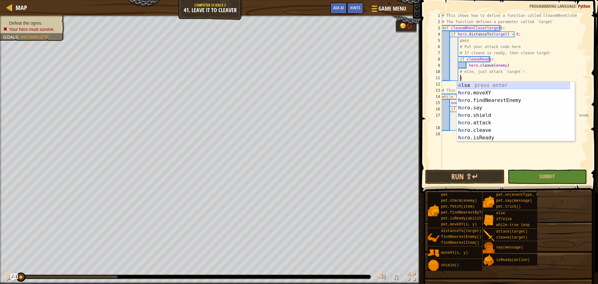
click at [479, 85] on div "e lse press enter h e ro.moveXY press enter h e ro.findNearestEnemy press enter…" at bounding box center [513, 119] width 113 height 75
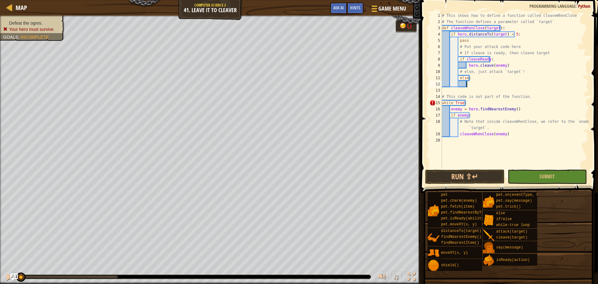
type textarea "h"
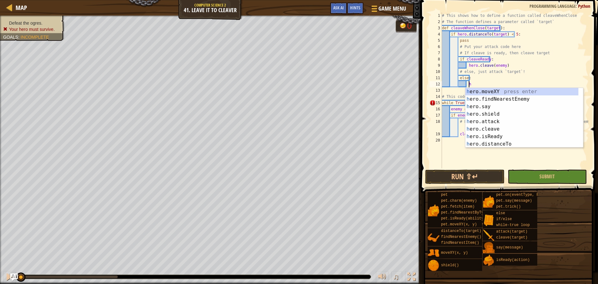
scroll to position [3, 2]
click at [484, 98] on div "h ero.moveXY press enter h ero.findNearestEnemy press enter h ero.say press ent…" at bounding box center [521, 125] width 113 height 75
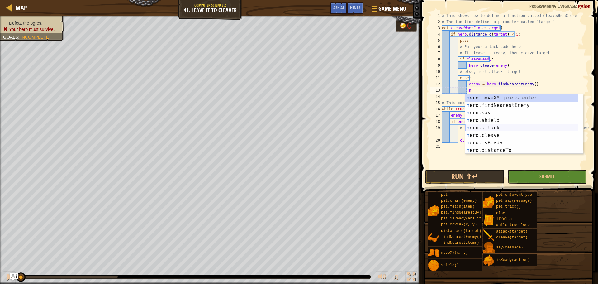
click at [497, 128] on div "h ero.moveXY press enter h ero.findNearestEnemy press enter h ero.say press ent…" at bounding box center [521, 131] width 113 height 75
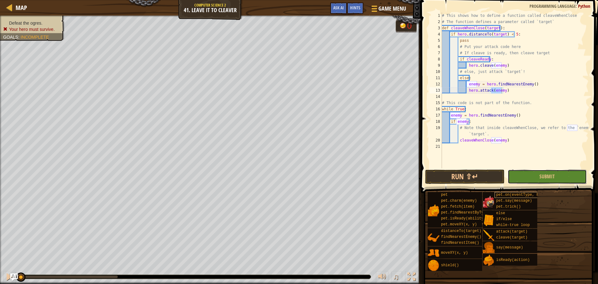
drag, startPoint x: 534, startPoint y: 175, endPoint x: 527, endPoint y: 192, distance: 18.0
click at [528, 184] on div "hero.attack(enemy) 1 2 3 4 5 6 7 8 9 10 11 12 13 14 15 16 17 18 19 20 21 # This…" at bounding box center [508, 108] width 179 height 211
click at [541, 180] on button "Submit" at bounding box center [546, 176] width 79 height 14
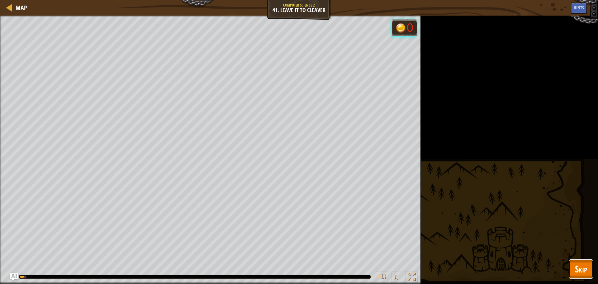
click at [577, 260] on button "Skip" at bounding box center [580, 269] width 25 height 20
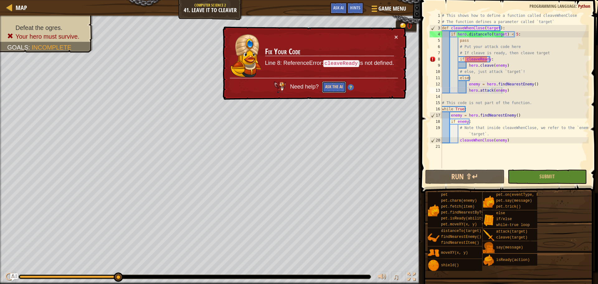
click at [330, 87] on button "Ask the AI" at bounding box center [334, 87] width 24 height 12
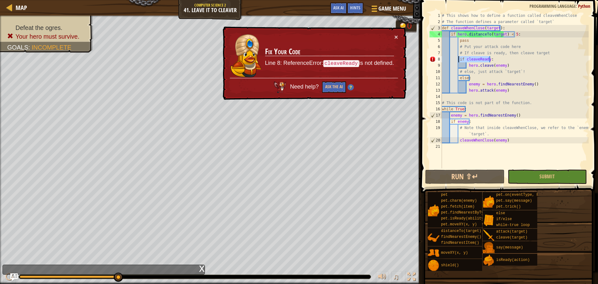
drag, startPoint x: 491, startPoint y: 60, endPoint x: 457, endPoint y: 60, distance: 33.6
click at [457, 60] on div "# This shows how to define a function called cleaveWhenClose # The function def…" at bounding box center [514, 96] width 148 height 168
type textarea "if cleaveReady:"
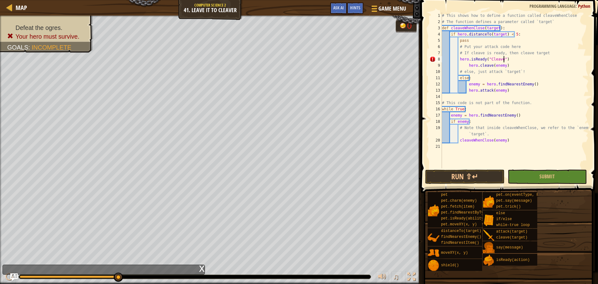
scroll to position [3, 5]
click at [464, 66] on div "# This shows how to define a function called cleaveWhenClose # The function def…" at bounding box center [514, 96] width 148 height 168
click at [467, 174] on button "Run ⇧↵" at bounding box center [464, 176] width 79 height 14
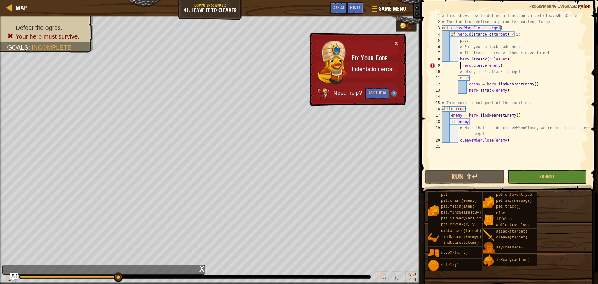
scroll to position [3, 4]
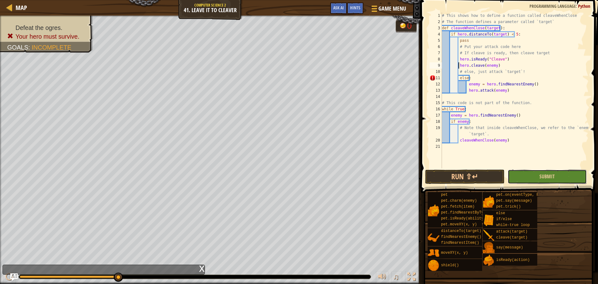
click at [544, 171] on button "Submit" at bounding box center [546, 176] width 79 height 14
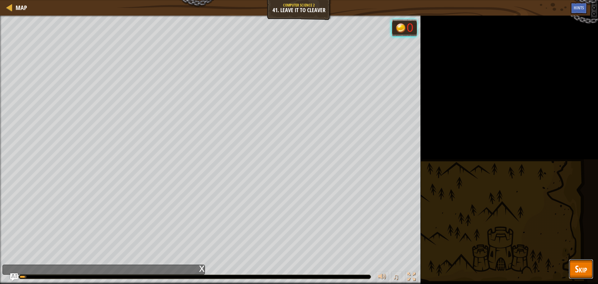
click at [578, 264] on span "Skip" at bounding box center [581, 268] width 12 height 13
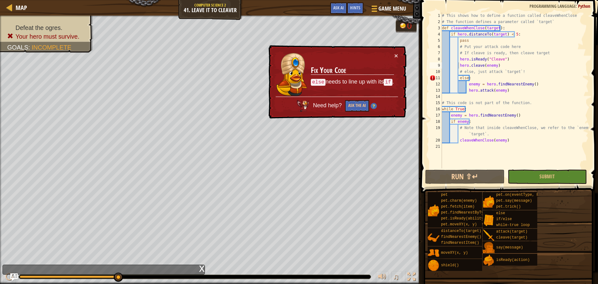
click at [458, 79] on div "# This shows how to define a function called cleaveWhenClose # The function def…" at bounding box center [514, 96] width 148 height 168
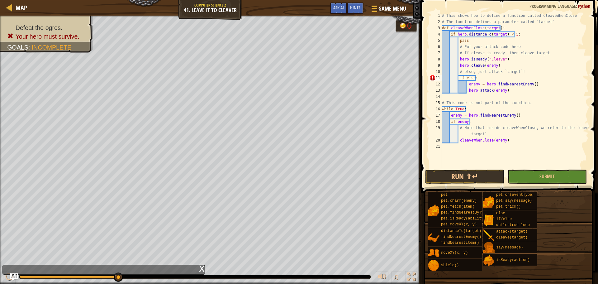
type textarea "if else:"
click at [563, 187] on span at bounding box center [508, 277] width 173 height 184
click at [541, 177] on span "Submit" at bounding box center [546, 176] width 15 height 7
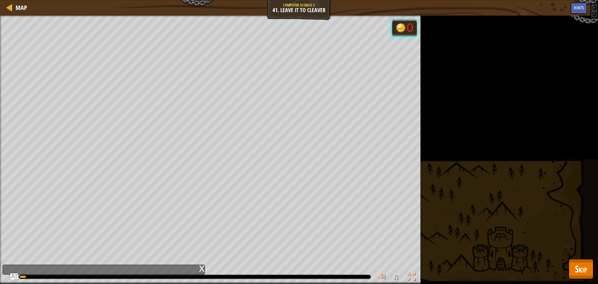
drag, startPoint x: 571, startPoint y: 256, endPoint x: 576, endPoint y: 262, distance: 7.8
click at [574, 260] on div "Map Computer Science 2 41. Leave it to [PERSON_NAME] Game Menu Done Hints Ask A…" at bounding box center [299, 142] width 598 height 284
click at [578, 265] on span "Skip" at bounding box center [581, 268] width 12 height 13
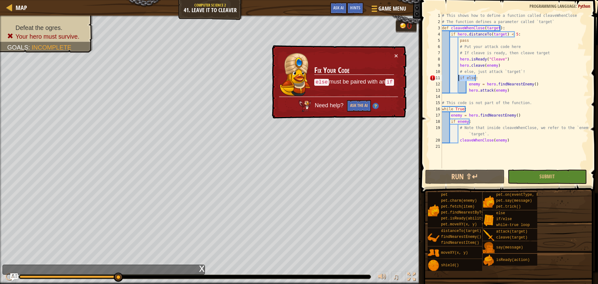
drag, startPoint x: 481, startPoint y: 80, endPoint x: 459, endPoint y: 79, distance: 22.8
click at [459, 79] on div "# This shows how to define a function called cleaveWhenClose # The function def…" at bounding box center [514, 96] width 148 height 168
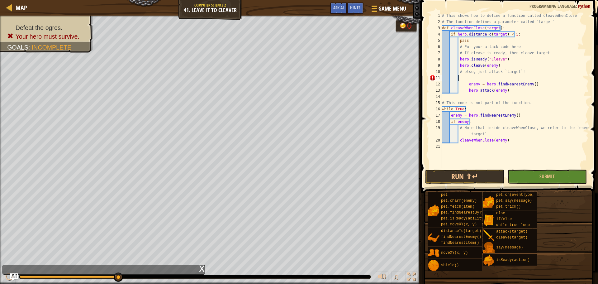
scroll to position [3, 1]
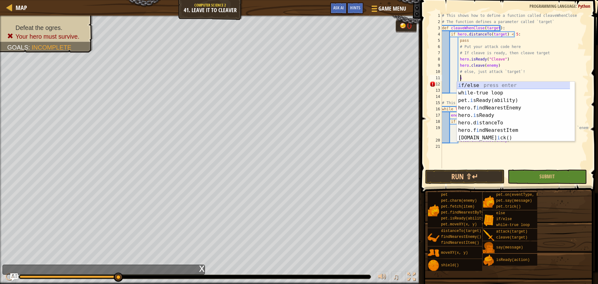
click at [467, 82] on div "i f/else press enter wh i le-true loop press enter pet. i sReady(ability) press…" at bounding box center [516, 119] width 118 height 75
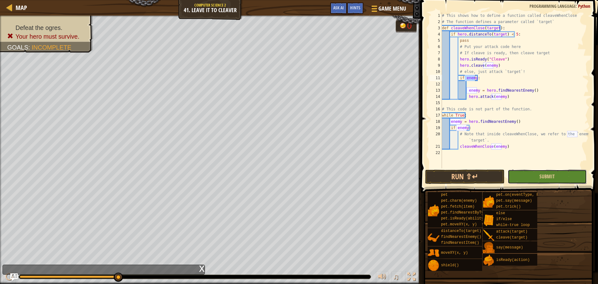
click at [523, 177] on button "Submit" at bounding box center [546, 176] width 79 height 14
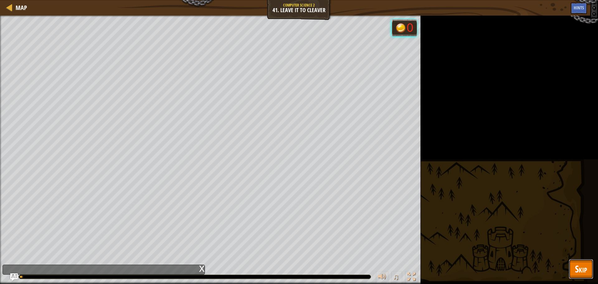
click at [580, 262] on span "Skip" at bounding box center [581, 268] width 12 height 13
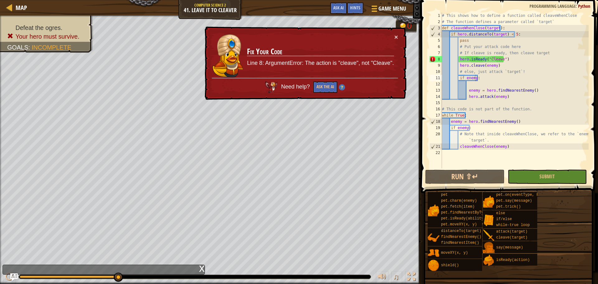
click at [487, 59] on div "# This shows how to define a function called cleaveWhenClose # The function def…" at bounding box center [514, 96] width 148 height 168
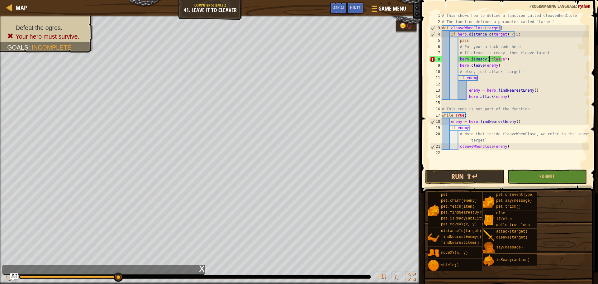
scroll to position [3, 4]
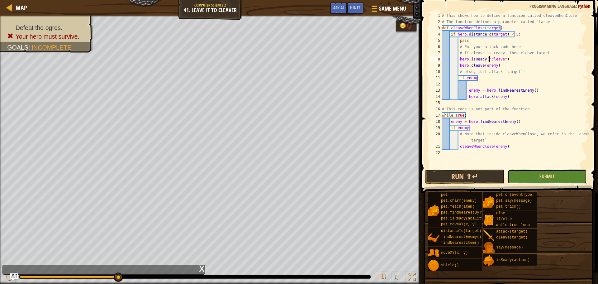
click at [542, 174] on span "Submit" at bounding box center [546, 176] width 15 height 7
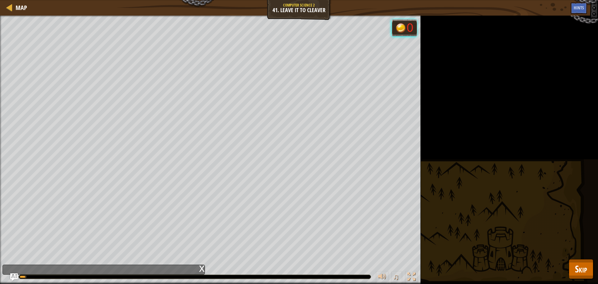
click at [575, 256] on div "Defeat the ogres. Your hero must survive. Goals : Running... 0 ♫ [PERSON_NAME] …" at bounding box center [299, 150] width 598 height 268
click at [576, 261] on button "Skip" at bounding box center [580, 269] width 25 height 20
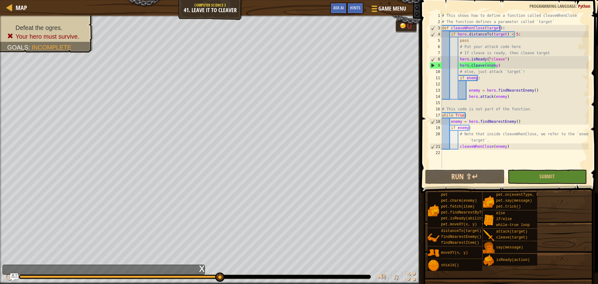
click at [474, 79] on div "# This shows how to define a function called cleaveWhenClose # The function def…" at bounding box center [514, 96] width 148 height 168
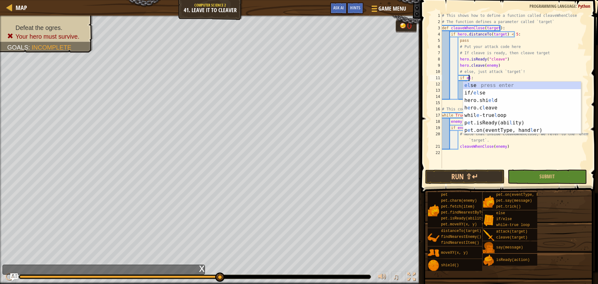
scroll to position [3, 2]
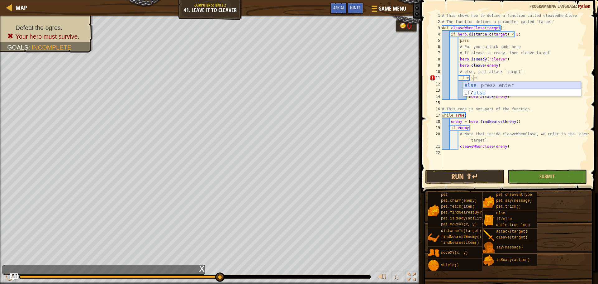
click at [476, 86] on div "else press enter if/ else press enter" at bounding box center [522, 97] width 118 height 30
type textarea ":"
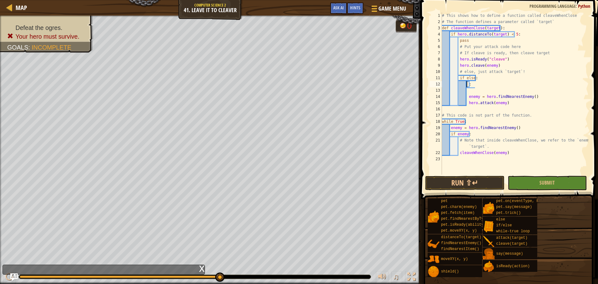
scroll to position [3, 2]
click at [472, 84] on div "# This shows how to define a function called cleaveWhenClose # The function def…" at bounding box center [514, 99] width 148 height 174
click at [472, 80] on div "# This shows how to define a function called cleaveWhenClose # The function def…" at bounding box center [514, 99] width 148 height 174
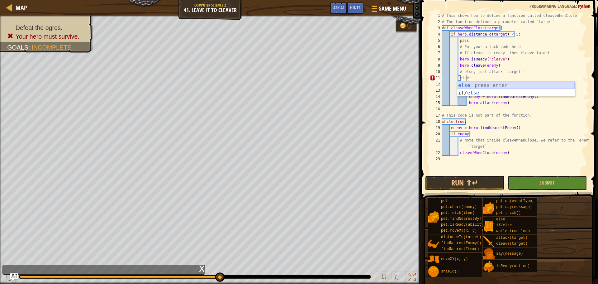
click at [469, 85] on div "else press enter if/ else press enter" at bounding box center [516, 97] width 118 height 30
type textarea ":"
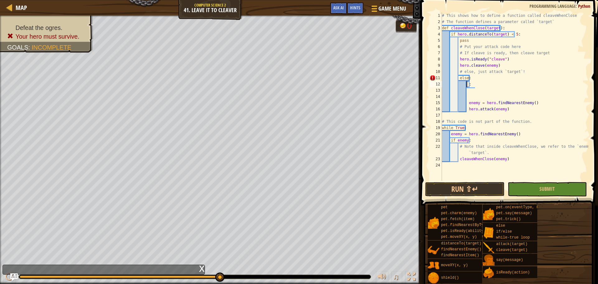
click at [473, 86] on div "# This shows how to define a function called cleaveWhenClose # The function def…" at bounding box center [514, 102] width 148 height 181
drag, startPoint x: 470, startPoint y: 80, endPoint x: 458, endPoint y: 80, distance: 12.4
click at [458, 80] on div "# This shows how to define a function called cleaveWhenClose # The function def…" at bounding box center [514, 102] width 148 height 181
type textarea "else:"
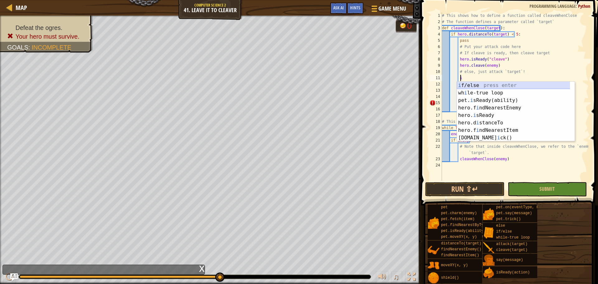
click at [487, 86] on div "i f/else press enter wh i le-true loop press enter pet. i sReady(ability) press…" at bounding box center [516, 119] width 118 height 75
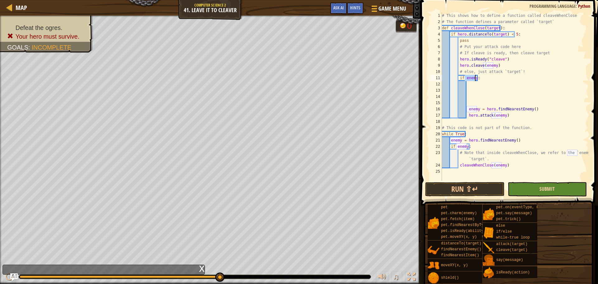
type textarea "if enemy:"
click at [548, 186] on span "Submit" at bounding box center [546, 188] width 15 height 7
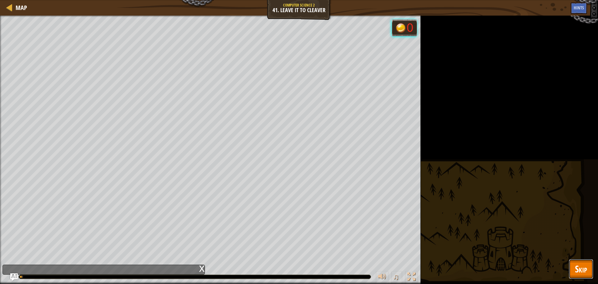
click at [591, 262] on button "Skip" at bounding box center [580, 269] width 25 height 20
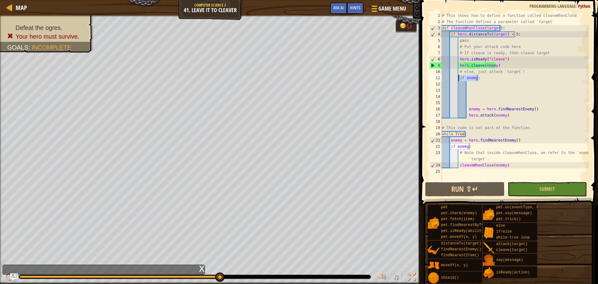
drag, startPoint x: 479, startPoint y: 77, endPoint x: 457, endPoint y: 77, distance: 21.5
click at [457, 77] on div "# This shows how to define a function called cleaveWhenClose # The function def…" at bounding box center [514, 102] width 148 height 181
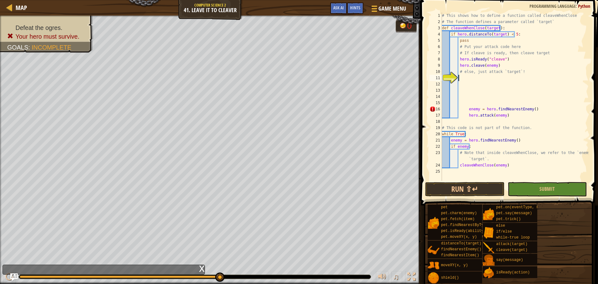
type textarea "e"
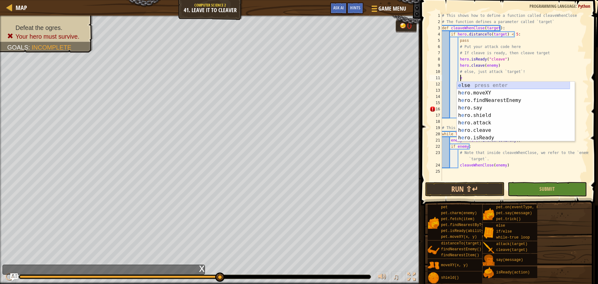
click at [478, 86] on div "e lse press enter h e ro.moveXY press enter h e ro.findNearestEnemy press enter…" at bounding box center [513, 119] width 113 height 75
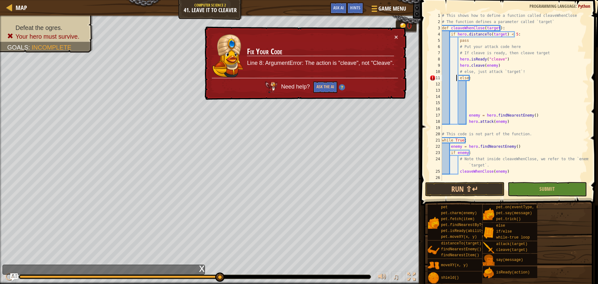
click at [457, 78] on div "# This shows how to define a function called cleaveWhenClose # The function def…" at bounding box center [514, 102] width 148 height 181
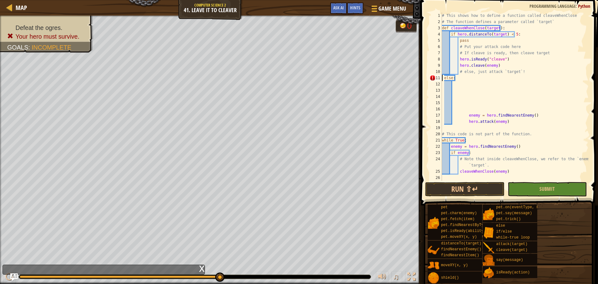
scroll to position [3, 1]
click at [486, 187] on button "Run ⇧↵" at bounding box center [464, 189] width 79 height 14
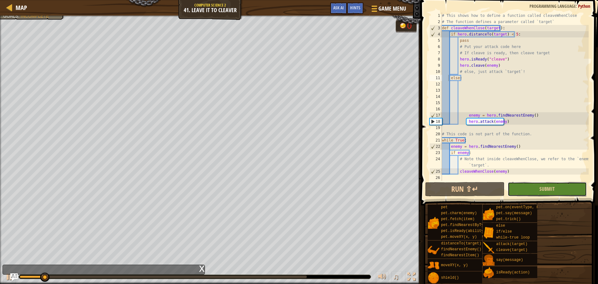
click at [519, 186] on button "Submit" at bounding box center [546, 189] width 79 height 14
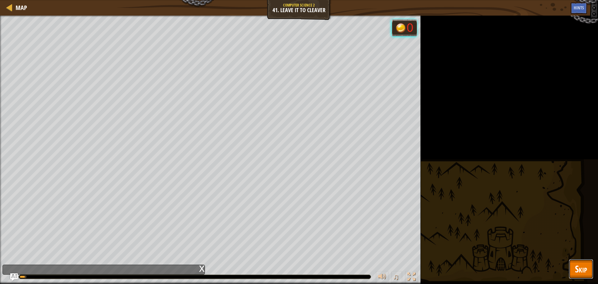
click at [584, 265] on span "Skip" at bounding box center [581, 268] width 12 height 13
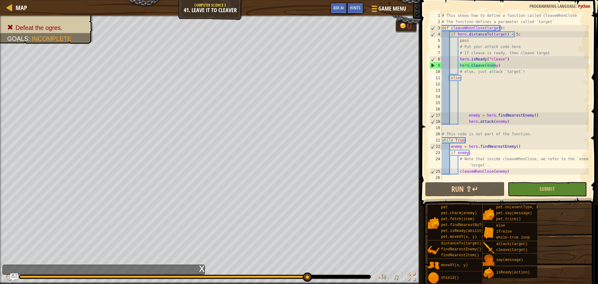
click at [466, 117] on div "# This shows how to define a function called cleaveWhenClose # The function def…" at bounding box center [514, 102] width 148 height 181
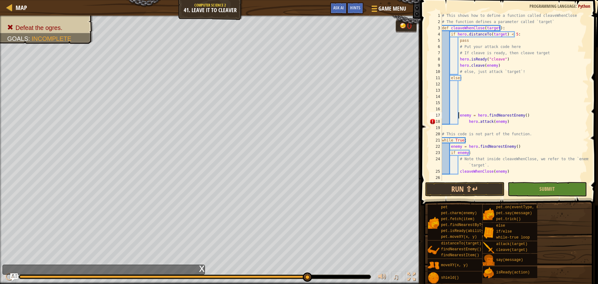
click at [466, 124] on div "# This shows how to define a function called cleaveWhenClose # The function def…" at bounding box center [514, 102] width 148 height 181
type textarea "hero.attack(enemy)"
click at [525, 192] on button "Submit" at bounding box center [546, 189] width 79 height 14
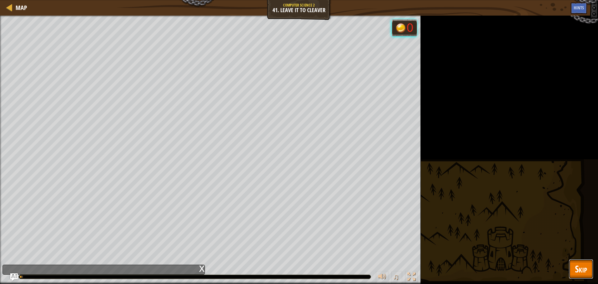
click at [587, 270] on button "Skip" at bounding box center [580, 269] width 25 height 20
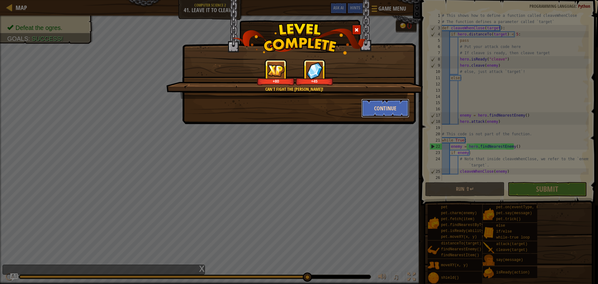
click at [382, 107] on button "Continue" at bounding box center [385, 108] width 48 height 19
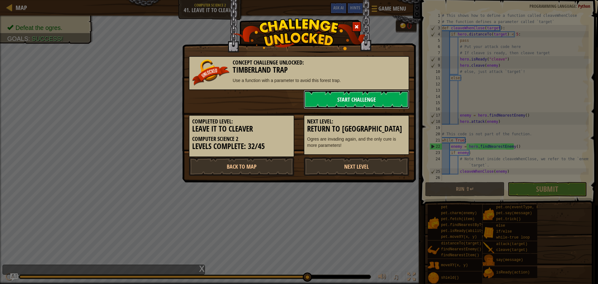
click at [367, 101] on link "Start Challenge" at bounding box center [356, 99] width 106 height 19
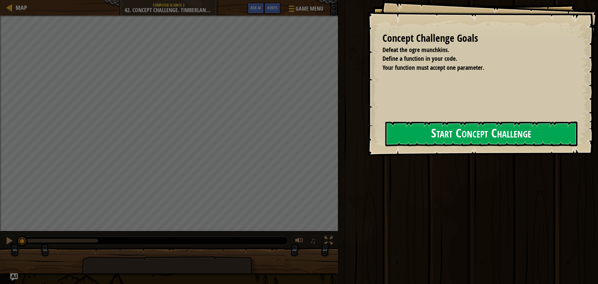
click at [385, 129] on button "Start Concept Challenge" at bounding box center [481, 133] width 192 height 25
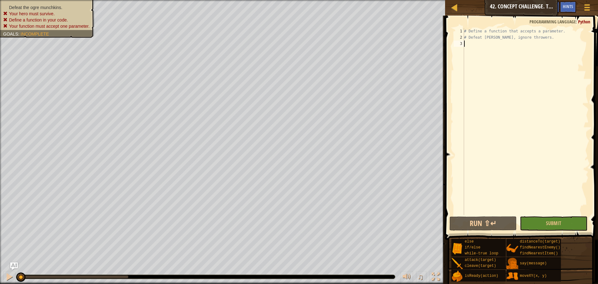
type textarea "w"
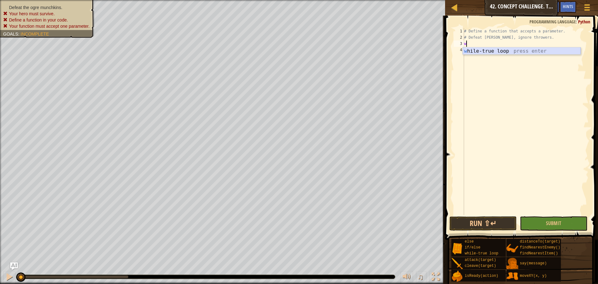
click at [492, 53] on div "w [PERSON_NAME]-true loop press enter" at bounding box center [521, 58] width 118 height 22
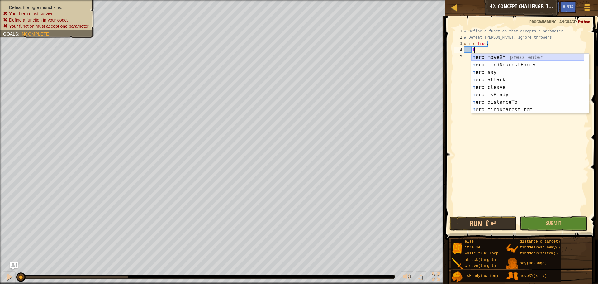
click at [501, 58] on div "h ero.moveXY press enter h ero.findNearestEnemy press enter h ero.say press ent…" at bounding box center [527, 91] width 113 height 75
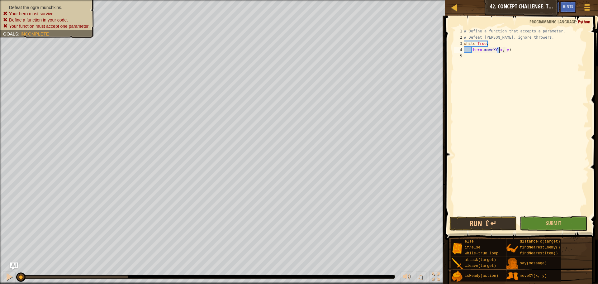
scroll to position [3, 3]
type textarea "hero.moveXY(58, 50)"
click at [468, 57] on div "# Define a function that accepts a parameter. # Defeat [PERSON_NAME], ignore th…" at bounding box center [525, 127] width 126 height 199
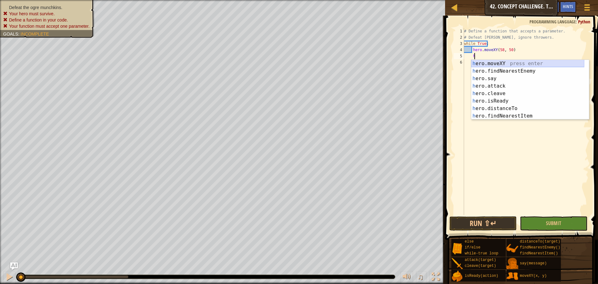
click at [503, 63] on div "h ero.moveXY press enter h ero.findNearestEnemy press enter h ero.say press ent…" at bounding box center [527, 97] width 113 height 75
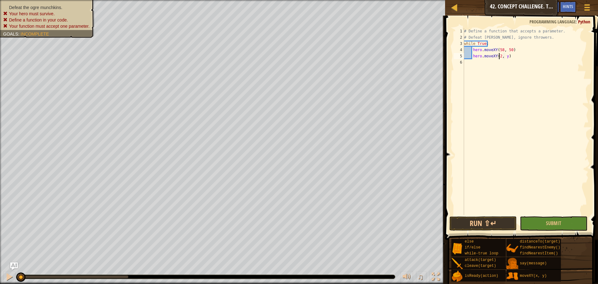
scroll to position [3, 3]
type textarea "hero.moveXY(20, 51)"
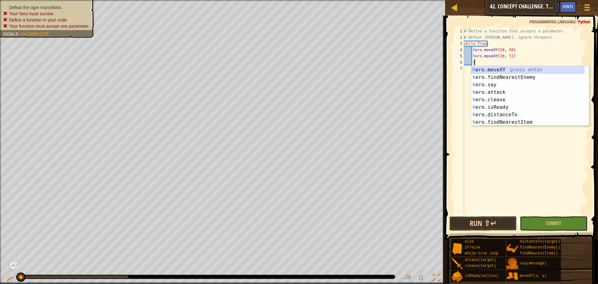
click at [483, 71] on div "h ero.moveXY press enter h ero.findNearestEnemy press enter h ero.say press ent…" at bounding box center [527, 103] width 113 height 75
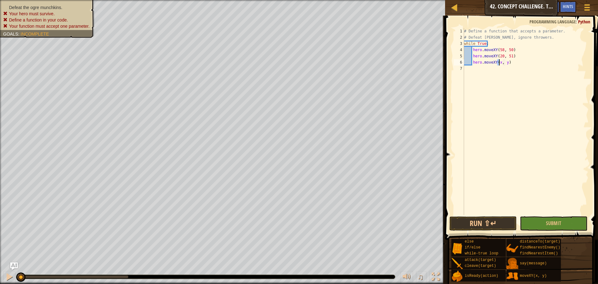
scroll to position [3, 3]
type textarea "hero.moveXY(19, 23)"
click at [472, 73] on div "# Define a function that accepts a parameter. # Defeat [PERSON_NAME], ignore th…" at bounding box center [525, 127] width 126 height 199
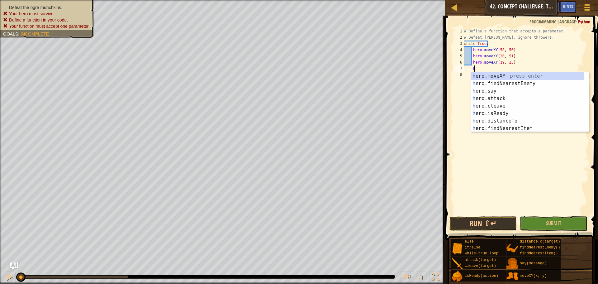
scroll to position [3, 1]
click at [496, 78] on div "h ero.moveXY press enter h ero.findNearestEnemy press enter h ero.say press ent…" at bounding box center [527, 109] width 113 height 75
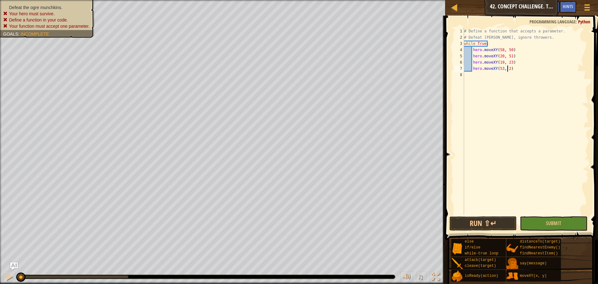
scroll to position [3, 4]
click at [489, 228] on button "Run ⇧↵" at bounding box center [482, 223] width 67 height 14
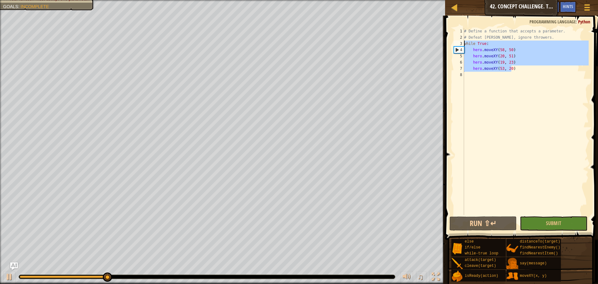
drag, startPoint x: 515, startPoint y: 71, endPoint x: 464, endPoint y: 45, distance: 56.8
click at [464, 45] on div "# Define a function that accepts a parameter. # Defeat [PERSON_NAME], ignore th…" at bounding box center [525, 127] width 126 height 199
type textarea "while True: hero.moveXY(58, 50)"
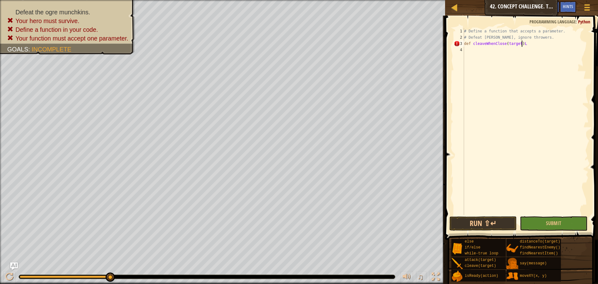
scroll to position [3, 4]
type textarea "def cleaveWhenClose(target):"
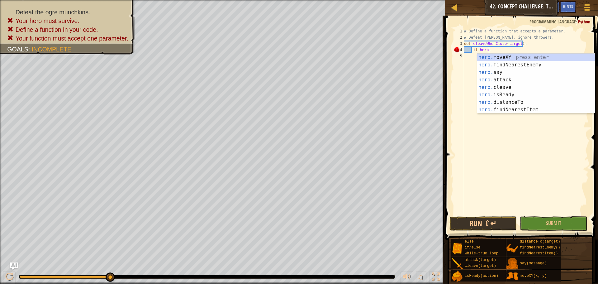
scroll to position [3, 2]
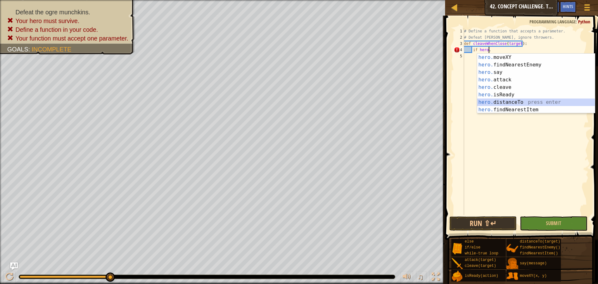
click at [513, 105] on div "hero. moveXY press enter hero. findNearestEnemy press enter hero. say press ent…" at bounding box center [536, 91] width 118 height 75
type textarea "if hero.distanceTo(target)"
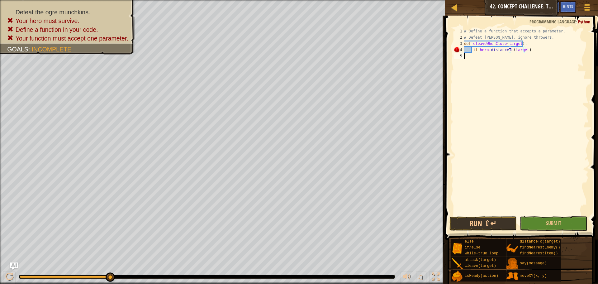
click at [533, 54] on div "# Define a function that accepts a parameter. # Defeat [PERSON_NAME], ignore th…" at bounding box center [525, 127] width 126 height 199
click at [532, 51] on div "# Define a function that accepts a parameter. # Defeat [PERSON_NAME], ignore th…" at bounding box center [525, 127] width 126 height 199
type textarea "if hero.distanceTo(target) < 5:"
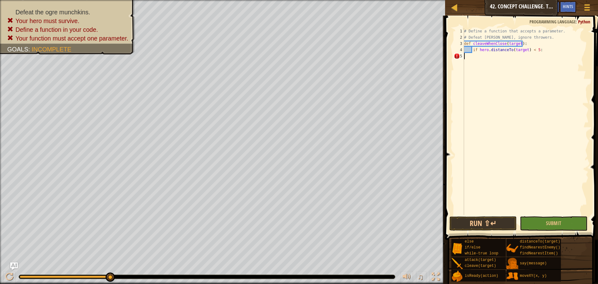
click at [471, 58] on div "# Define a function that accepts a parameter. # Defeat [PERSON_NAME], ignore th…" at bounding box center [525, 127] width 126 height 199
type textarea "if hero.isReady("cleave"):"
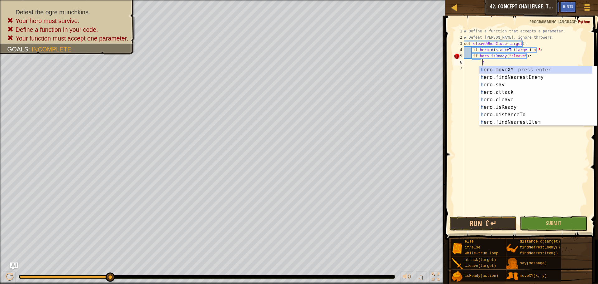
scroll to position [3, 1]
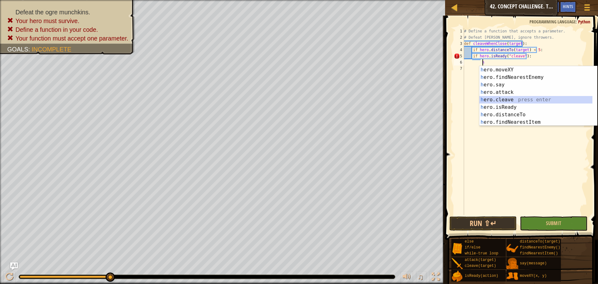
click at [496, 97] on div "h ero.moveXY press enter h ero.findNearestEnemy press enter h ero.say press ent…" at bounding box center [538, 103] width 118 height 75
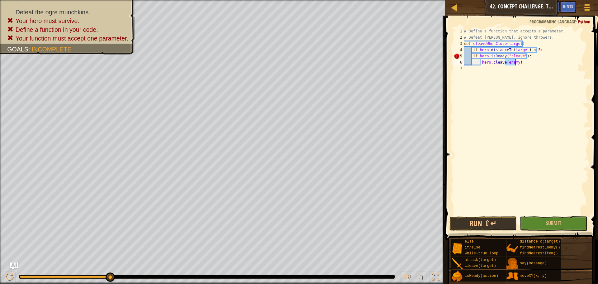
click at [471, 58] on div "# Define a function that accepts a parameter. # Defeat [PERSON_NAME], ignore th…" at bounding box center [525, 127] width 126 height 199
type textarea "if hero.isReady("cleave"):"
click at [480, 76] on div "# Define a function that accepts a parameter. # Defeat [PERSON_NAME], ignore th…" at bounding box center [525, 127] width 126 height 199
click at [481, 63] on div "# Define a function that accepts a parameter. # Defeat [PERSON_NAME], ignore th…" at bounding box center [525, 127] width 126 height 199
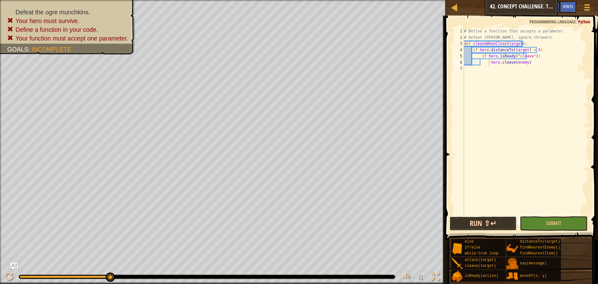
click at [482, 227] on button "Run ⇧↵" at bounding box center [482, 223] width 67 height 14
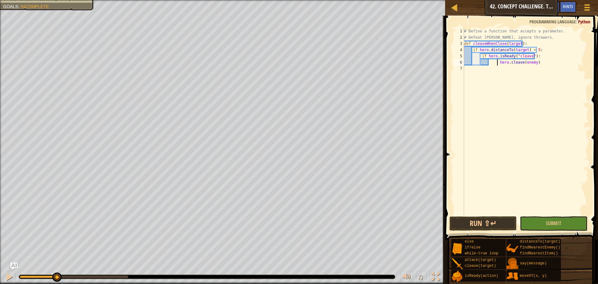
type textarea "hero.cleave(enemy)"
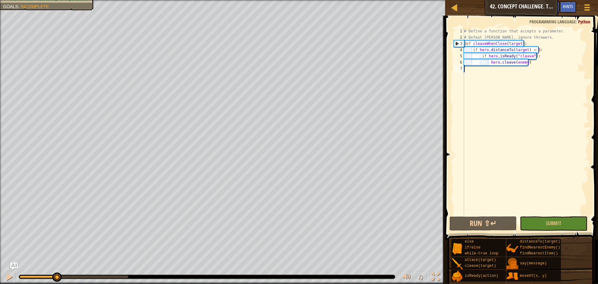
click at [527, 67] on div "# Define a function that accepts a parameter. # Defeat [PERSON_NAME], ignore th…" at bounding box center [525, 127] width 126 height 199
click at [528, 66] on div "# Define a function that accepts a parameter. # Defeat [PERSON_NAME], ignore th…" at bounding box center [525, 127] width 126 height 199
click at [471, 80] on div "# Define a function that accepts a parameter. # Defeat [PERSON_NAME], ignore th…" at bounding box center [525, 127] width 126 height 199
click at [467, 74] on div "# Define a function that accepts a parameter. # Defeat [PERSON_NAME], ignore th…" at bounding box center [525, 127] width 126 height 199
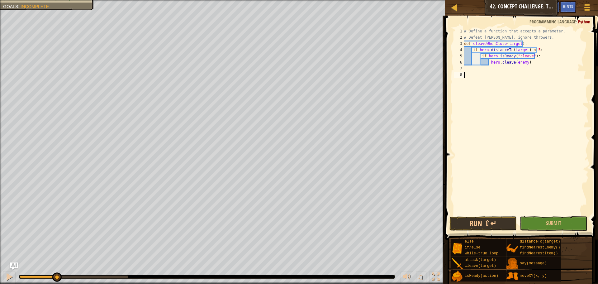
click at [536, 64] on div "# Define a function that accepts a parameter. # Defeat [PERSON_NAME], ignore th…" at bounding box center [525, 127] width 126 height 199
type textarea "hero.cleave(enemy)"
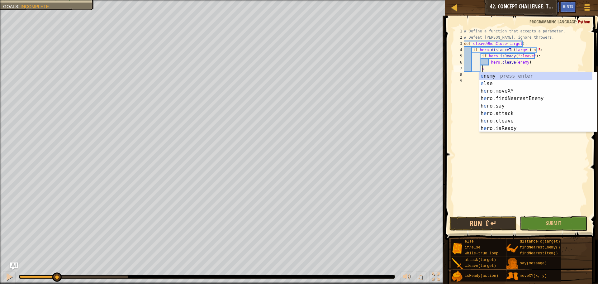
scroll to position [3, 1]
click at [501, 78] on div "e nemy press enter e lse press enter h e ro.moveXY press enter h e ro.findNeare…" at bounding box center [535, 109] width 113 height 75
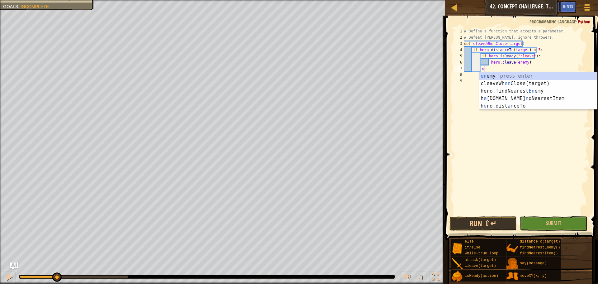
type textarea "e"
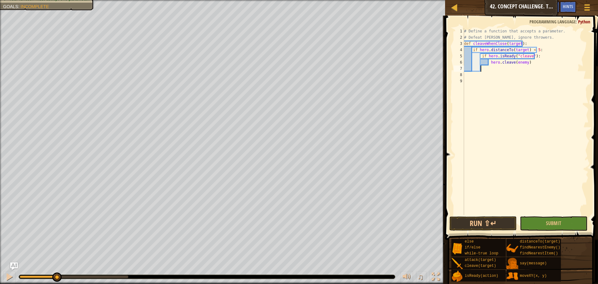
type textarea "e"
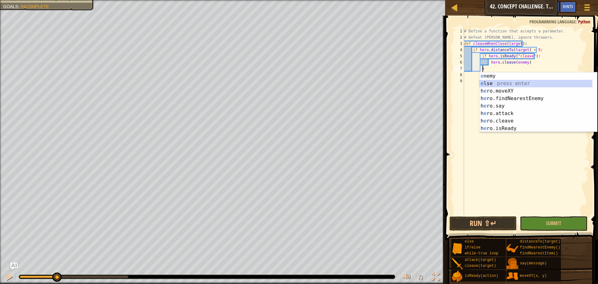
click at [500, 81] on div "e nemy press enter e lse press enter h e ro.moveXY press enter h e ro.findNeare…" at bounding box center [535, 109] width 113 height 75
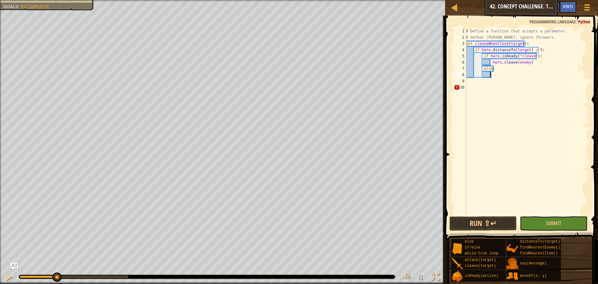
scroll to position [3, 2]
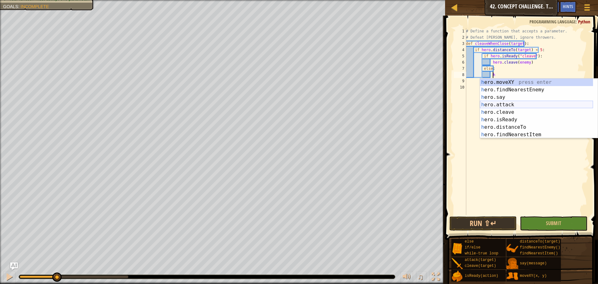
click at [509, 104] on div "h ero.moveXY press enter h ero.findNearestEnemy press enter h ero.say press ent…" at bounding box center [536, 115] width 113 height 75
type textarea "hero.attack(enemy)"
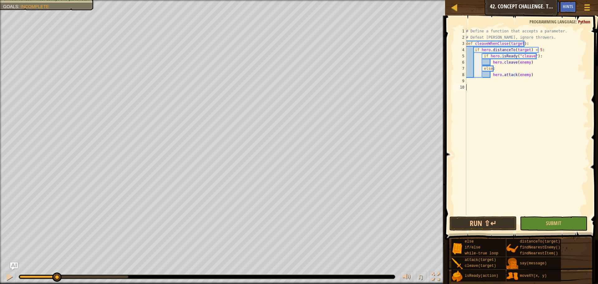
click at [474, 89] on div "# Define a function that accepts a parameter. # Defeat [PERSON_NAME], ignore th…" at bounding box center [526, 127] width 124 height 199
type textarea "w"
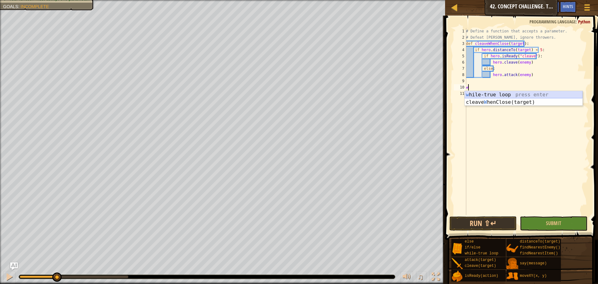
click at [476, 92] on div "w [PERSON_NAME]-true loop press enter cleave W henClose(target) press enter" at bounding box center [523, 106] width 118 height 30
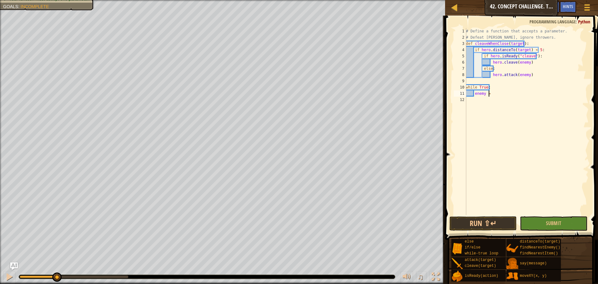
scroll to position [3, 2]
type textarea "enemy = h"
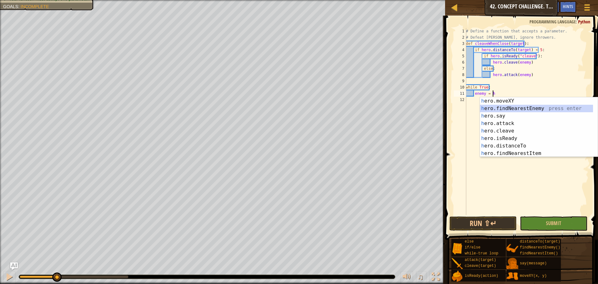
click at [517, 108] on div "h ero.moveXY press enter h ero.findNearestEnemy press enter h ero.say press ent…" at bounding box center [539, 134] width 118 height 75
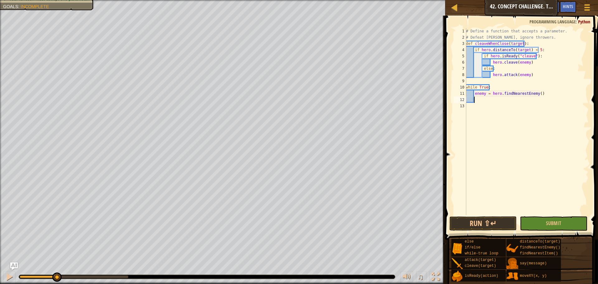
scroll to position [3, 1]
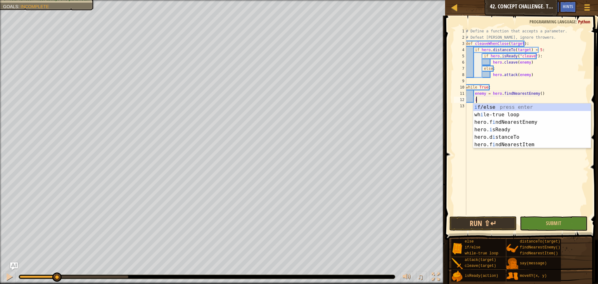
click at [485, 106] on div "i f/else press enter wh i le-true loop press enter hero.f i ndNearestEnemy pres…" at bounding box center [532, 133] width 118 height 60
type textarea "if enemy:"
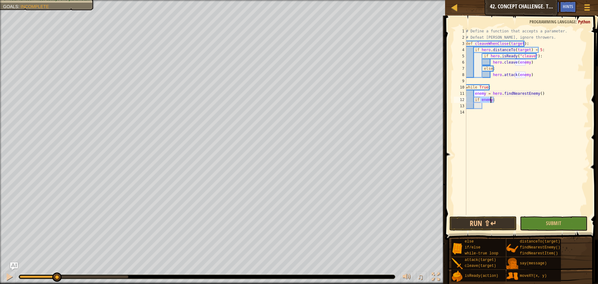
click at [483, 110] on div "# Define a function that accepts a parameter. # Defeat [PERSON_NAME], ignore th…" at bounding box center [526, 127] width 124 height 199
click at [483, 109] on div "# Define a function that accepts a parameter. # Defeat [PERSON_NAME], ignore th…" at bounding box center [526, 127] width 124 height 199
click at [486, 107] on div "# Define a function that accepts a parameter. # Defeat [PERSON_NAME], ignore th…" at bounding box center [526, 127] width 124 height 199
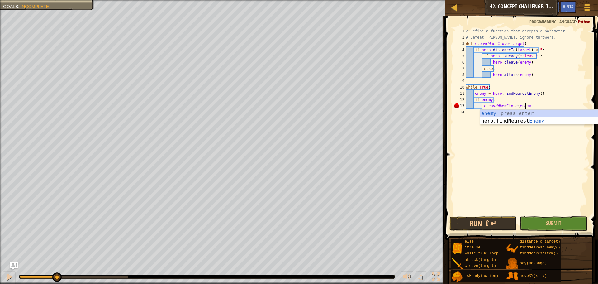
scroll to position [3, 5]
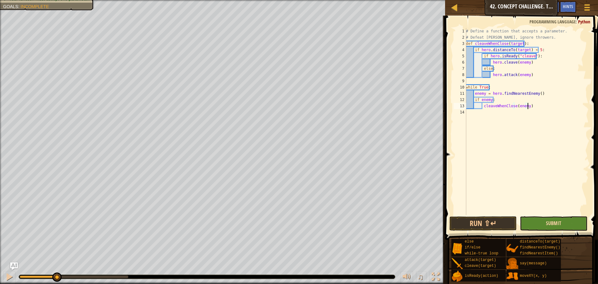
type textarea "cleaveWhenClose(enemy)"
click at [547, 220] on span "Submit" at bounding box center [553, 222] width 15 height 7
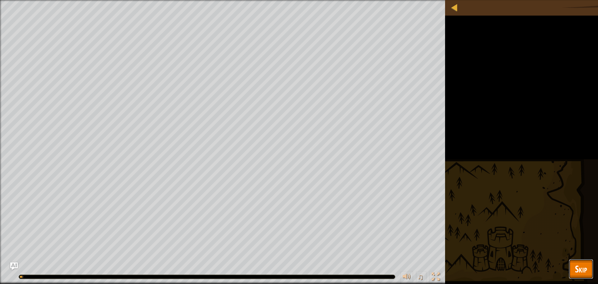
click at [576, 261] on button "Skip" at bounding box center [580, 269] width 25 height 20
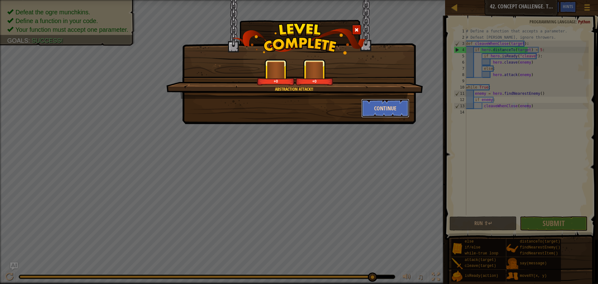
click at [383, 106] on button "Continue" at bounding box center [385, 108] width 48 height 19
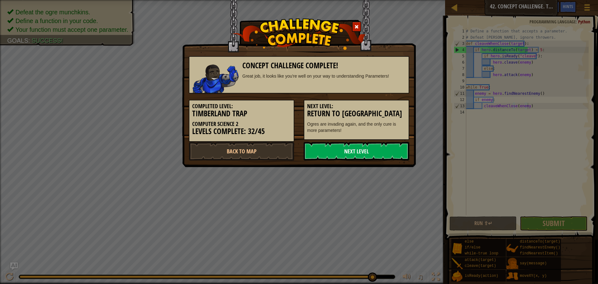
click at [368, 153] on link "Next Level" at bounding box center [356, 151] width 106 height 19
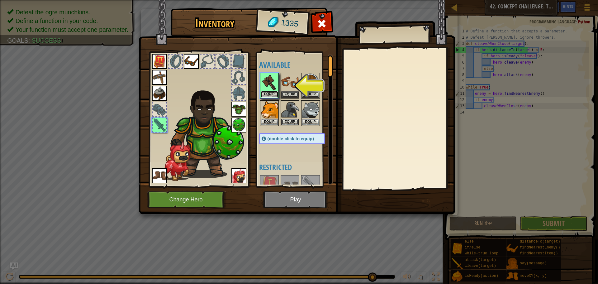
click at [269, 92] on button "Equip" at bounding box center [268, 94] width 17 height 7
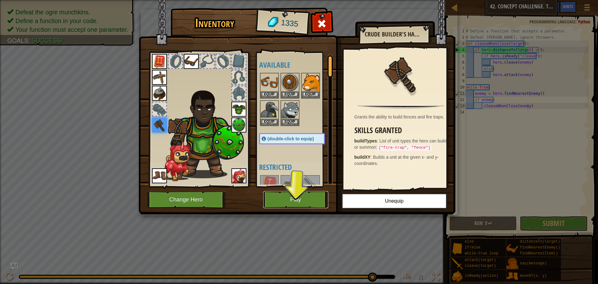
click at [291, 198] on button "Play" at bounding box center [295, 199] width 65 height 17
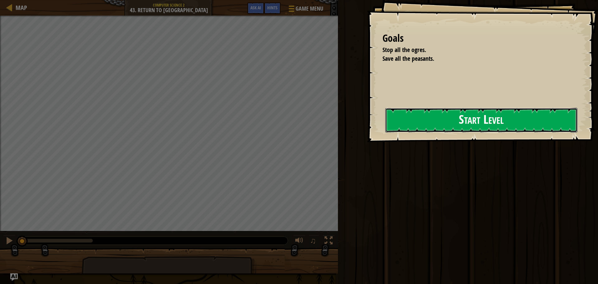
click at [385, 128] on button "Start Level" at bounding box center [481, 120] width 192 height 25
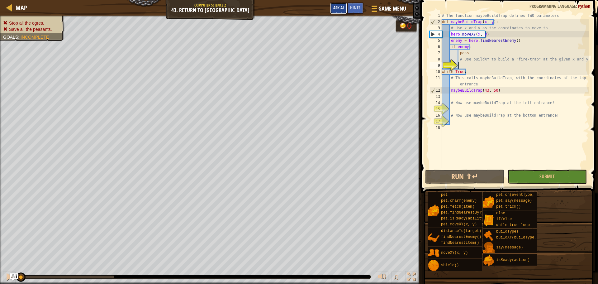
click at [339, 6] on span "Ask AI" at bounding box center [338, 8] width 11 height 6
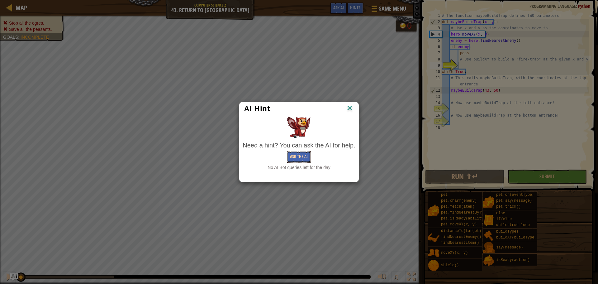
click at [303, 157] on button "Ask the AI" at bounding box center [299, 157] width 24 height 12
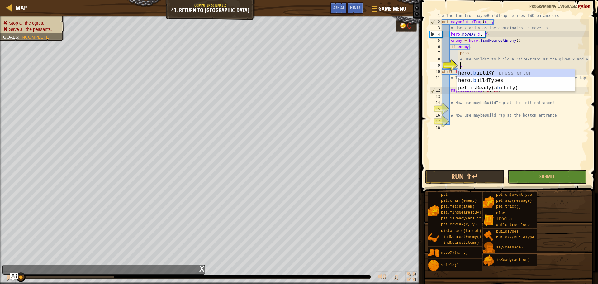
scroll to position [3, 1]
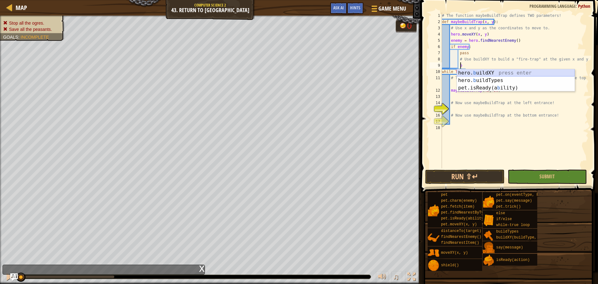
click at [479, 72] on div "hero. b uildXY press enter hero. b uildTypes press enter pet.isReady(a b ility)…" at bounding box center [516, 87] width 118 height 37
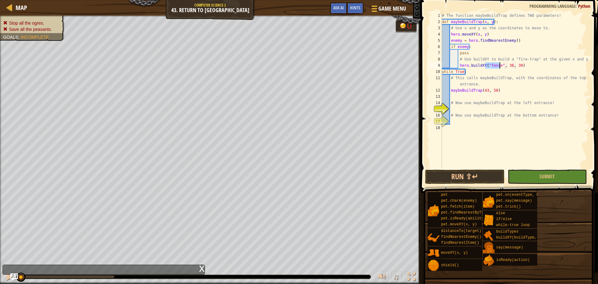
click at [496, 65] on div "# The function maybeBuildTrap defines TWO parameters! def maybeBuildTrap ( x , …" at bounding box center [514, 90] width 148 height 156
click at [486, 65] on div "# The function maybeBuildTrap defines TWO parameters! def maybeBuildTrap ( x , …" at bounding box center [514, 96] width 148 height 168
click at [475, 105] on div "# The function maybeBuildTrap defines TWO parameters! def maybeBuildTrap ( x , …" at bounding box center [514, 96] width 148 height 168
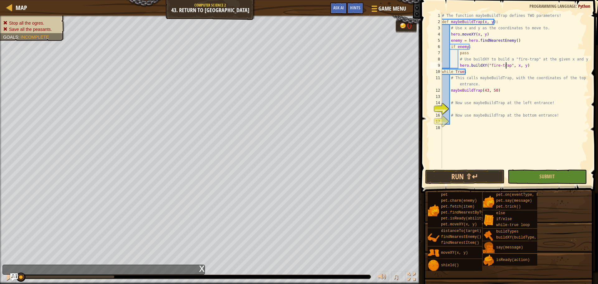
type textarea "# Now use maybeBuildTrap at the left entrance!"
click at [475, 108] on div "# The function maybeBuildTrap defines TWO parameters! def maybeBuildTrap ( x , …" at bounding box center [514, 96] width 148 height 168
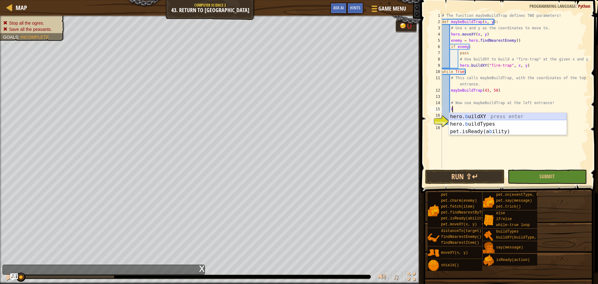
click at [481, 119] on div "hero. b uildXY press enter hero. b uildTypes press enter pet.isReady(a b ility)…" at bounding box center [507, 131] width 118 height 37
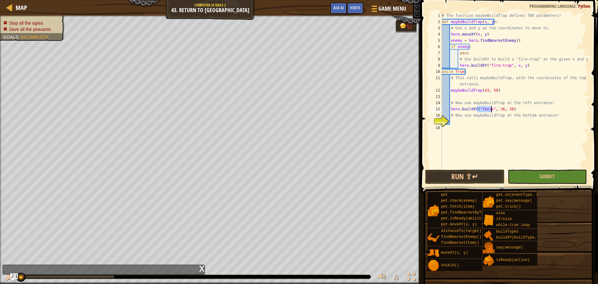
click at [490, 109] on div "# The function maybeBuildTrap defines TWO parameters! def maybeBuildTrap ( x , …" at bounding box center [514, 90] width 148 height 156
click at [490, 109] on div "# The function maybeBuildTrap defines TWO parameters! def maybeBuildTrap ( x , …" at bounding box center [514, 96] width 148 height 168
click at [506, 112] on div "# The function maybeBuildTrap defines TWO parameters! def maybeBuildTrap ( x , …" at bounding box center [514, 96] width 148 height 168
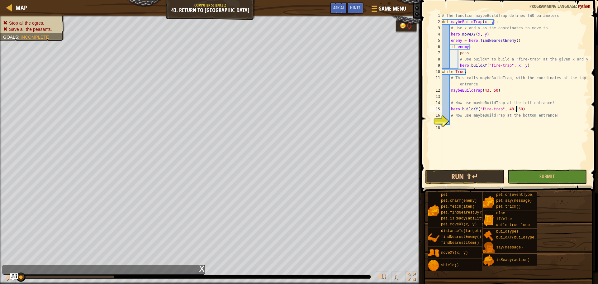
type textarea "hero.buildXY("fire-trap", 43, 50)"
click at [520, 111] on div "# The function maybeBuildTrap defines TWO parameters! def maybeBuildTrap ( x , …" at bounding box center [514, 96] width 148 height 168
click at [482, 94] on div "# The function maybeBuildTrap defines TWO parameters! def maybeBuildTrap ( x , …" at bounding box center [514, 96] width 148 height 168
type textarea "m"
